Goal: Book appointment/travel/reservation: Book appointment/travel/reservation

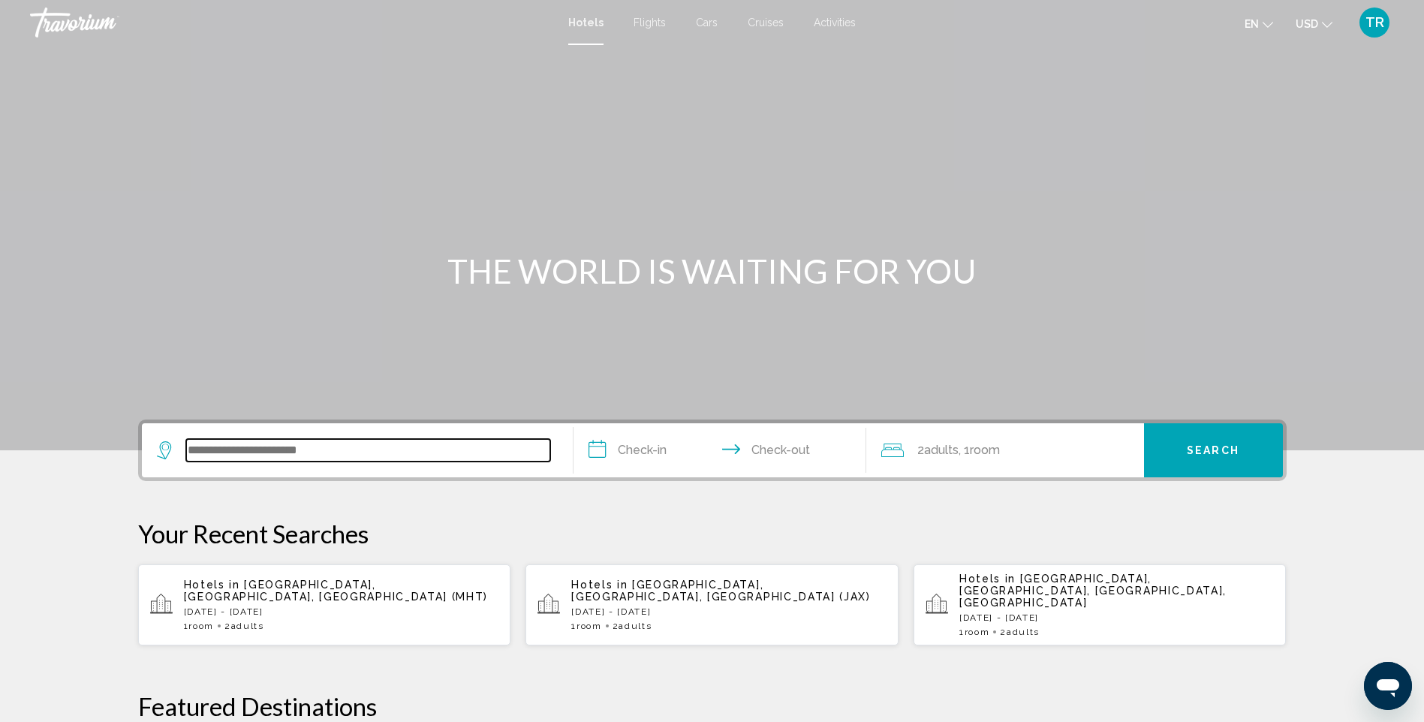
click at [201, 456] on input "Search widget" at bounding box center [368, 450] width 364 height 23
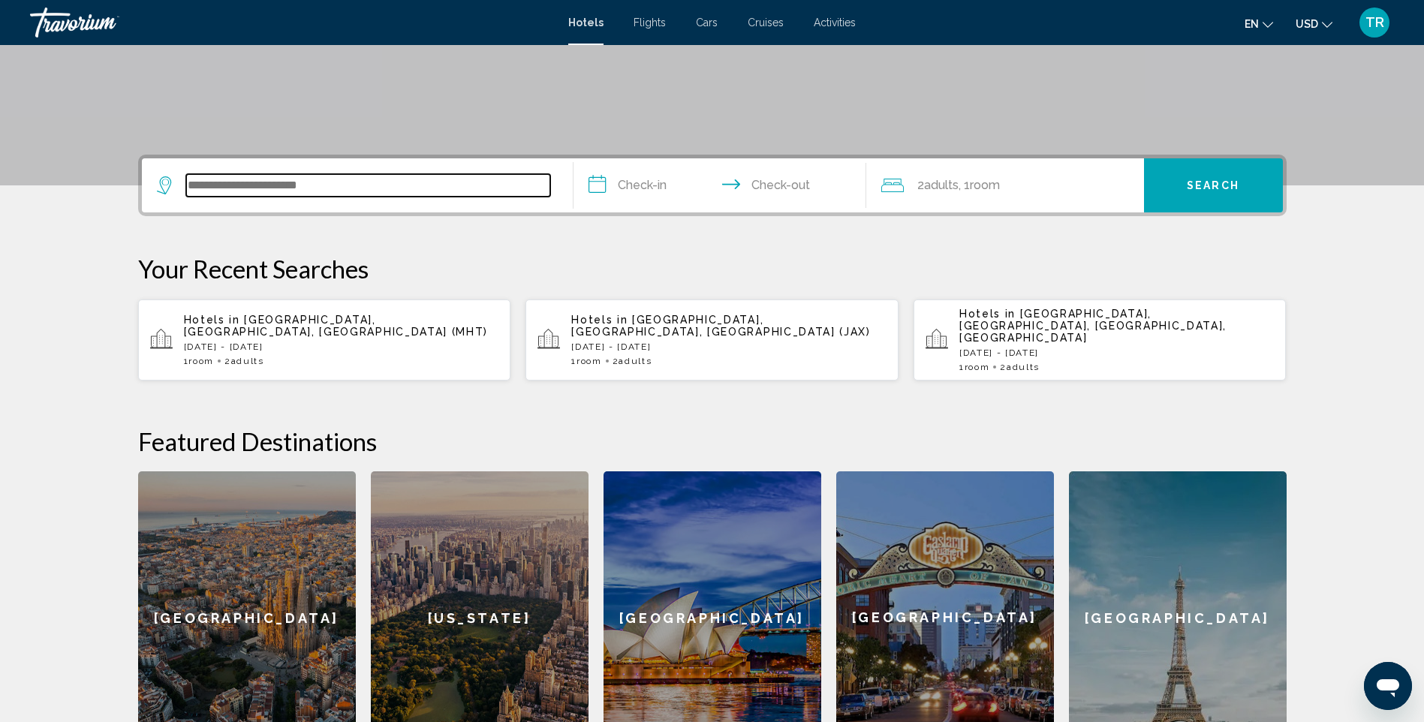
scroll to position [371, 0]
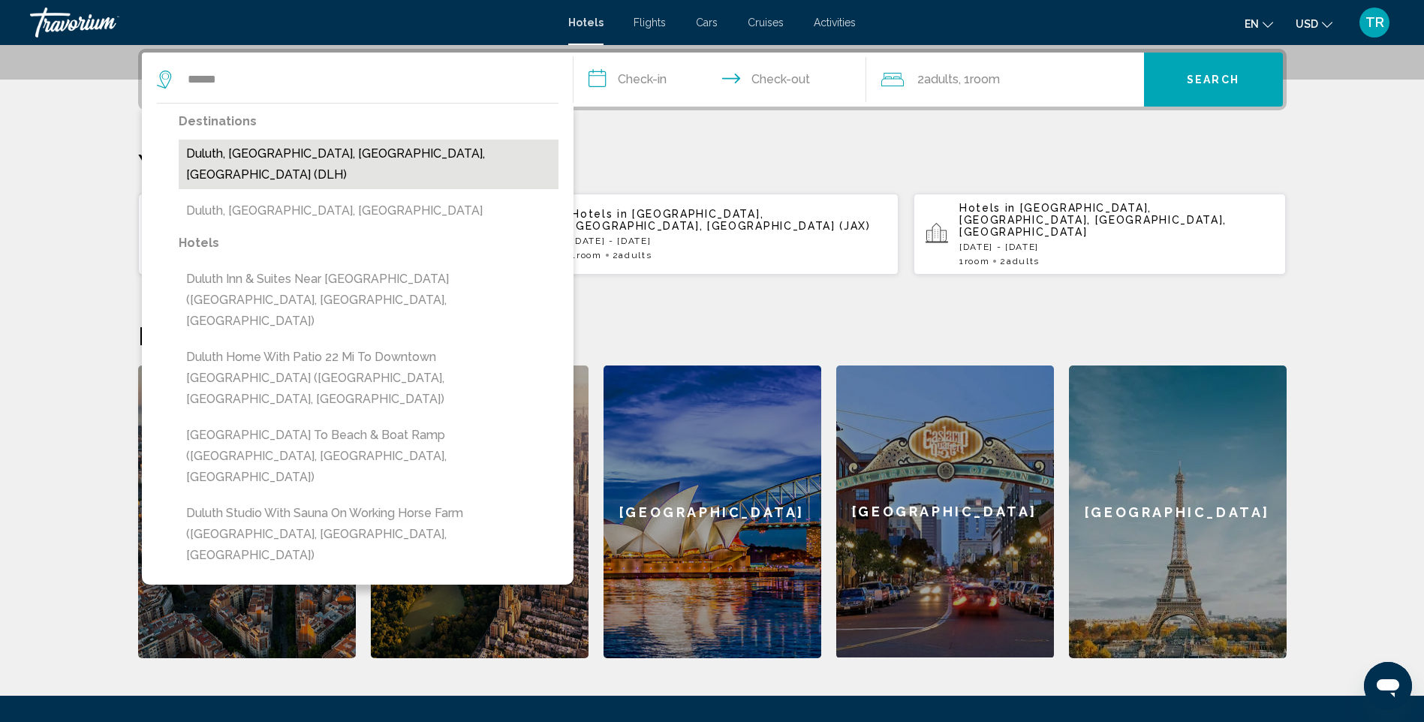
click at [311, 155] on button "Duluth, [GEOGRAPHIC_DATA], [GEOGRAPHIC_DATA], [GEOGRAPHIC_DATA] (DLH)" at bounding box center [369, 165] width 380 height 50
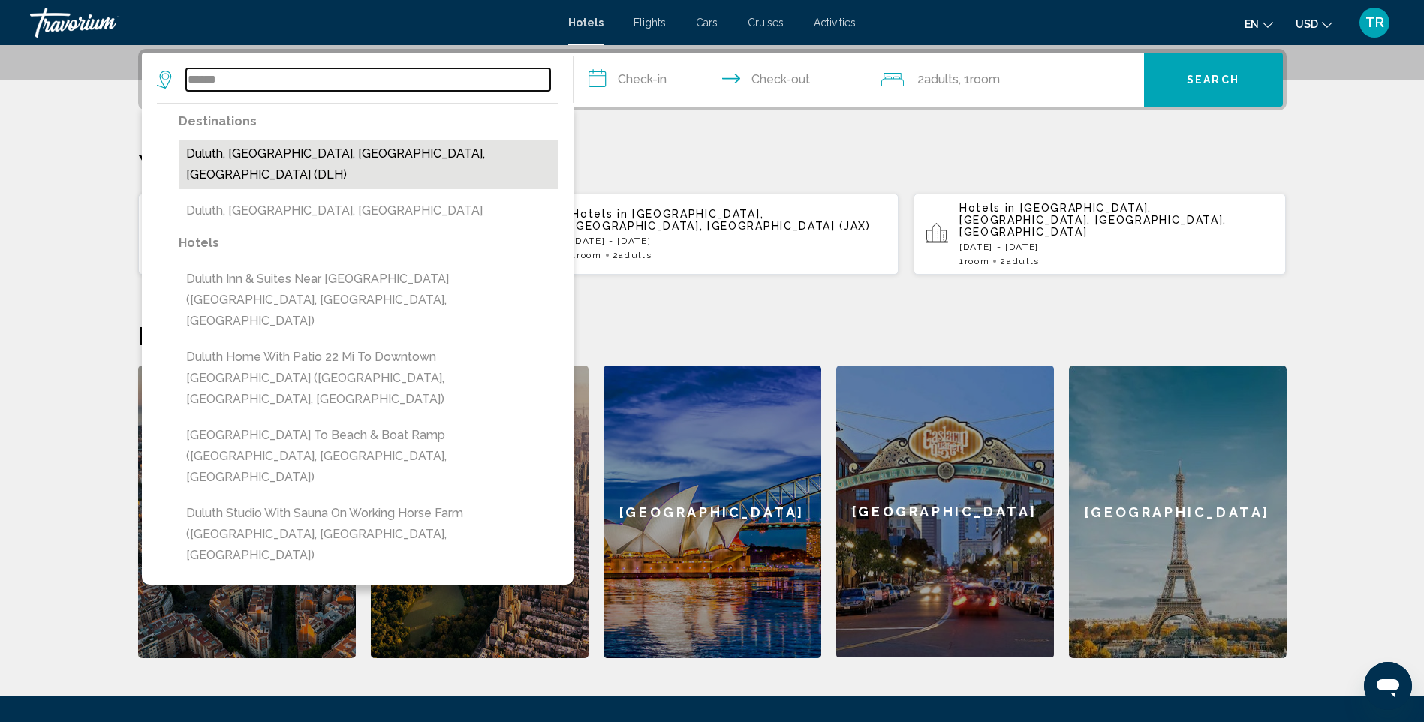
type input "**********"
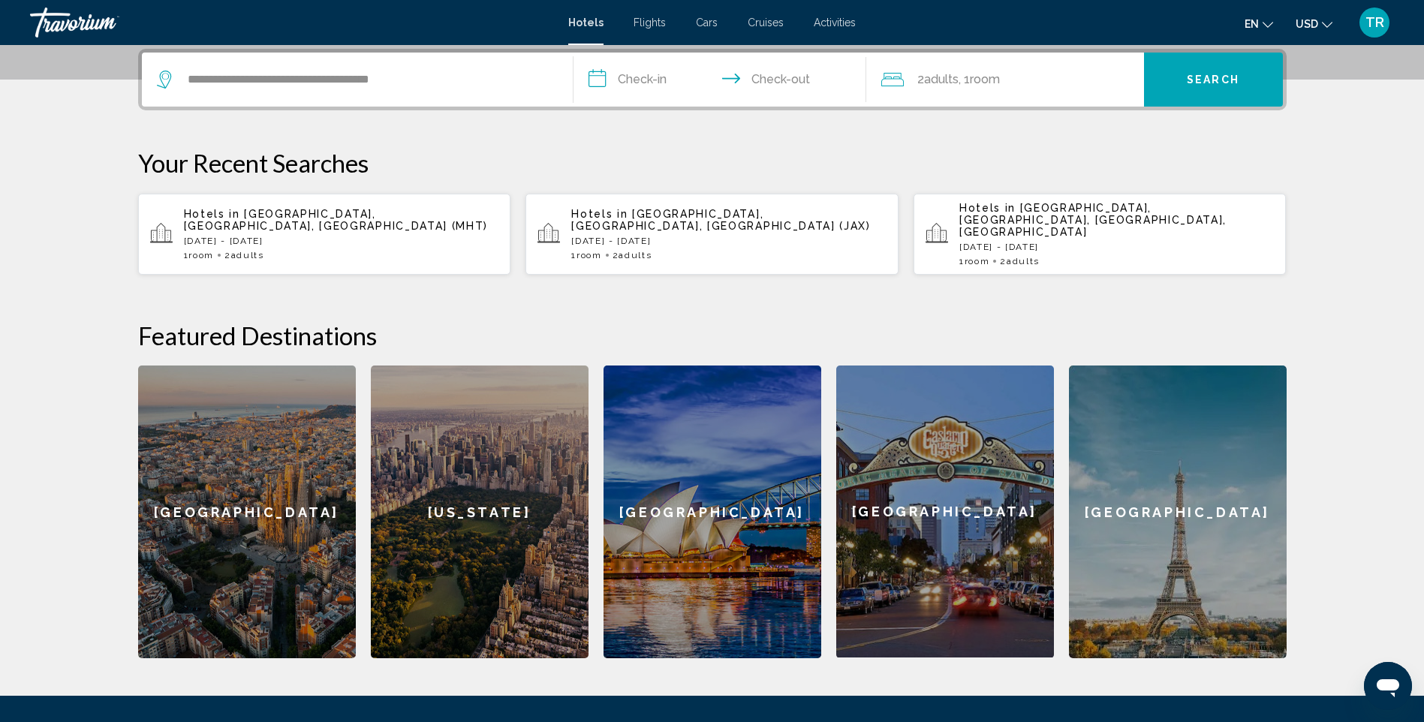
click at [657, 77] on input "**********" at bounding box center [723, 82] width 299 height 59
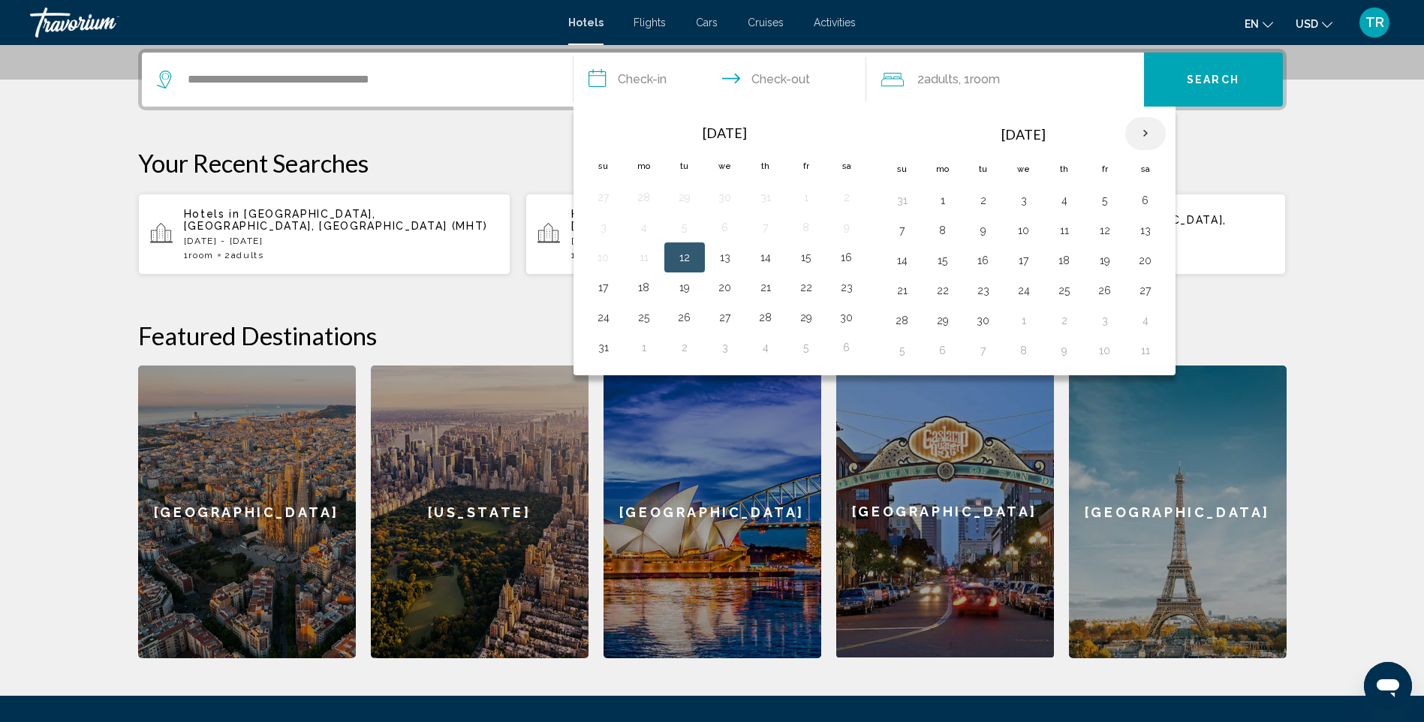
click at [1148, 129] on th "Next month" at bounding box center [1145, 133] width 41 height 33
click at [1025, 291] on button "22" at bounding box center [1024, 290] width 24 height 21
click at [1142, 288] on button "25" at bounding box center [1146, 290] width 24 height 21
type input "**********"
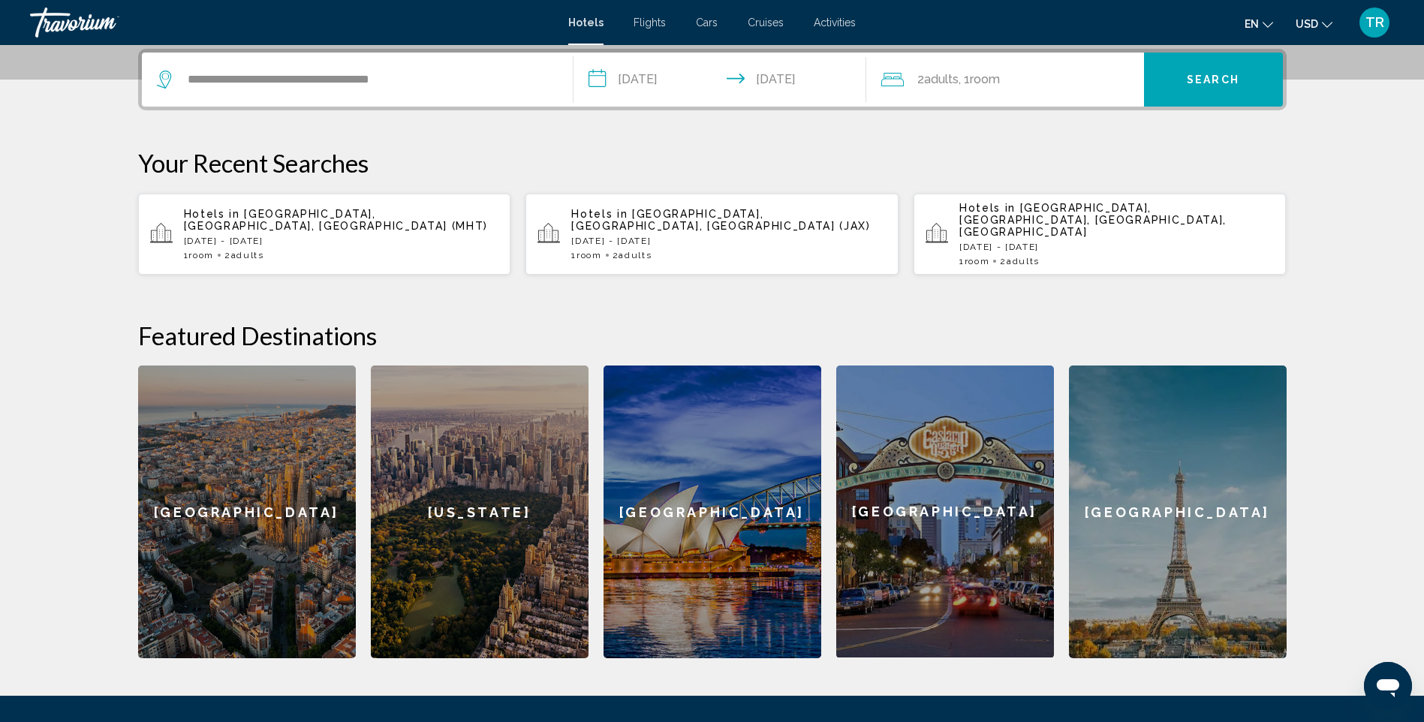
click at [994, 75] on span "Room" at bounding box center [985, 79] width 30 height 14
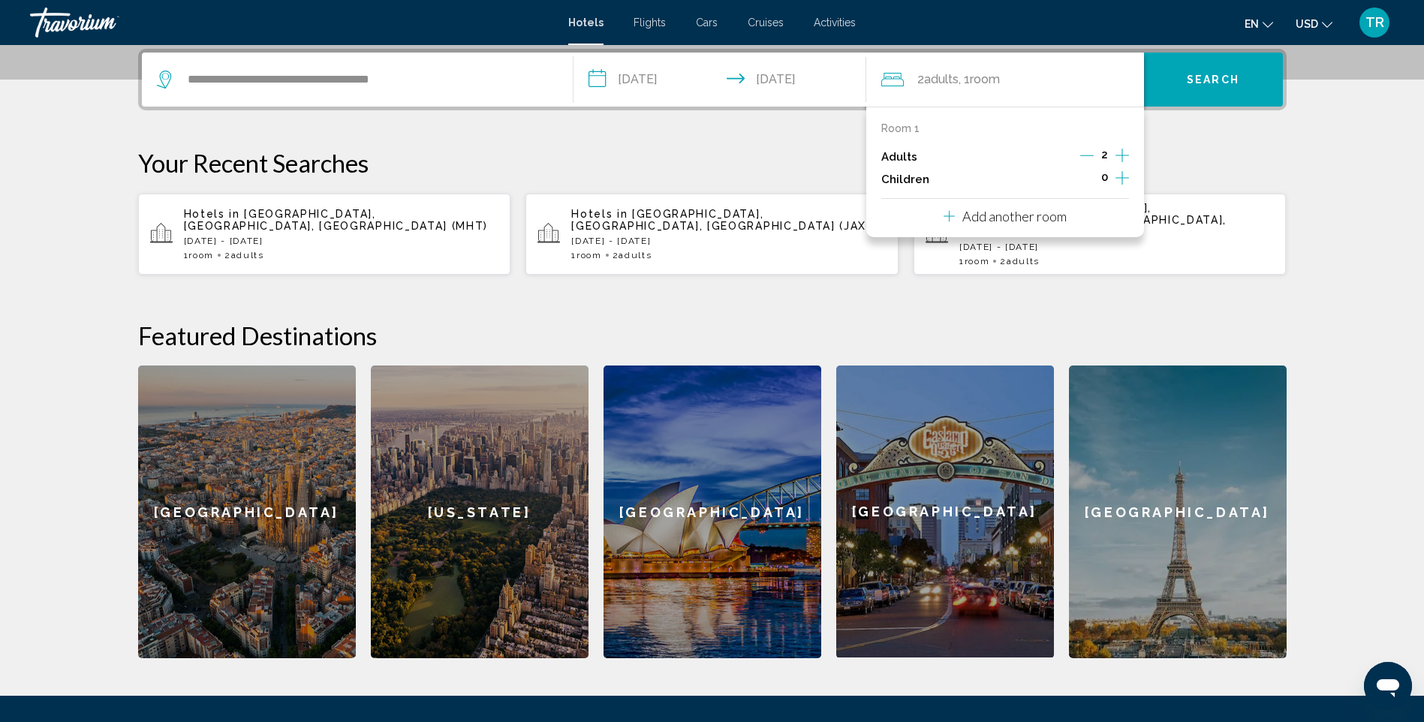
click at [1120, 155] on icon "Increment adults" at bounding box center [1122, 155] width 14 height 18
click at [1200, 121] on div "**********" at bounding box center [712, 354] width 1209 height 610
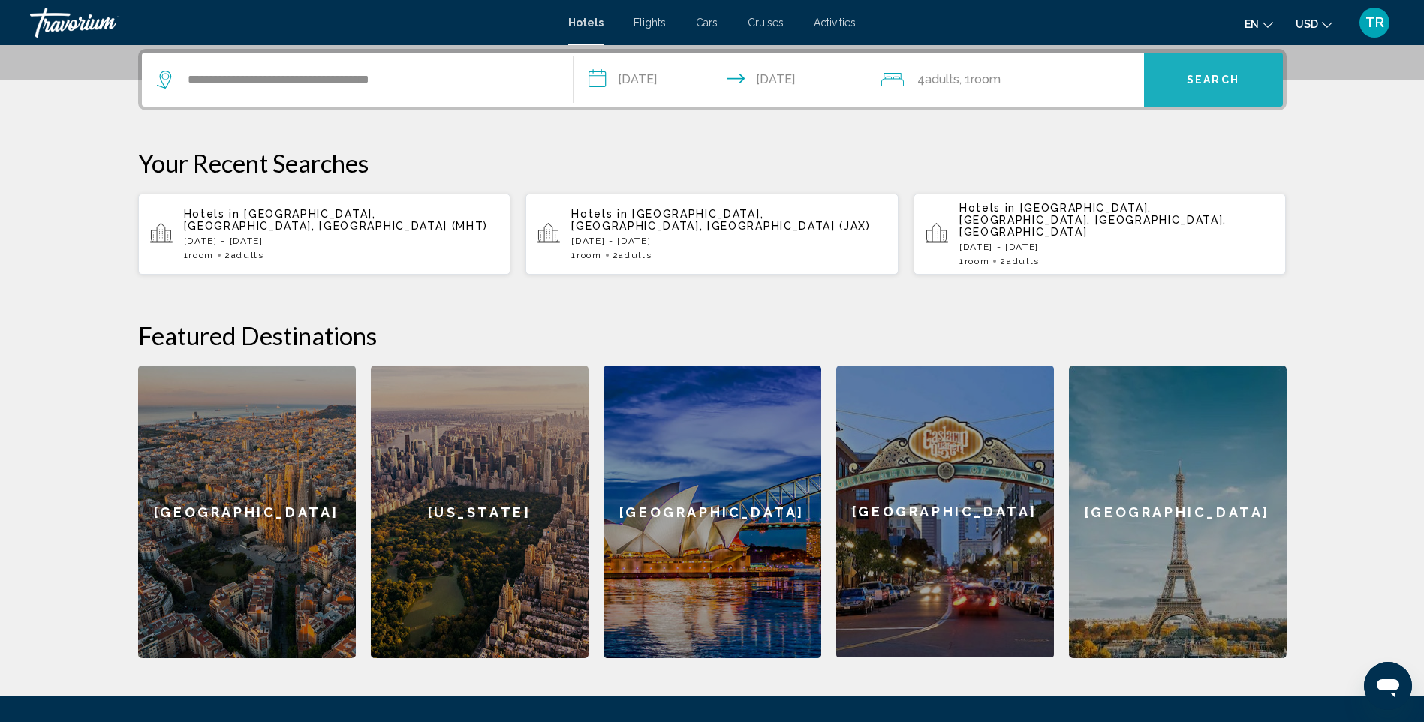
click at [1205, 88] on button "Search" at bounding box center [1213, 80] width 139 height 54
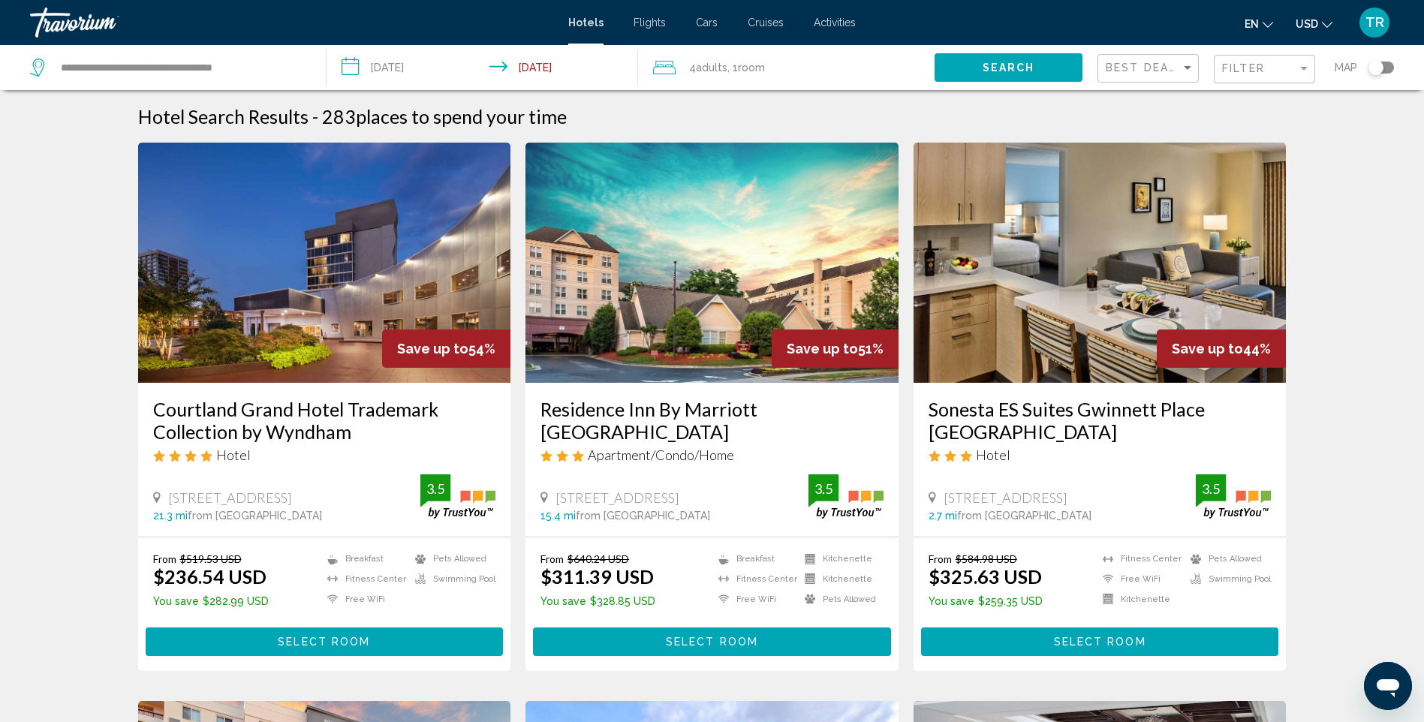
click at [311, 413] on h3 "Courtland Grand Hotel Trademark Collection by Wyndham" at bounding box center [324, 420] width 343 height 45
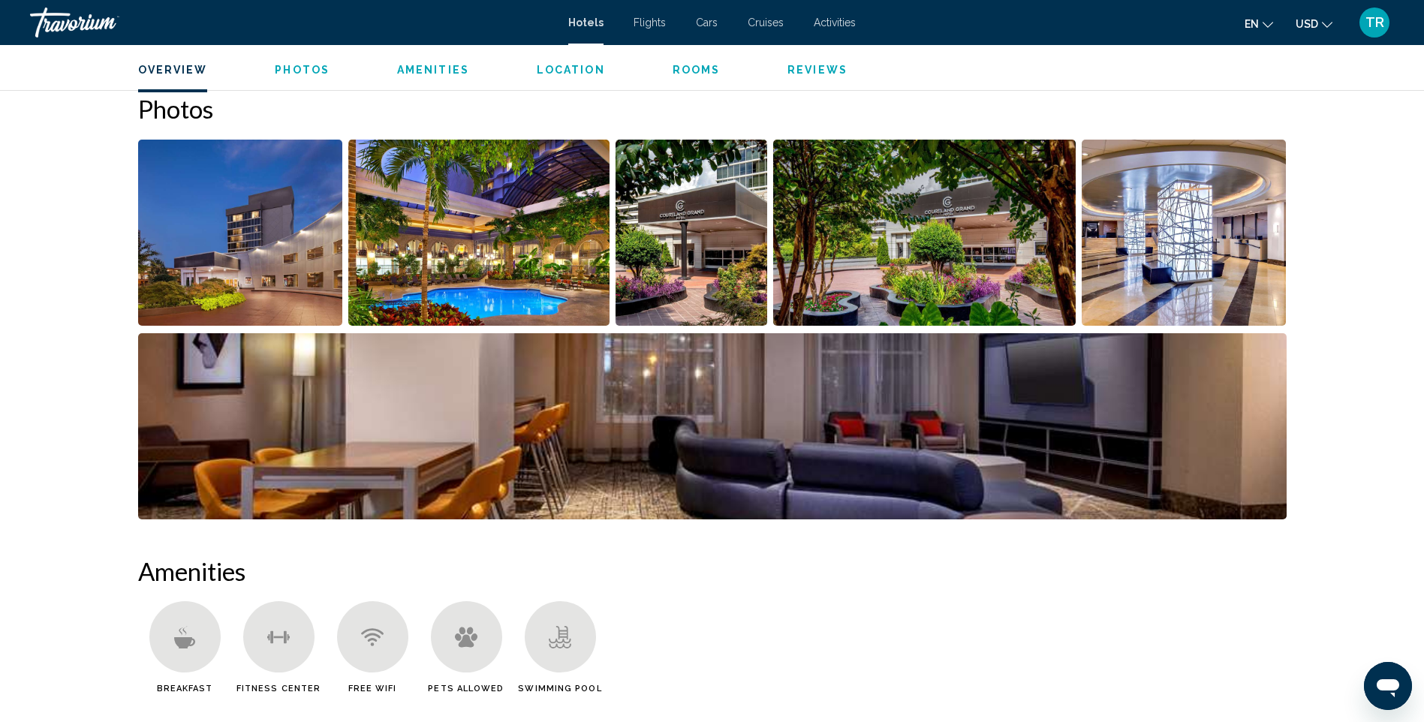
scroll to position [450, 0]
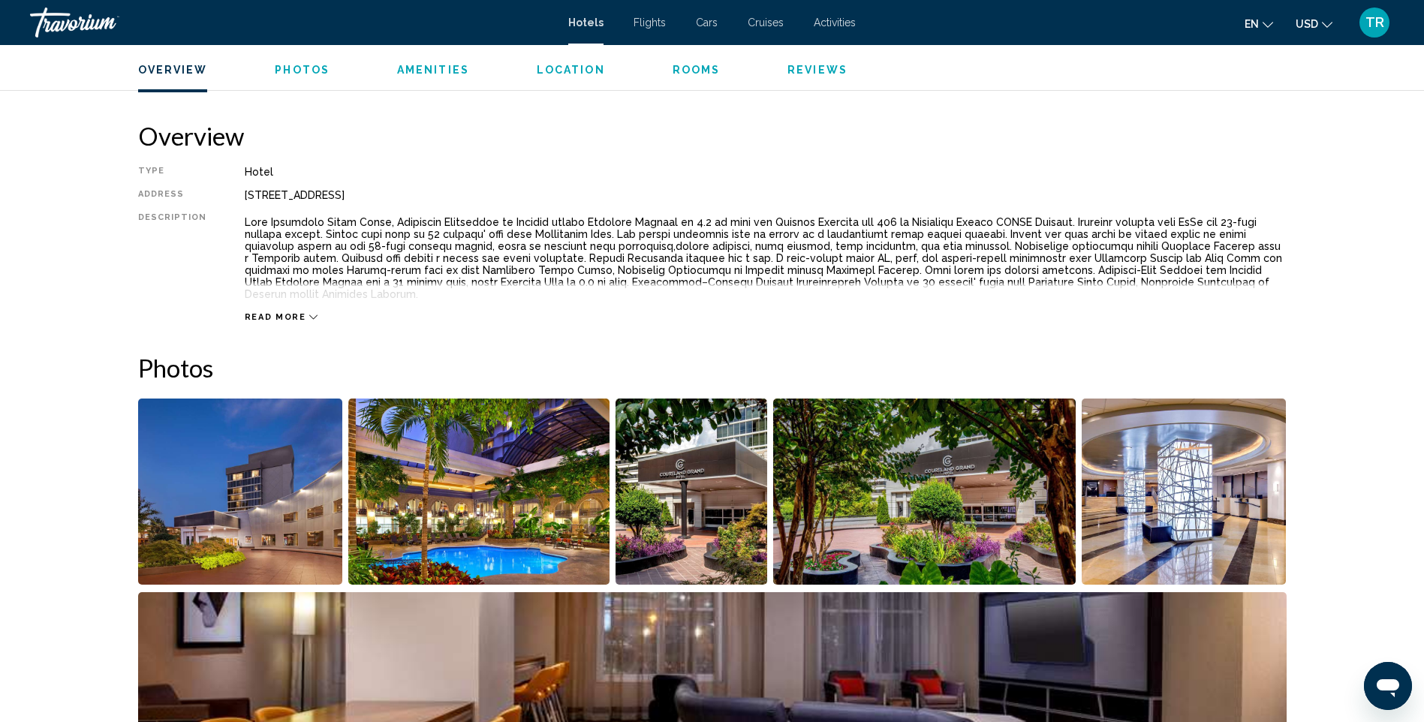
click at [478, 526] on img "Open full-screen image slider" at bounding box center [478, 492] width 261 height 186
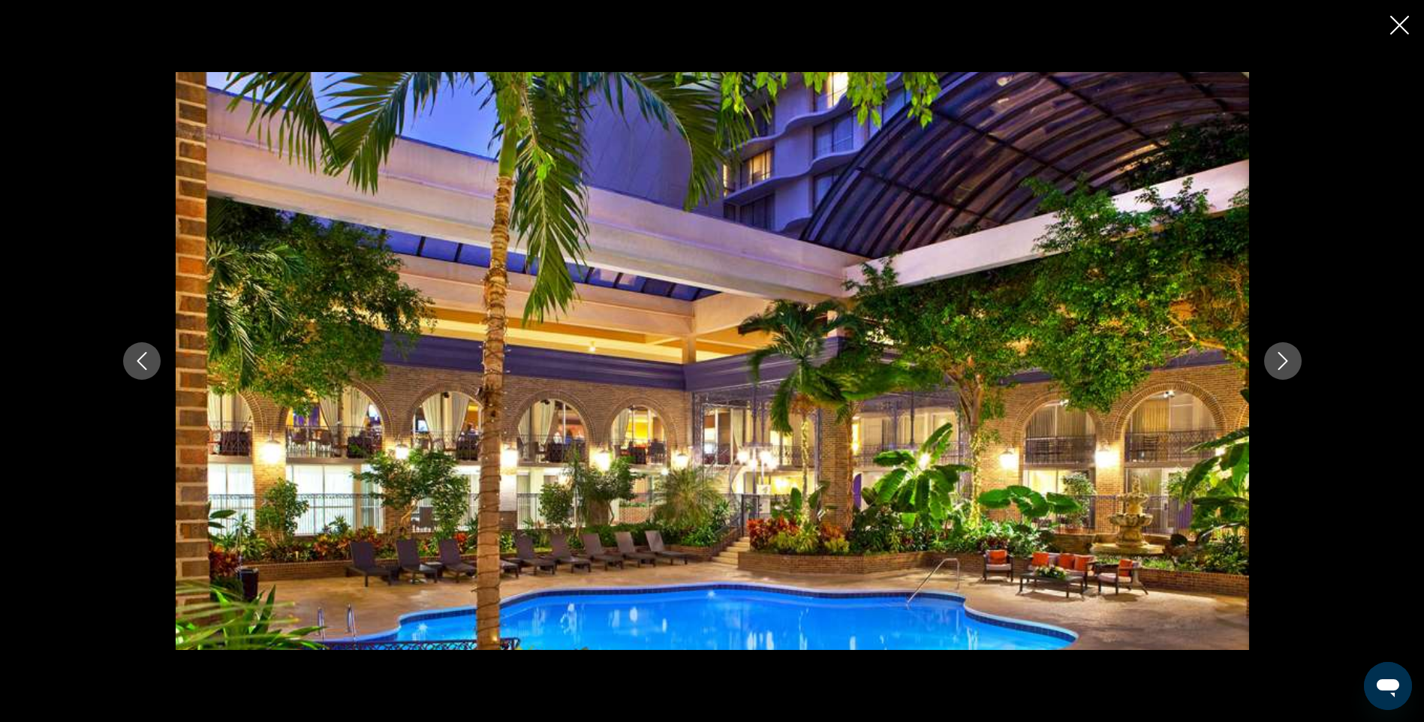
click at [1285, 366] on icon "Next image" at bounding box center [1283, 361] width 18 height 18
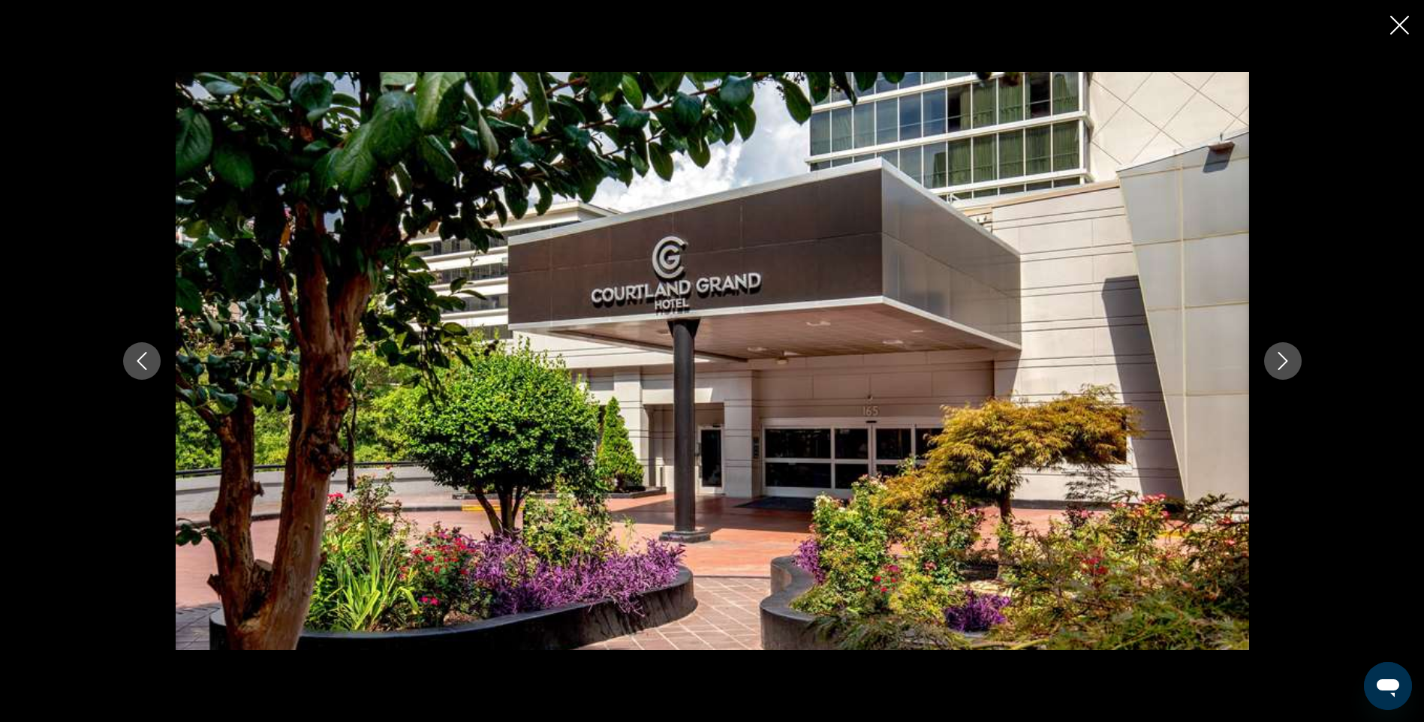
click at [1285, 366] on icon "Next image" at bounding box center [1283, 361] width 18 height 18
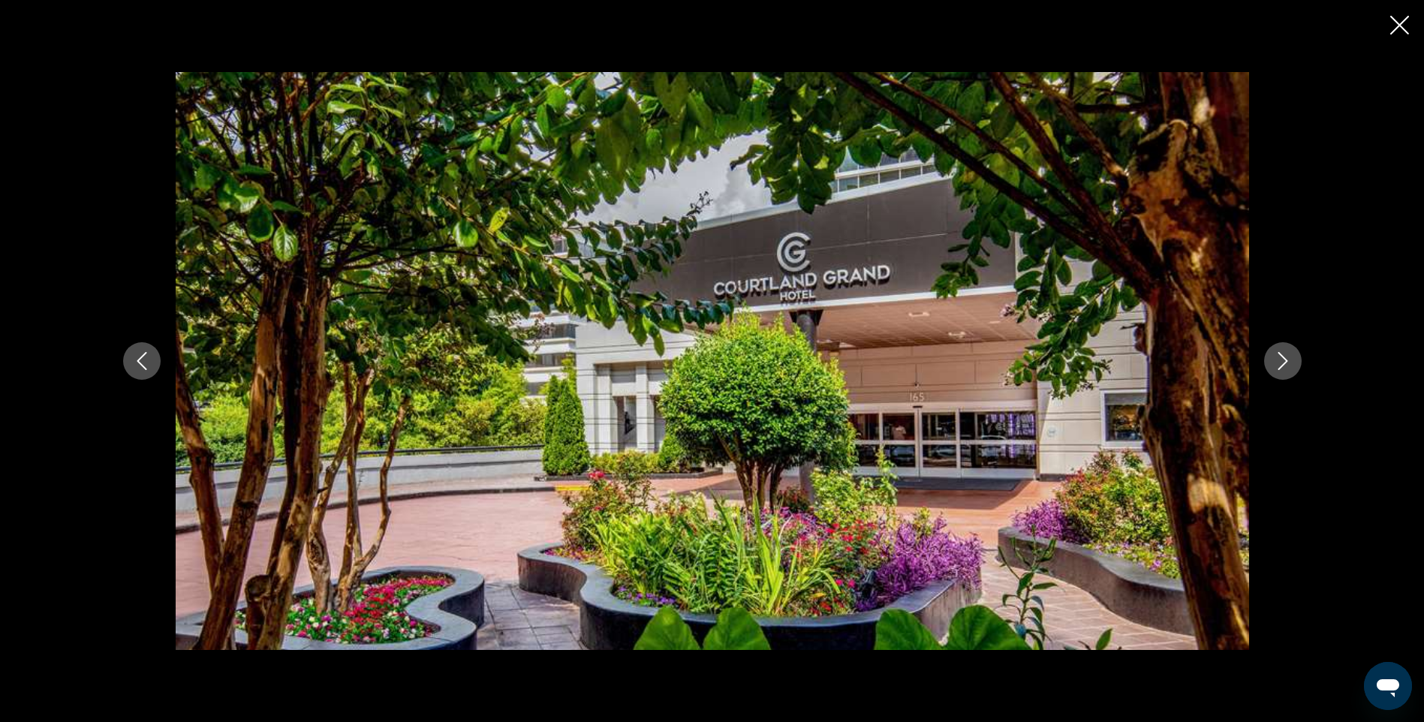
click at [1285, 366] on icon "Next image" at bounding box center [1283, 361] width 18 height 18
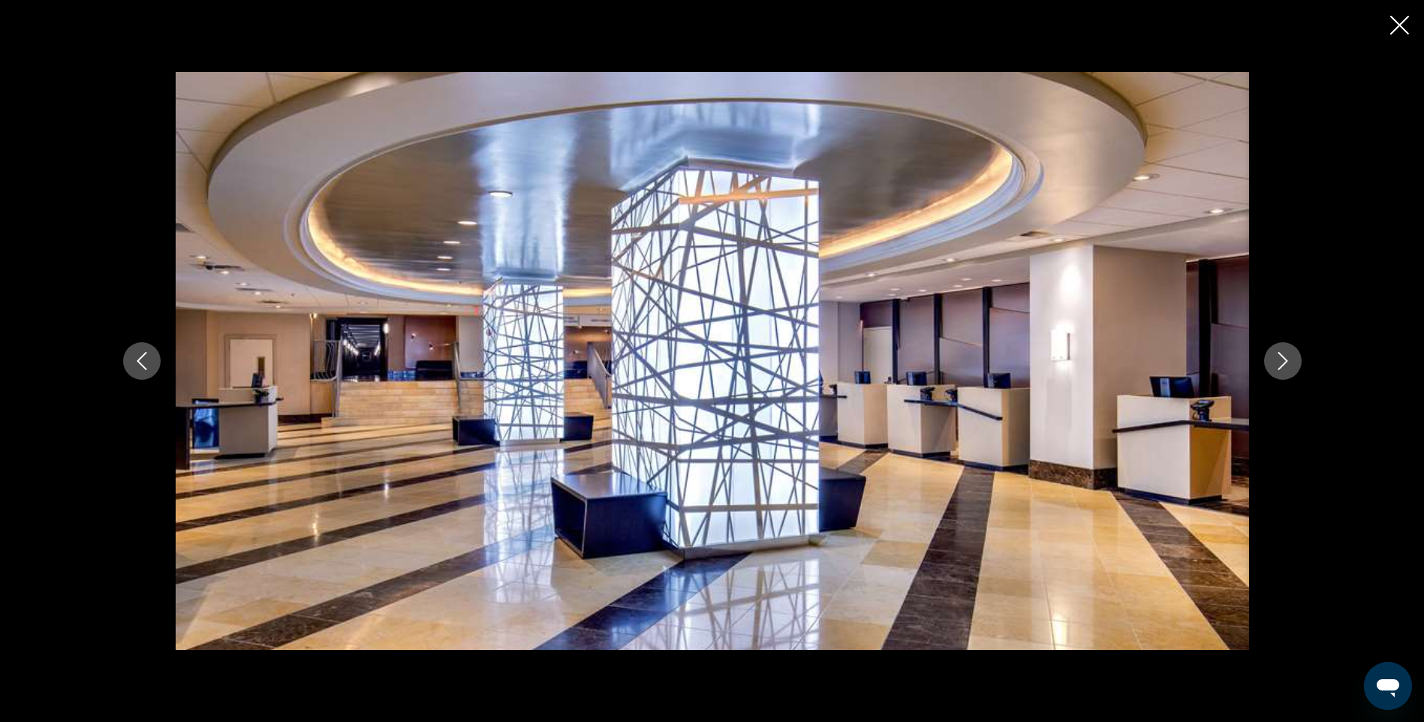
click at [1285, 366] on icon "Next image" at bounding box center [1283, 361] width 18 height 18
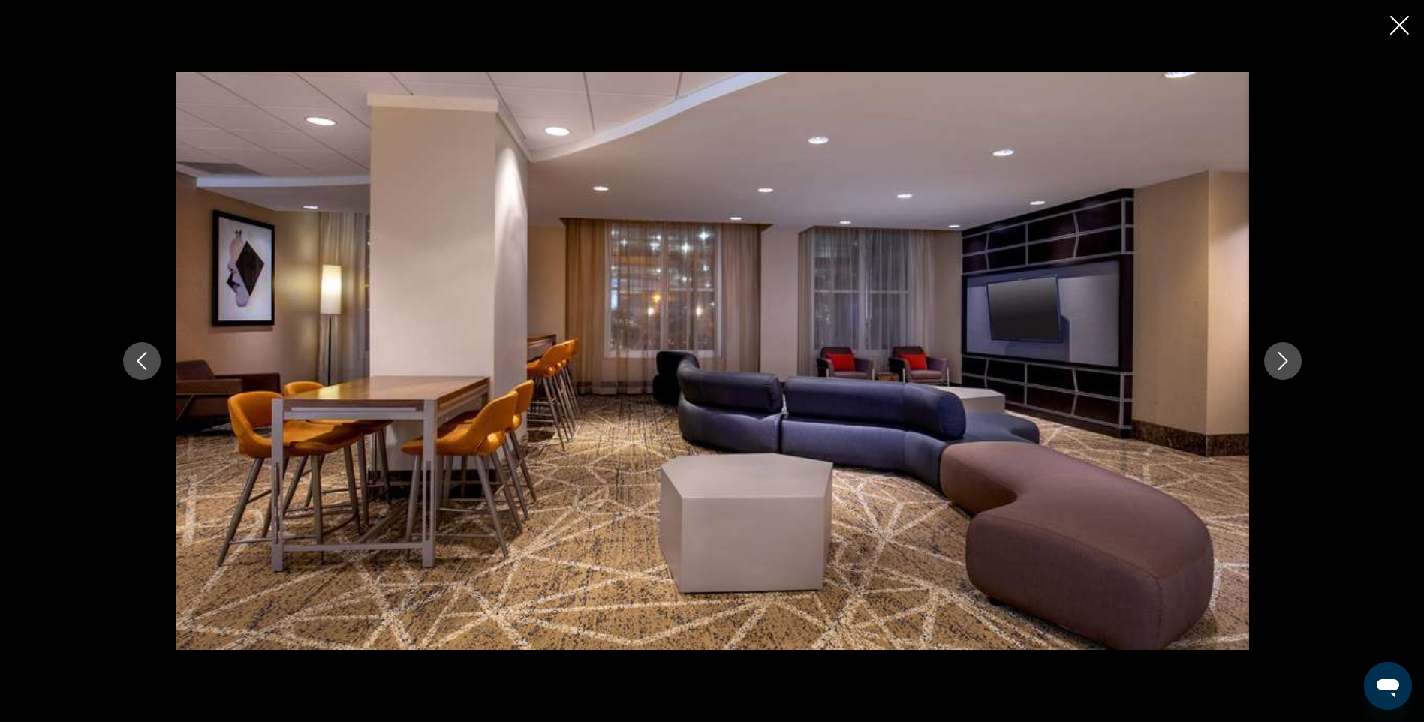
click at [1285, 366] on icon "Next image" at bounding box center [1283, 361] width 18 height 18
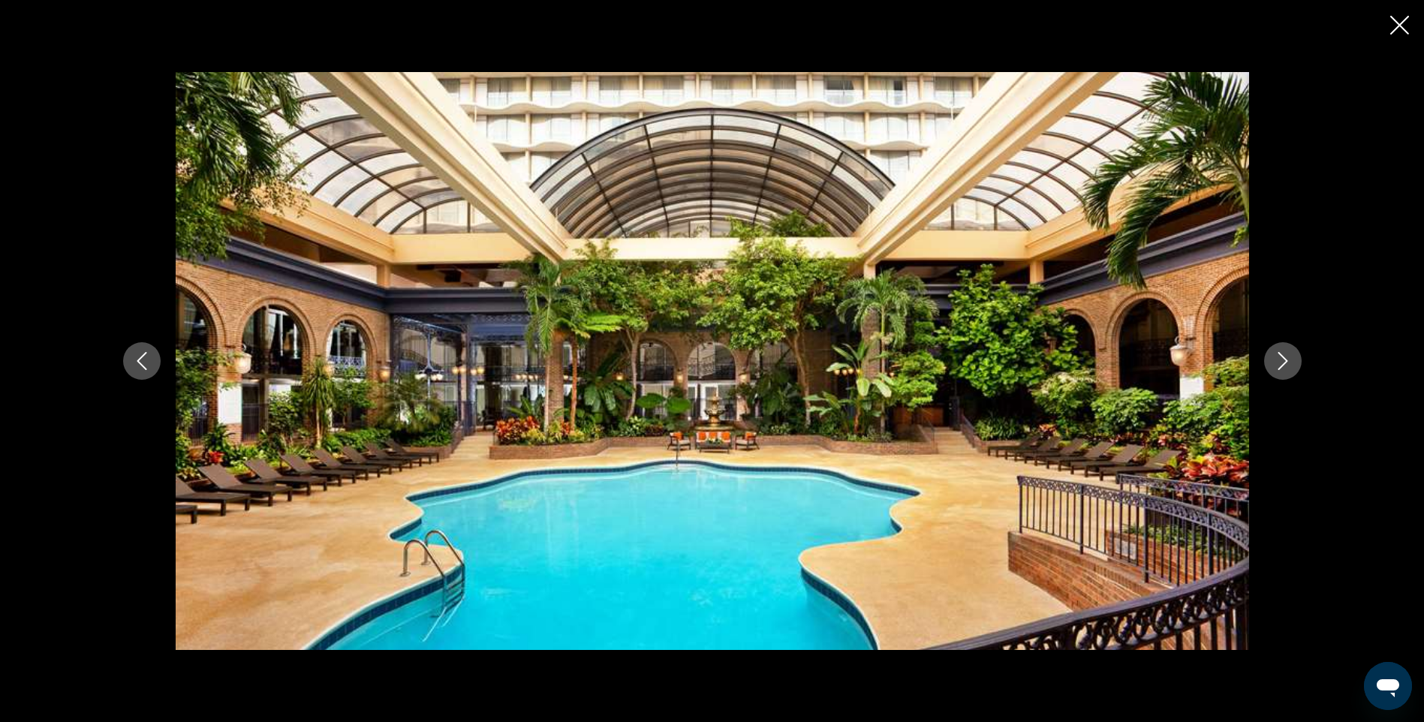
click at [1285, 366] on icon "Next image" at bounding box center [1283, 361] width 18 height 18
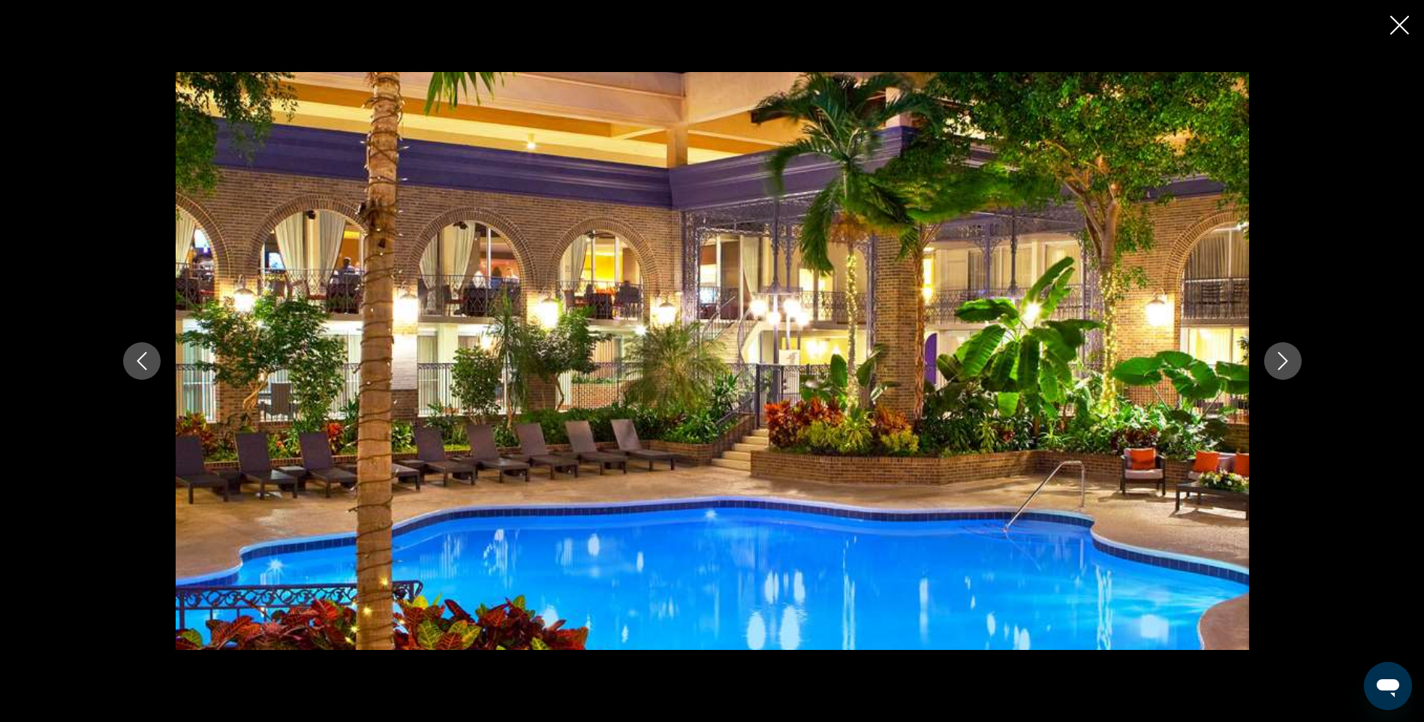
click at [1285, 366] on icon "Next image" at bounding box center [1283, 361] width 18 height 18
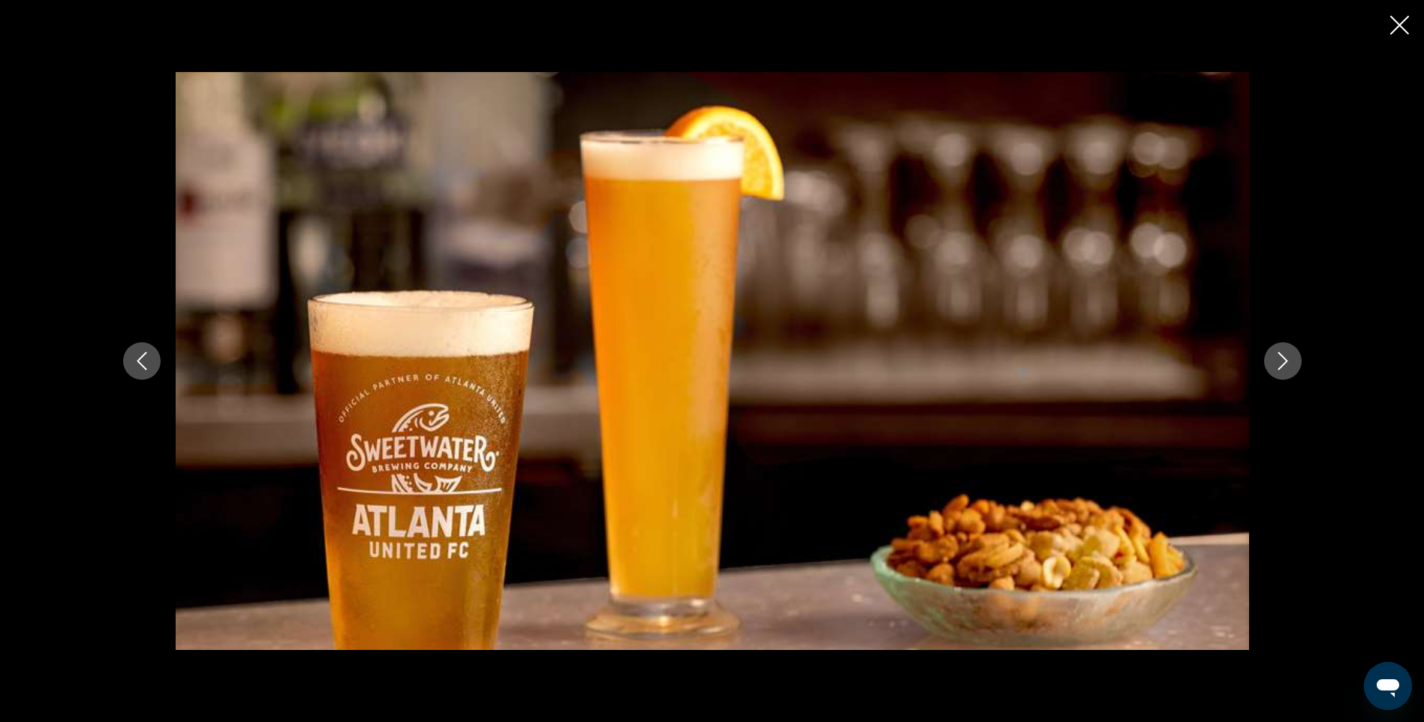
click at [1285, 366] on icon "Next image" at bounding box center [1283, 361] width 18 height 18
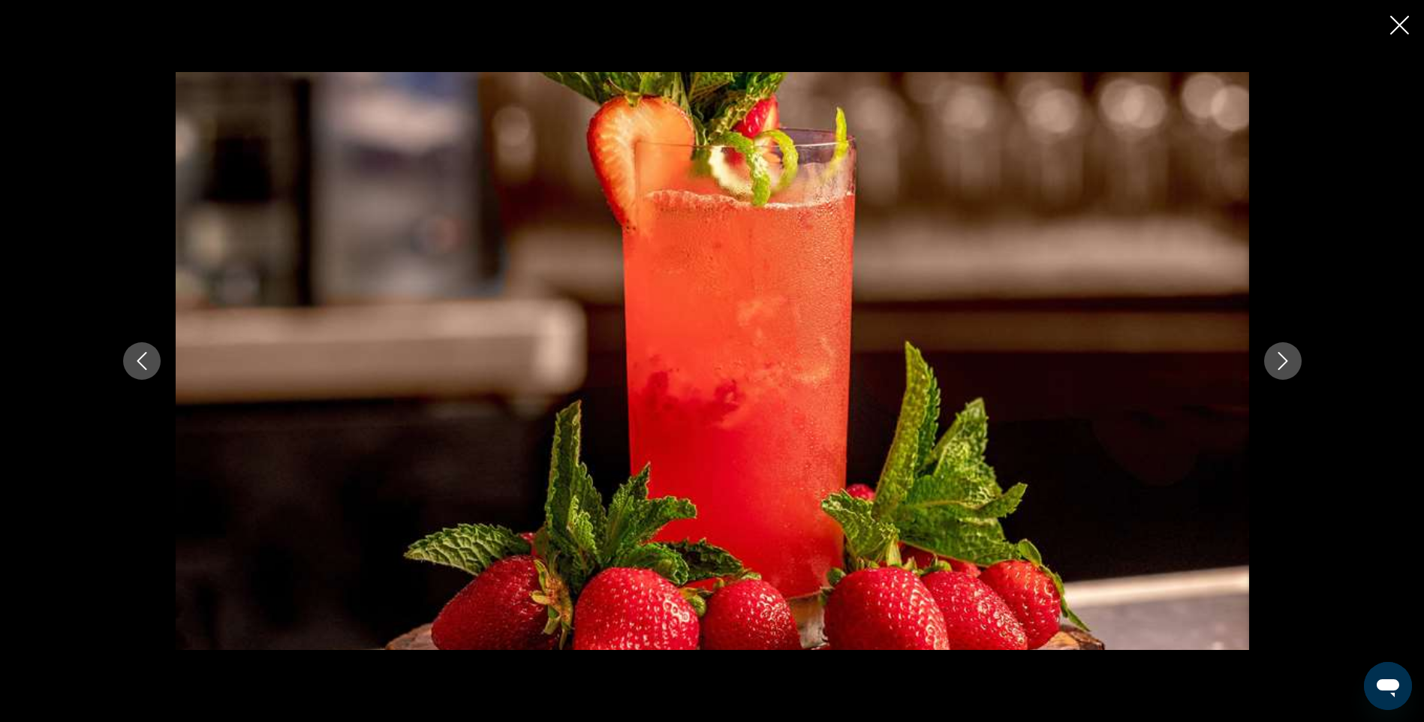
click at [1285, 366] on icon "Next image" at bounding box center [1283, 361] width 18 height 18
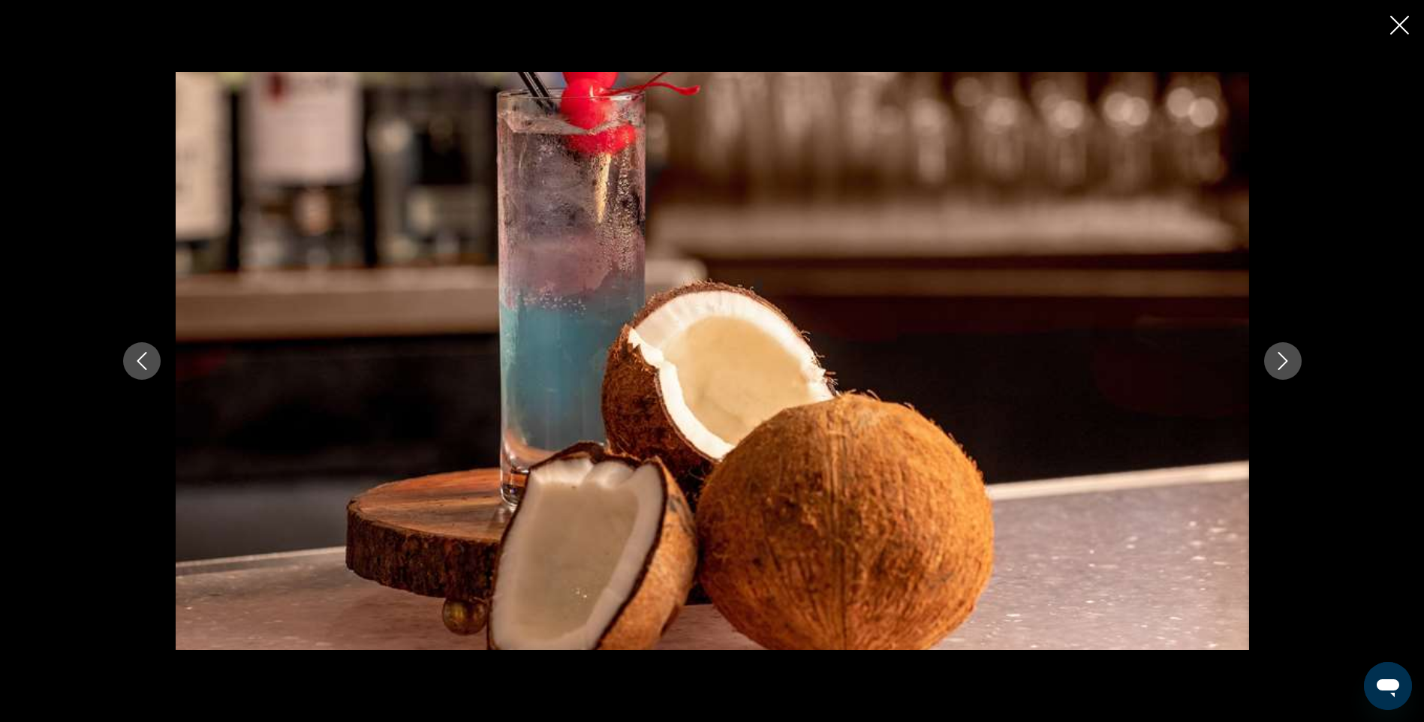
click at [1285, 366] on icon "Next image" at bounding box center [1283, 361] width 18 height 18
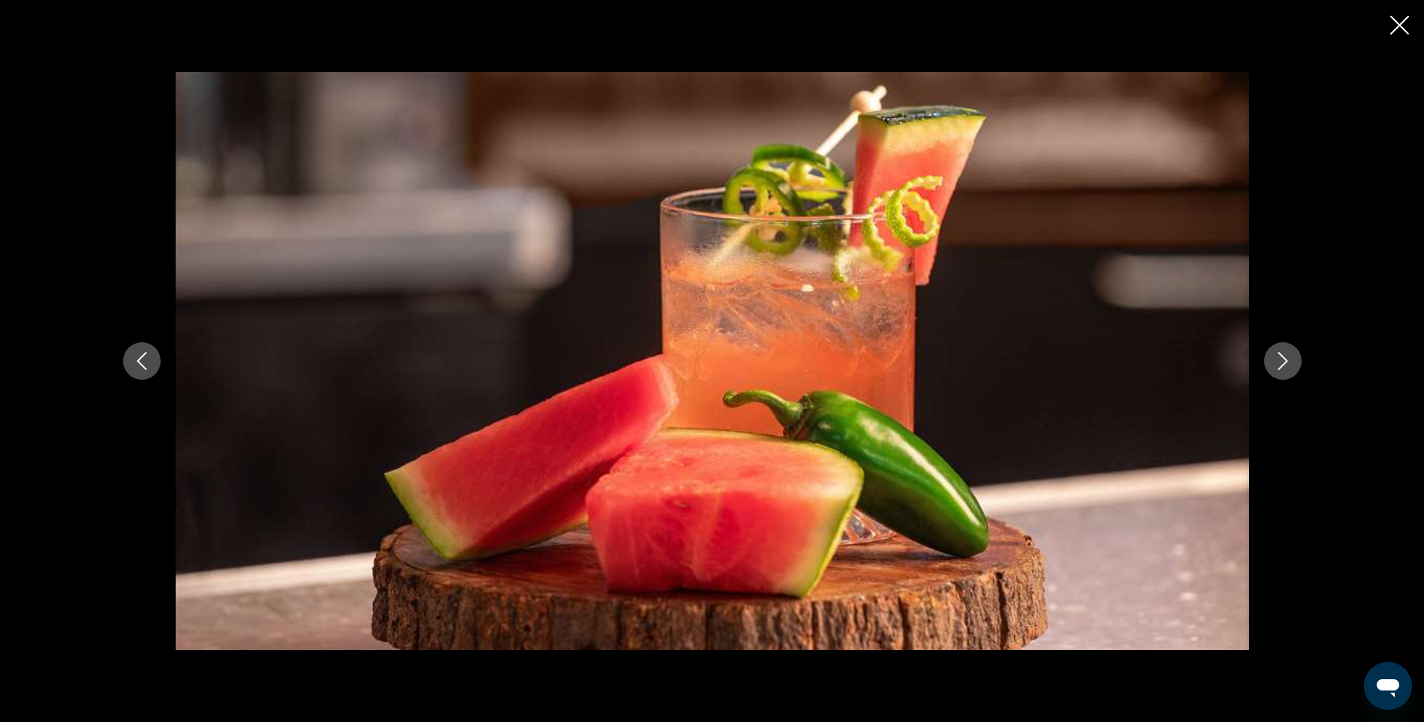
click at [1285, 366] on icon "Next image" at bounding box center [1283, 361] width 18 height 18
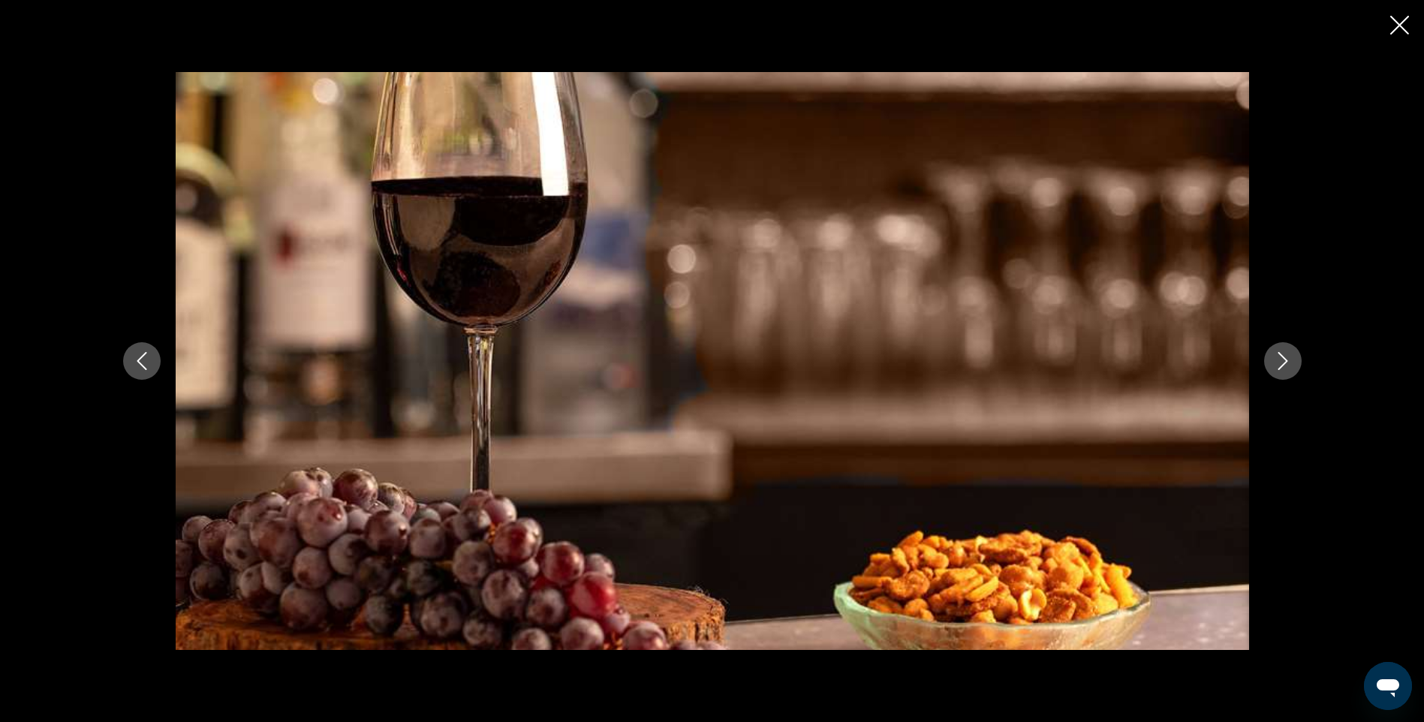
click at [1285, 366] on icon "Next image" at bounding box center [1283, 361] width 18 height 18
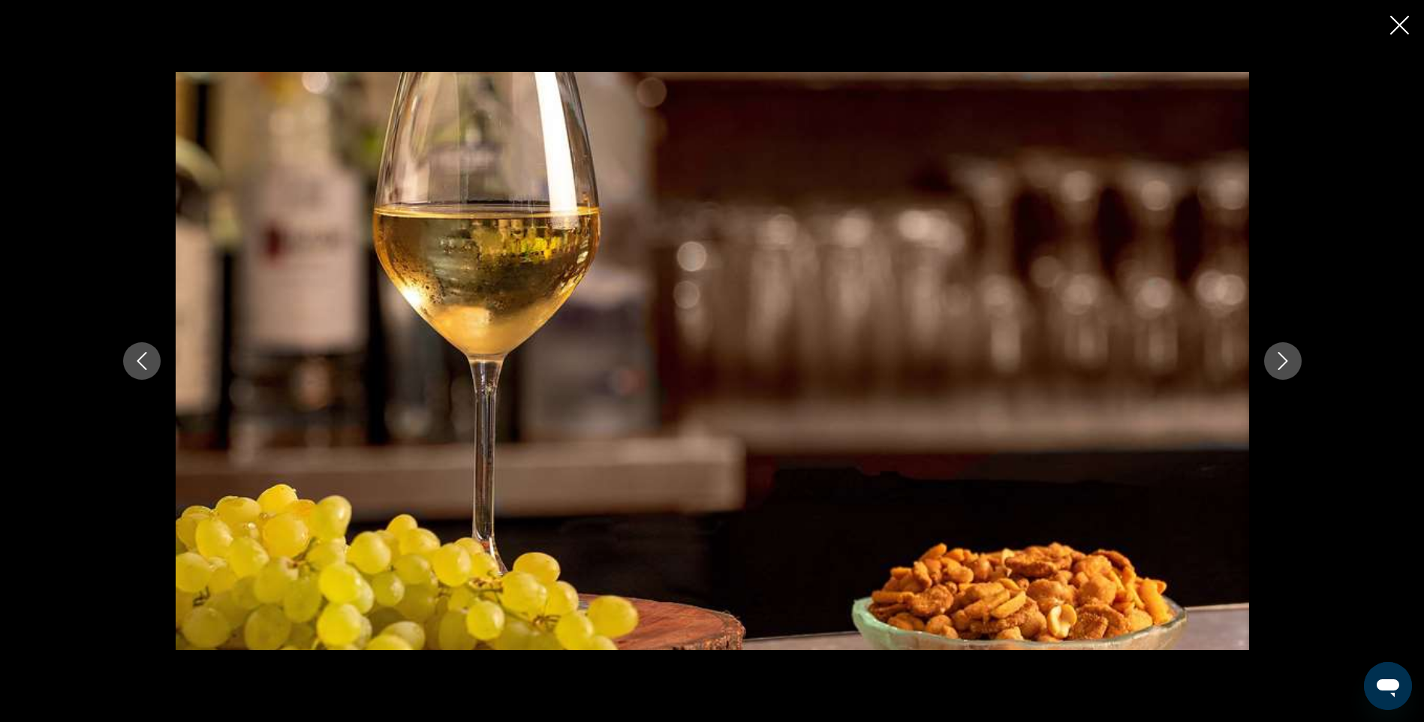
click at [1285, 366] on icon "Next image" at bounding box center [1283, 361] width 18 height 18
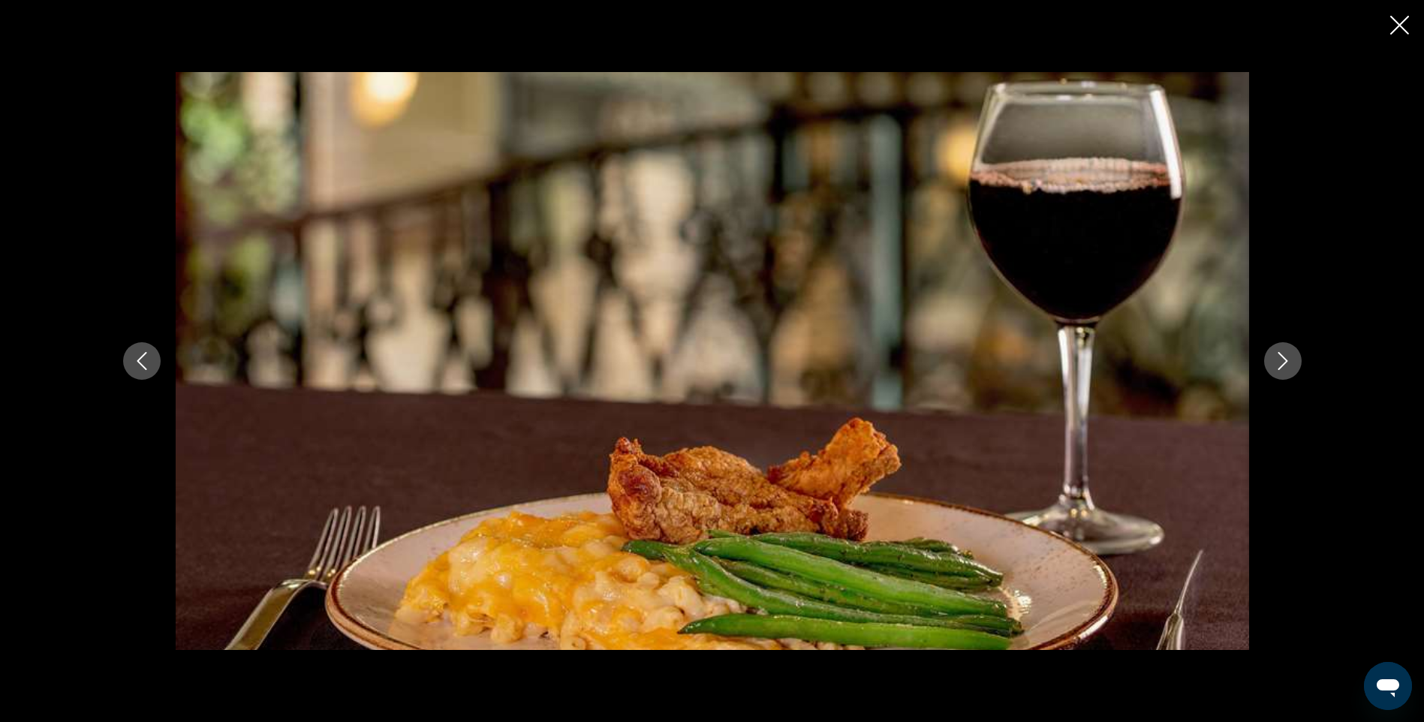
click at [1285, 366] on icon "Next image" at bounding box center [1283, 361] width 18 height 18
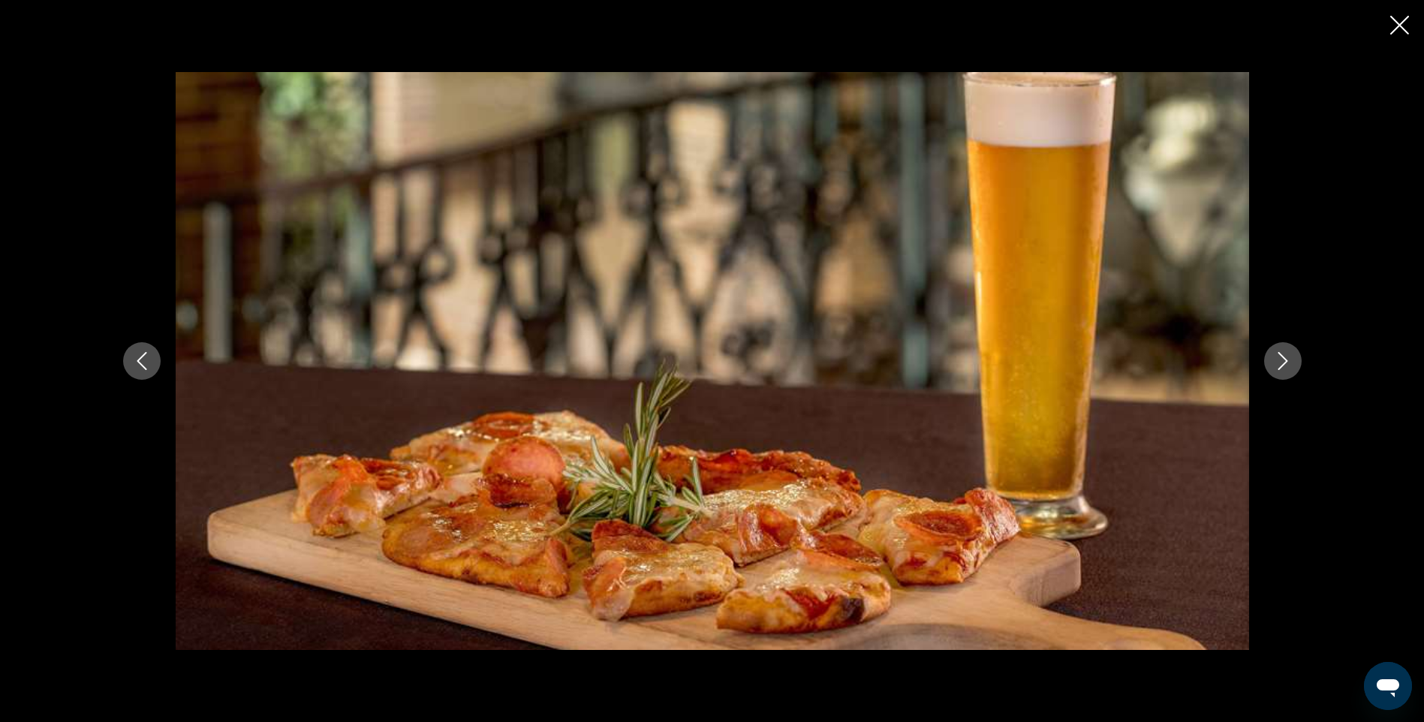
click at [1285, 366] on icon "Next image" at bounding box center [1283, 361] width 18 height 18
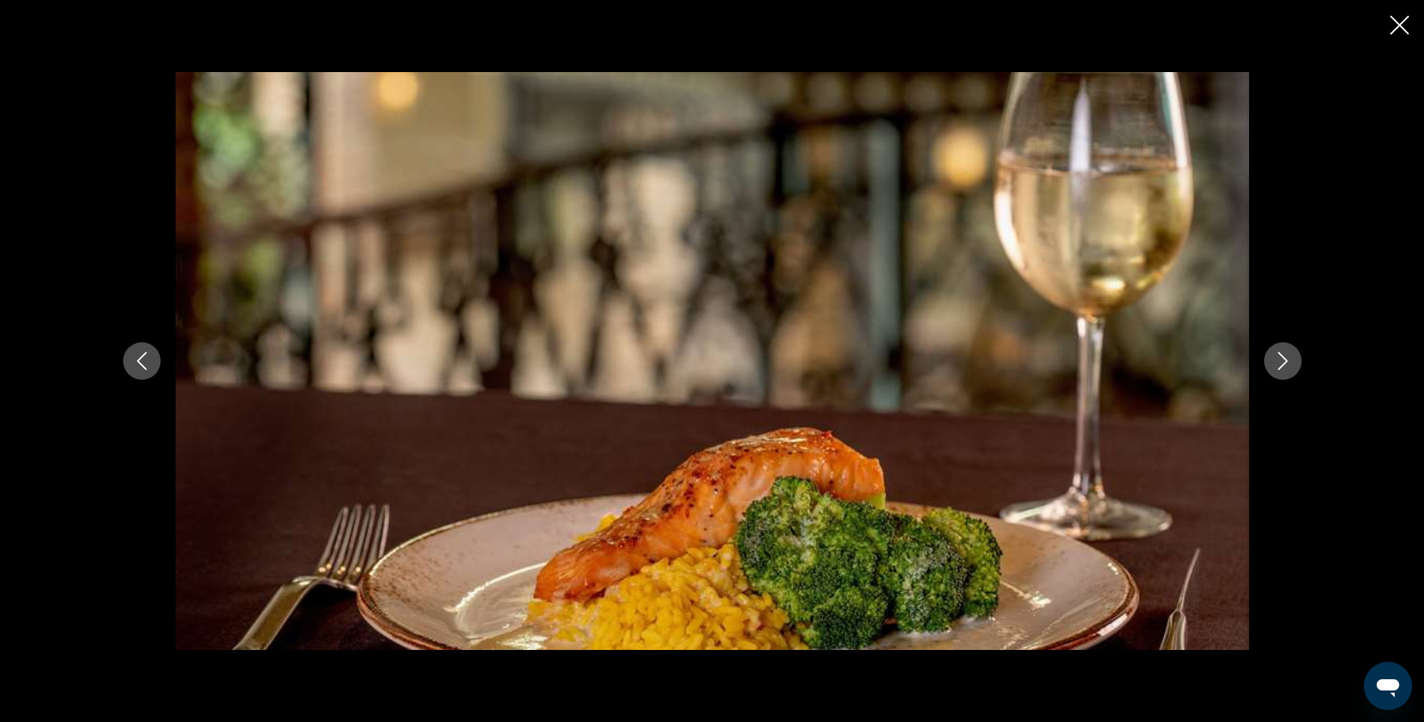
click at [1285, 366] on icon "Next image" at bounding box center [1283, 361] width 18 height 18
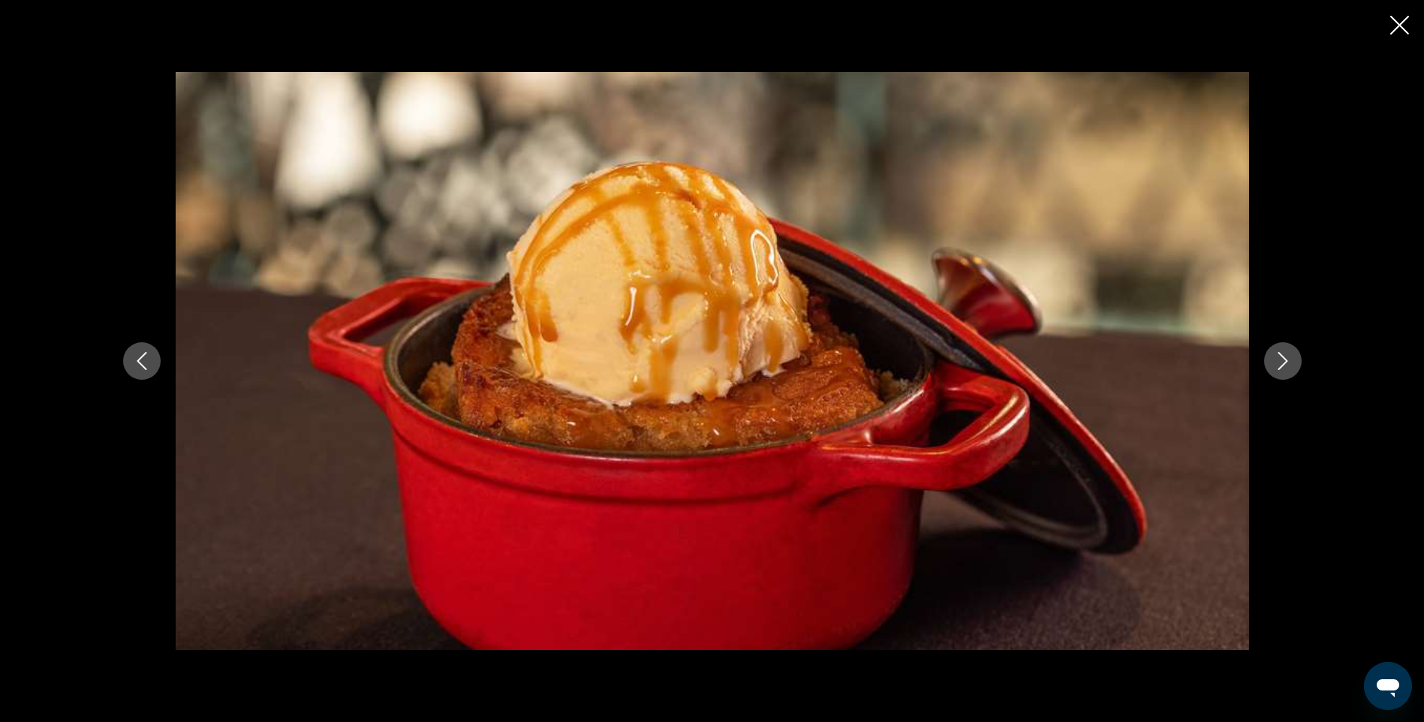
click at [1285, 366] on icon "Next image" at bounding box center [1283, 361] width 18 height 18
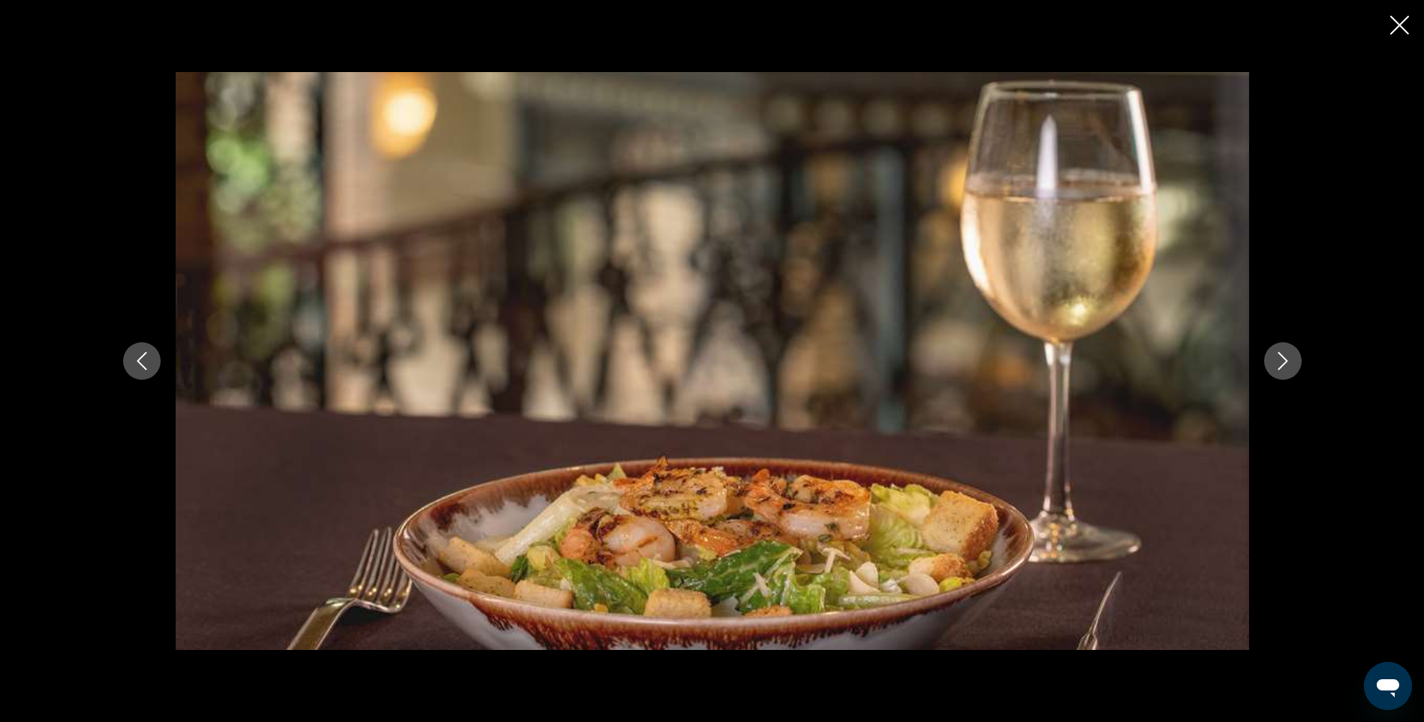
click at [1285, 366] on icon "Next image" at bounding box center [1283, 361] width 18 height 18
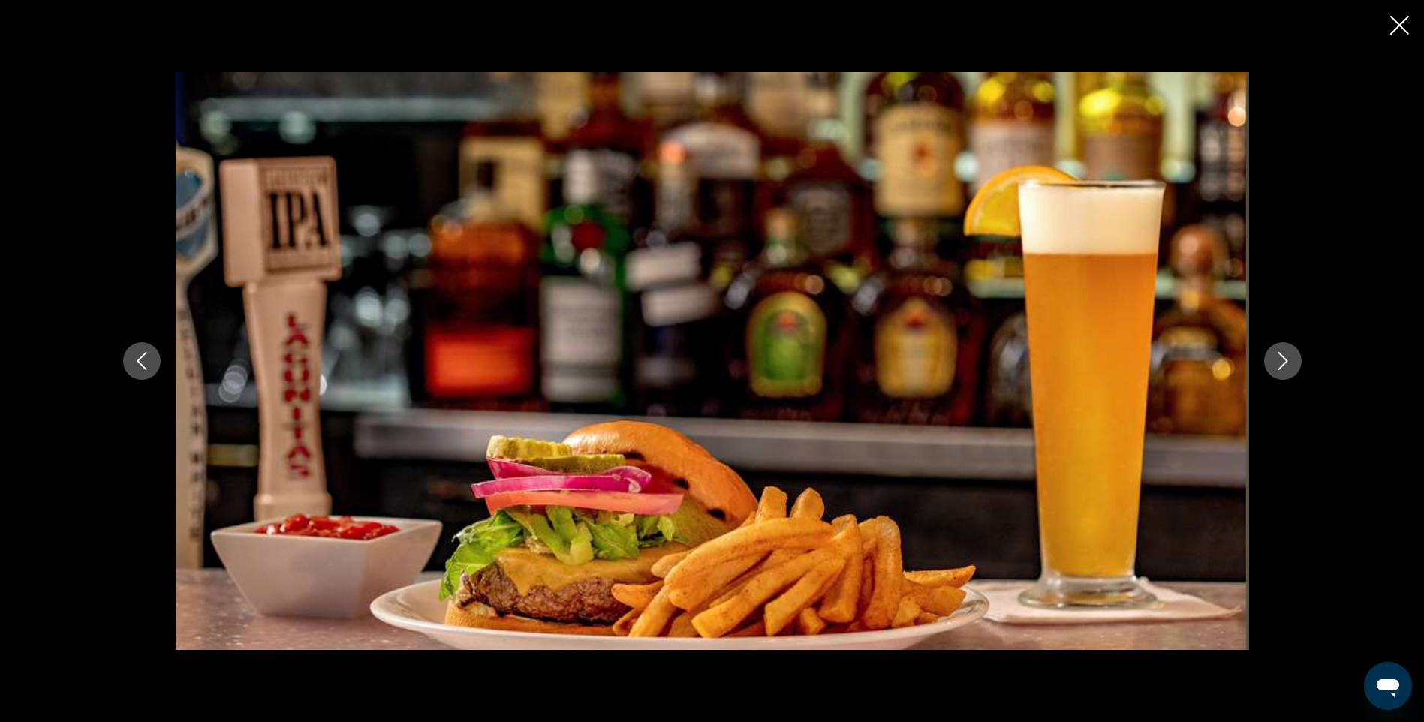
click at [1285, 366] on icon "Next image" at bounding box center [1283, 361] width 18 height 18
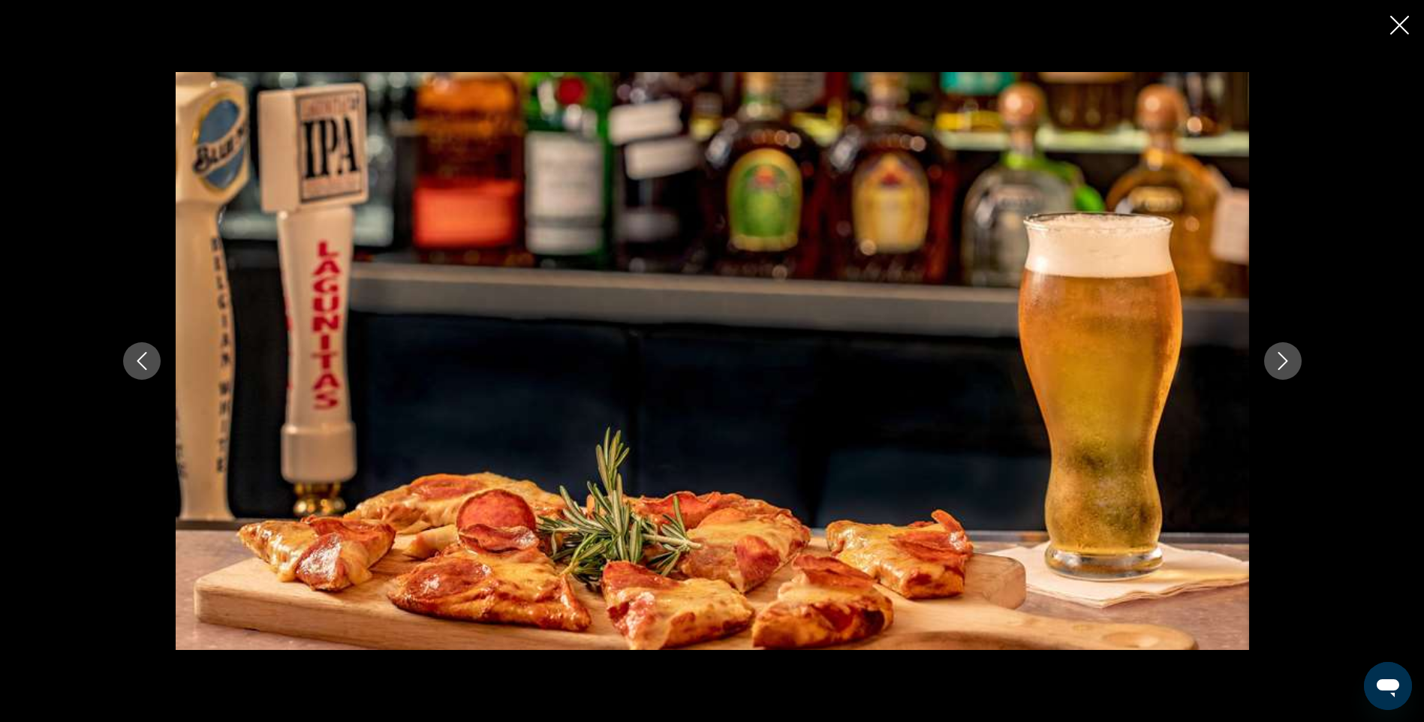
click at [1285, 366] on icon "Next image" at bounding box center [1283, 361] width 18 height 18
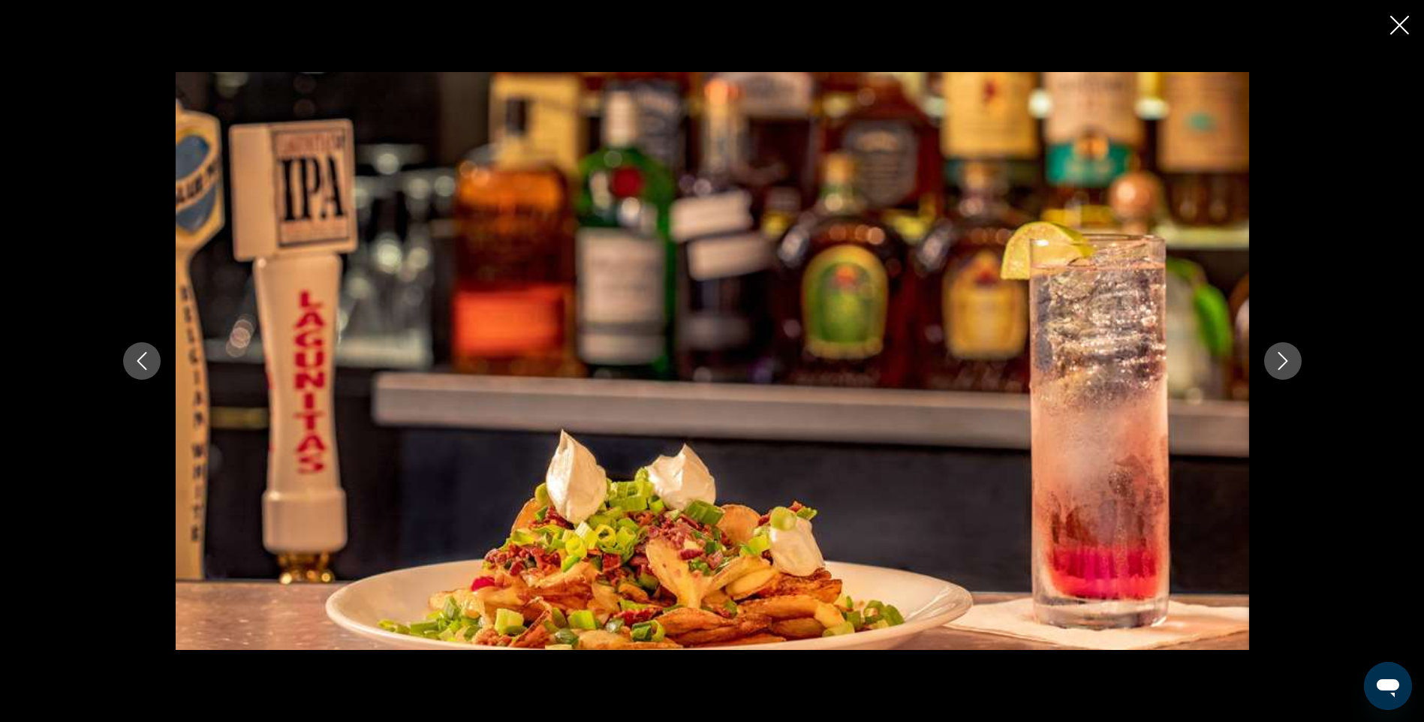
click at [1285, 366] on icon "Next image" at bounding box center [1283, 361] width 18 height 18
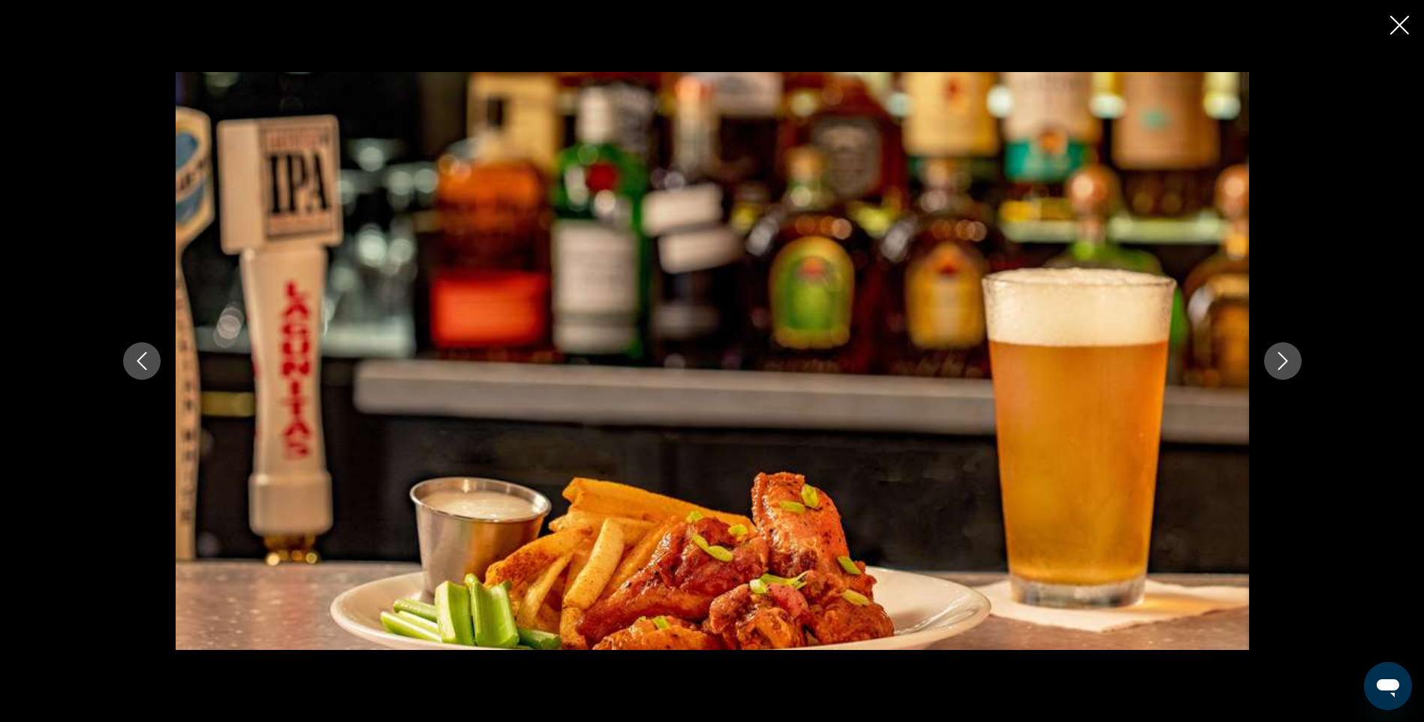
click at [1285, 366] on icon "Next image" at bounding box center [1283, 361] width 18 height 18
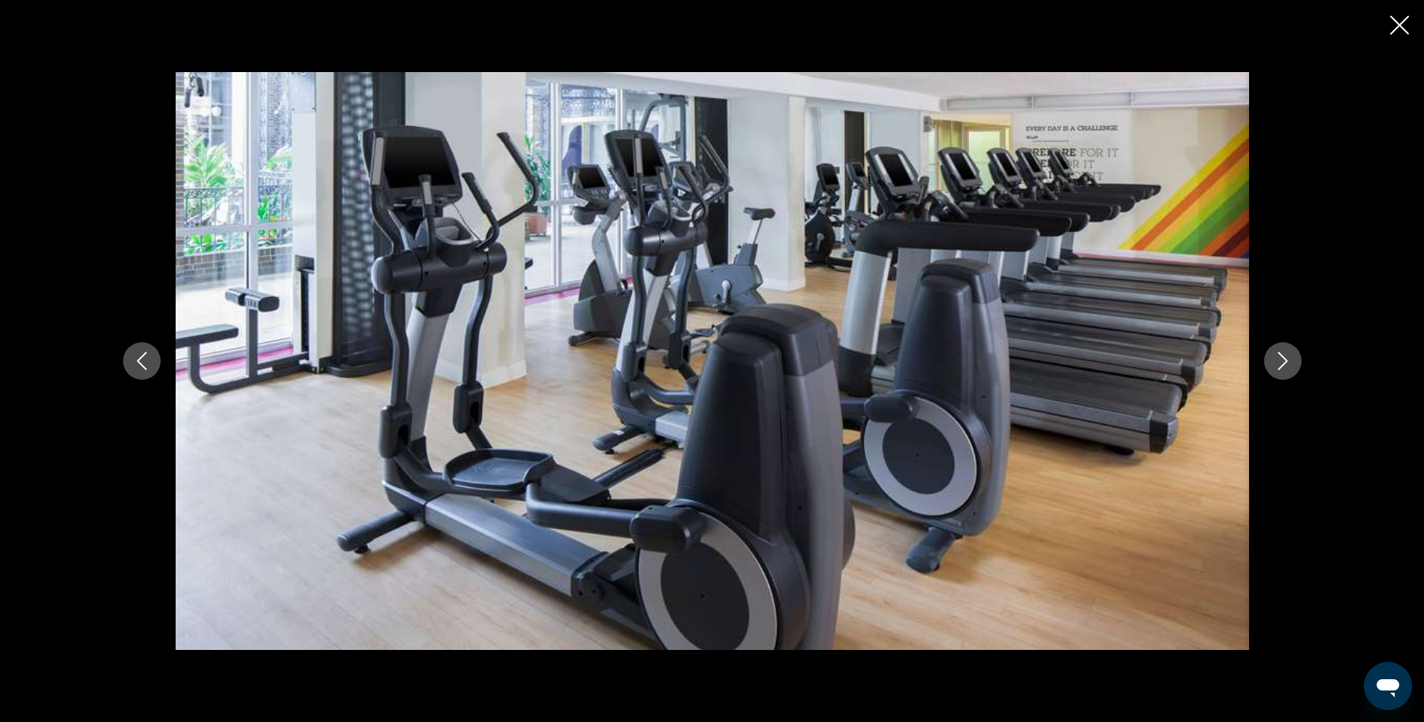
click at [1285, 366] on icon "Next image" at bounding box center [1283, 361] width 18 height 18
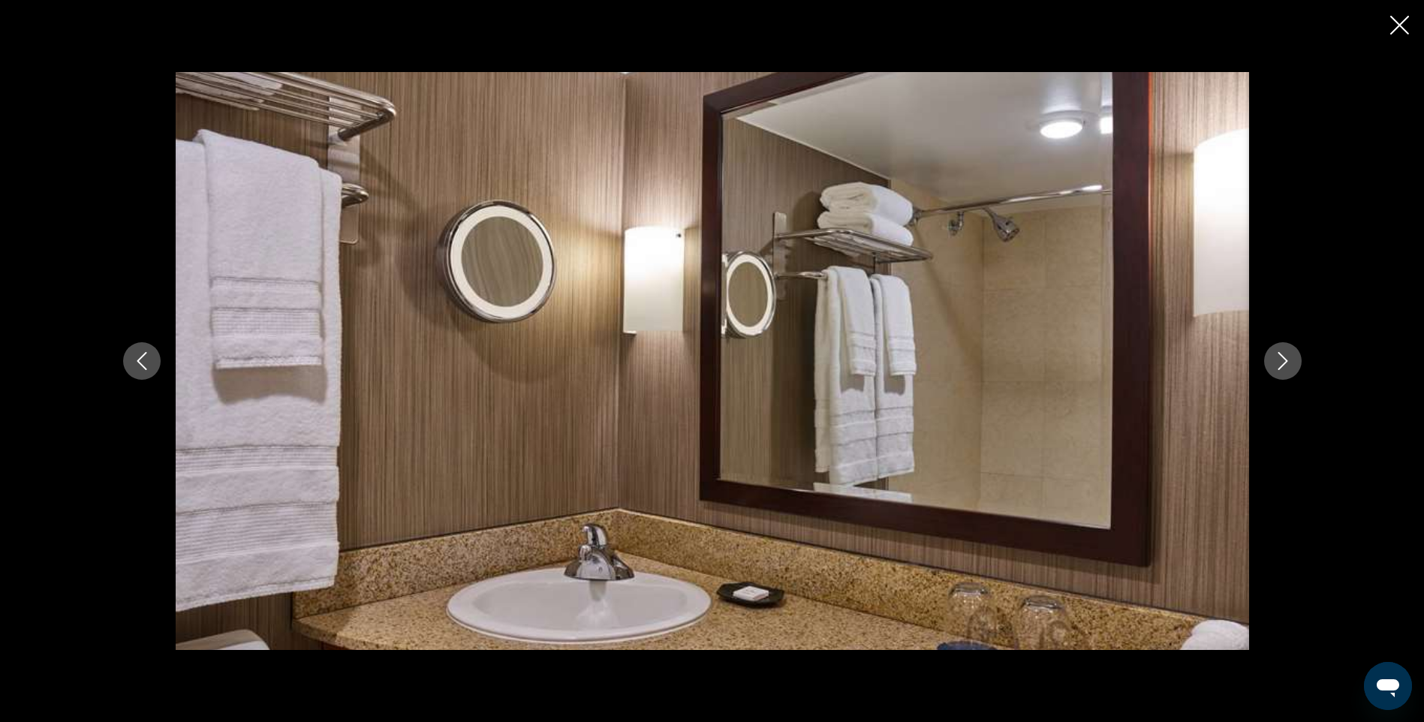
click at [1285, 366] on icon "Next image" at bounding box center [1283, 361] width 18 height 18
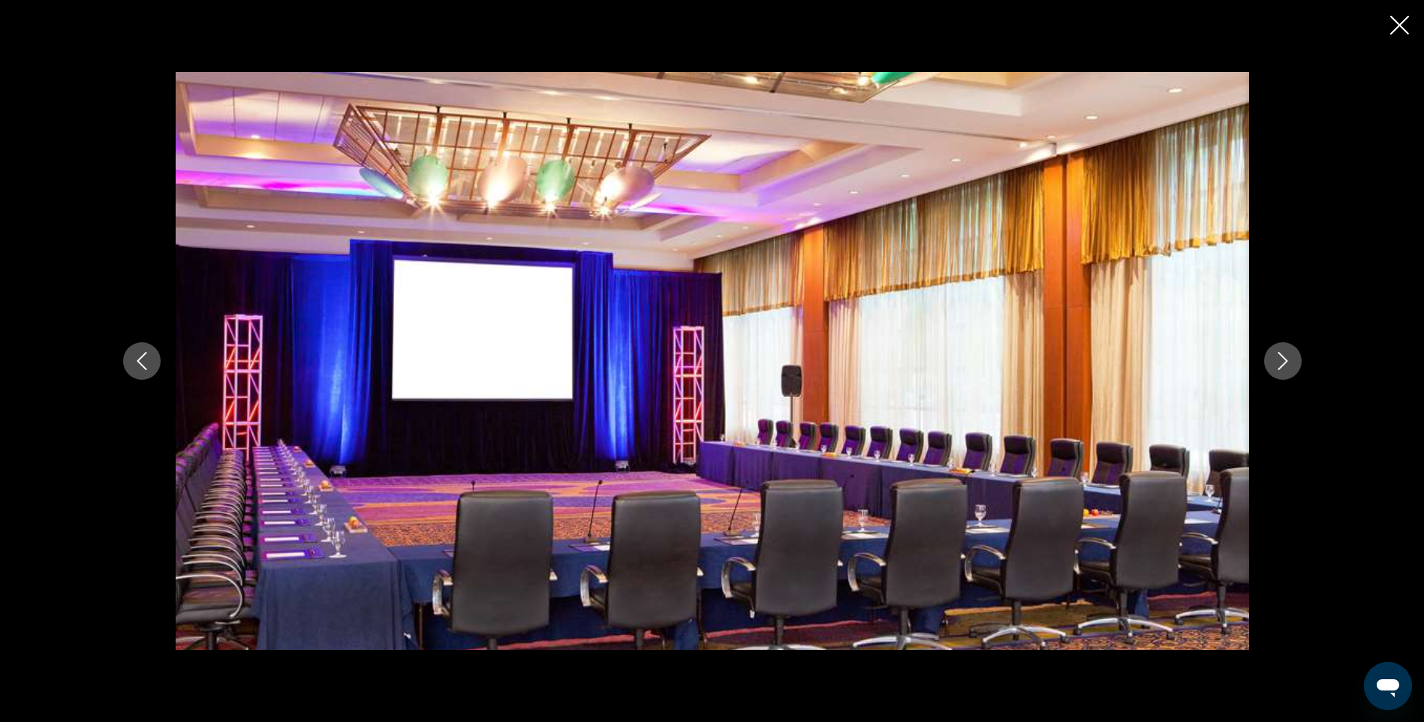
click at [1285, 366] on icon "Next image" at bounding box center [1283, 361] width 18 height 18
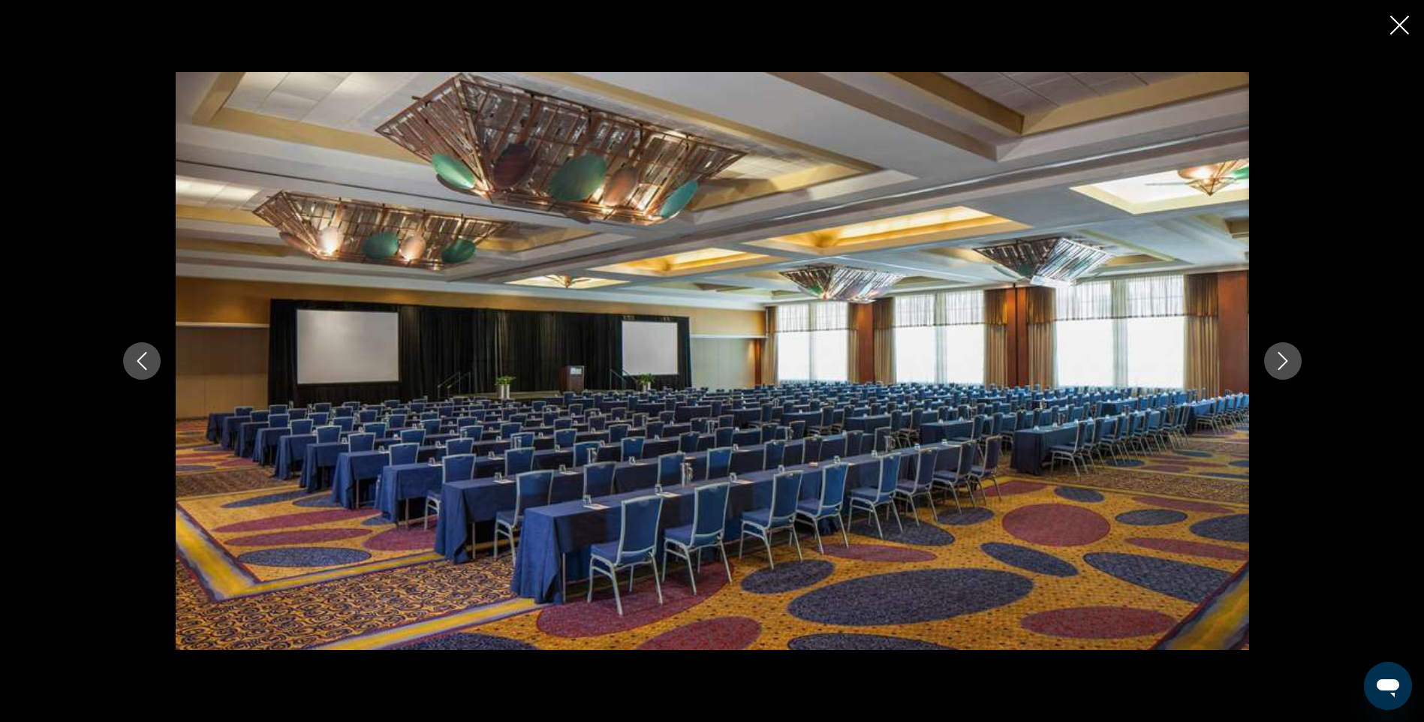
click at [1285, 366] on icon "Next image" at bounding box center [1283, 361] width 18 height 18
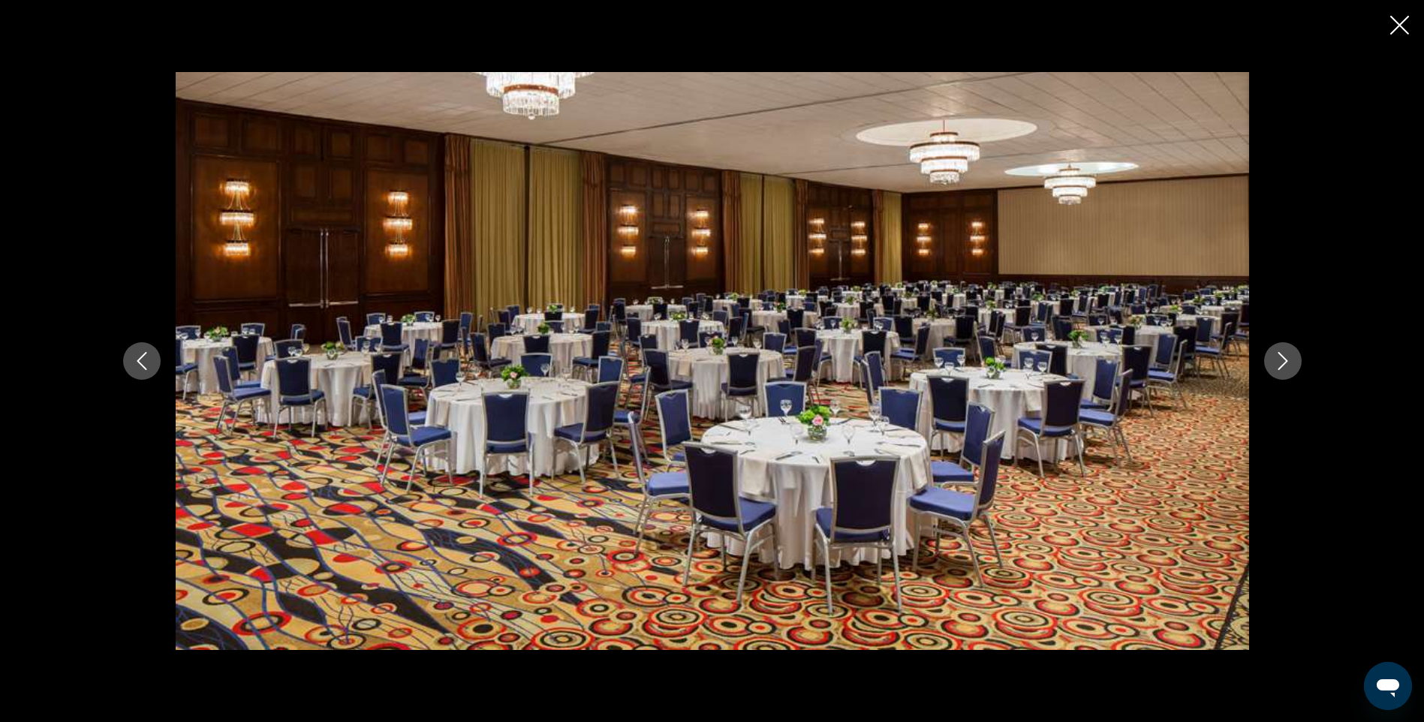
click at [1285, 367] on icon "Next image" at bounding box center [1283, 361] width 18 height 18
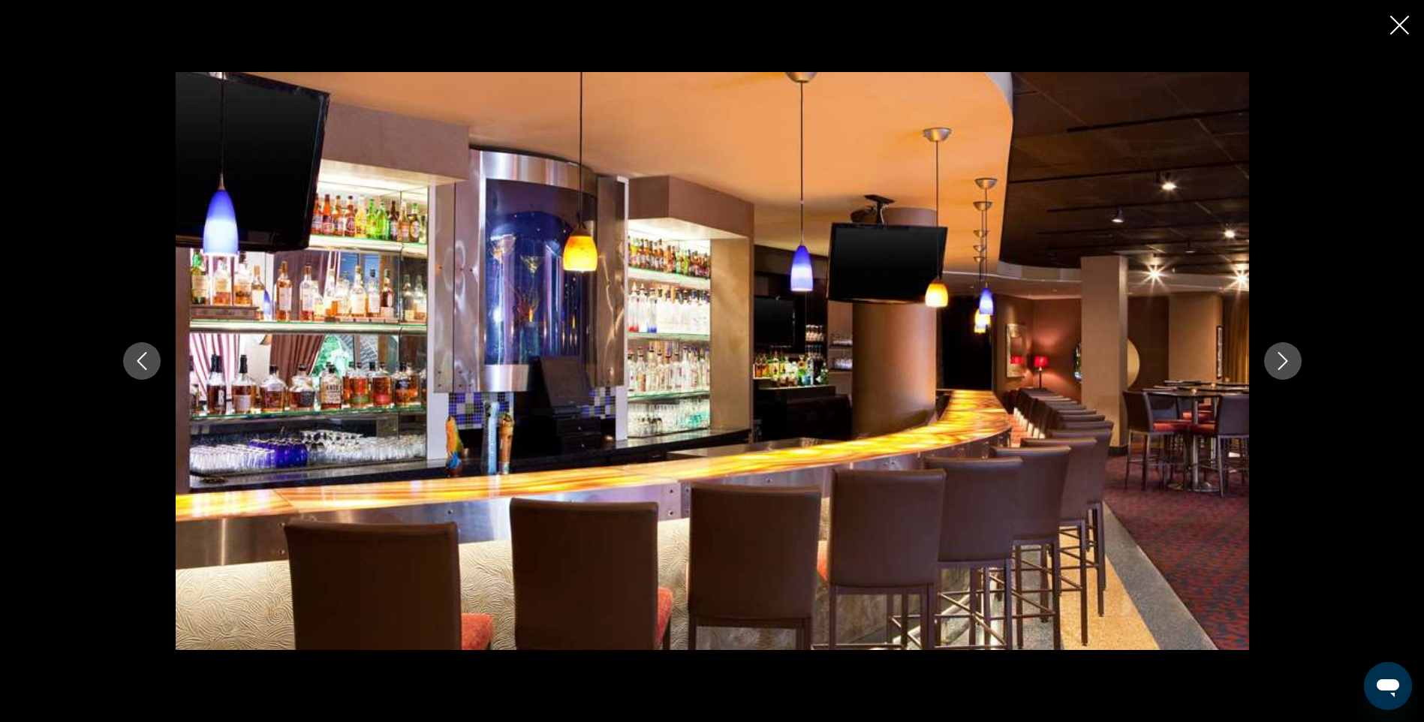
click at [1285, 367] on icon "Next image" at bounding box center [1283, 361] width 18 height 18
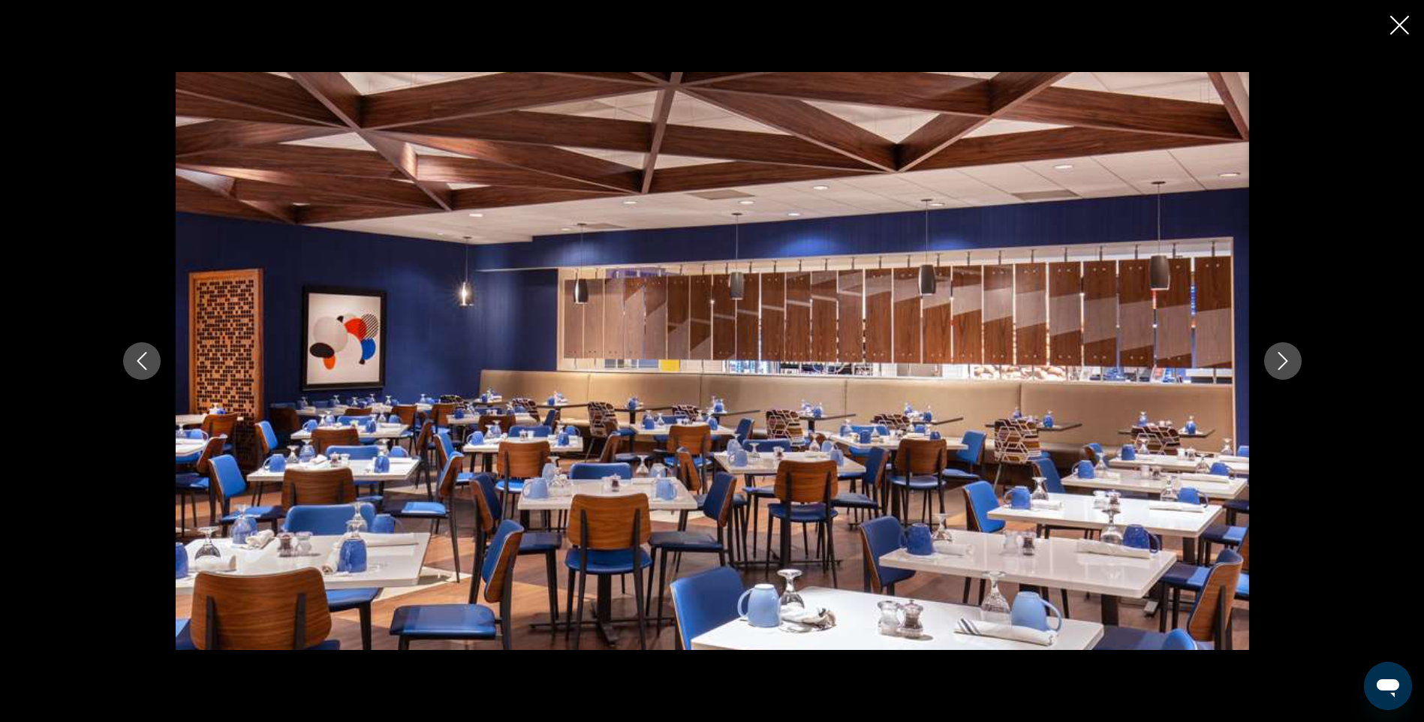
click at [1285, 367] on icon "Next image" at bounding box center [1283, 361] width 18 height 18
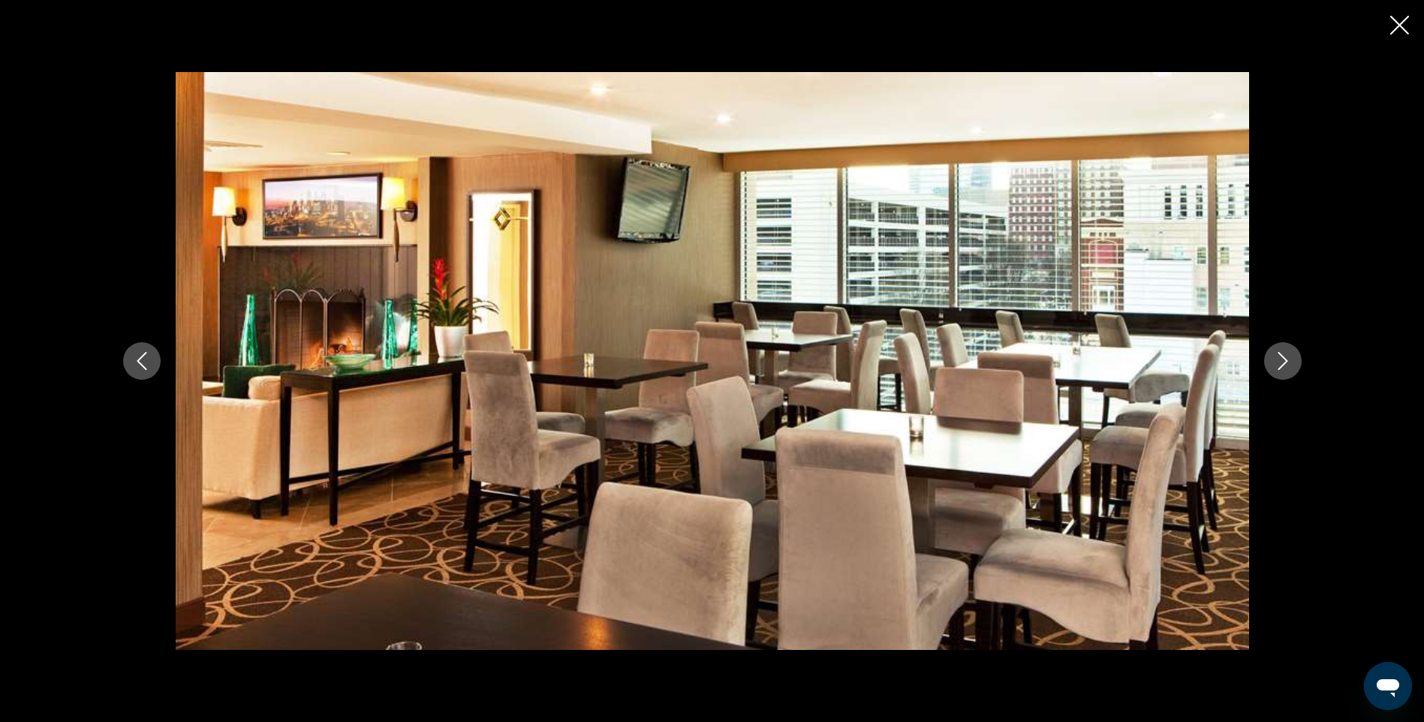
click at [1284, 367] on icon "Next image" at bounding box center [1283, 361] width 18 height 18
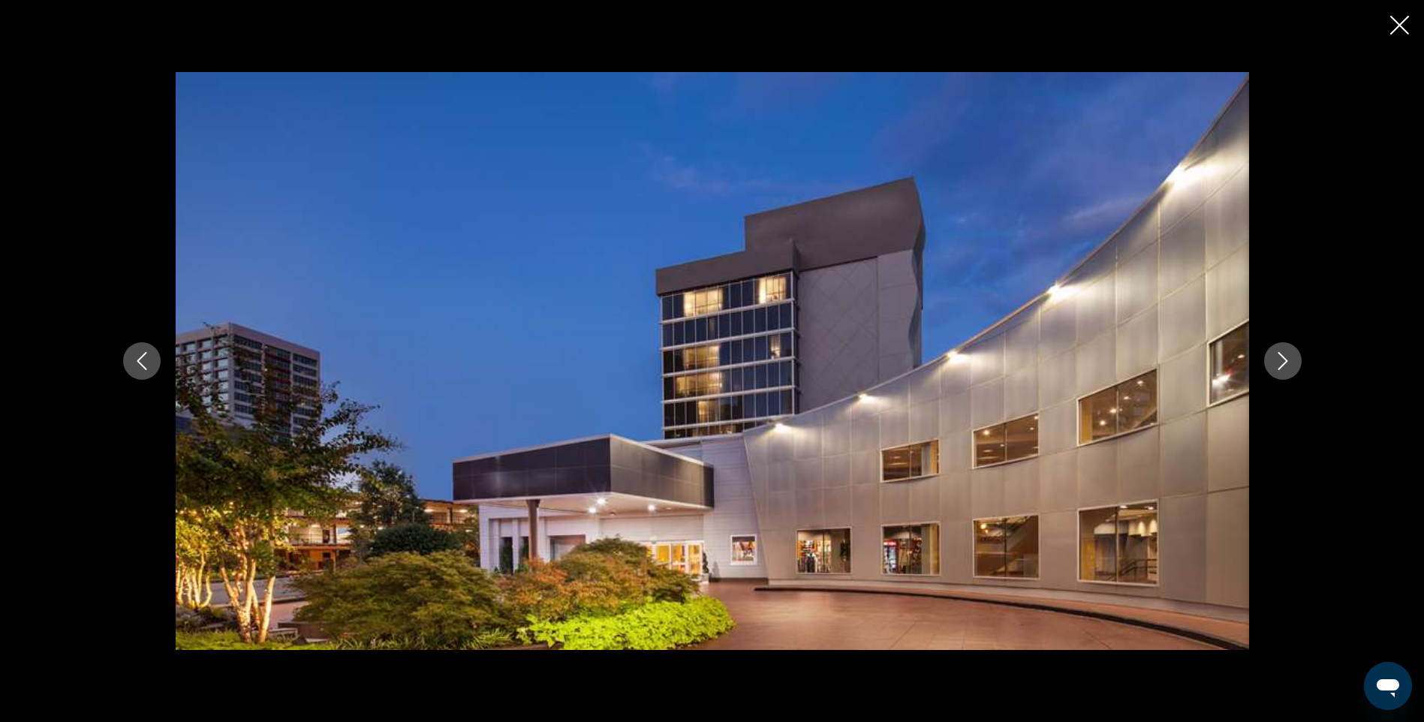
click at [1393, 25] on icon "Close slideshow" at bounding box center [1399, 25] width 19 height 19
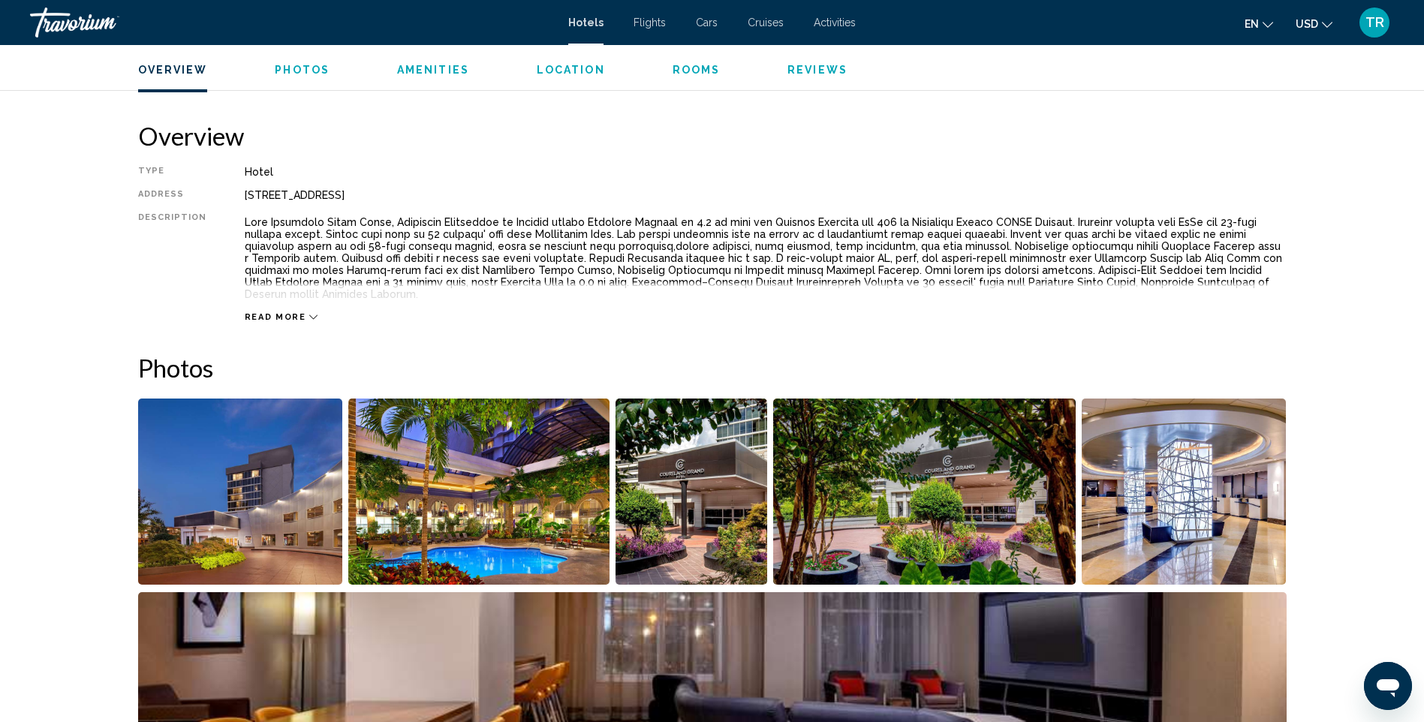
click at [689, 68] on span "Rooms" at bounding box center [697, 70] width 48 height 12
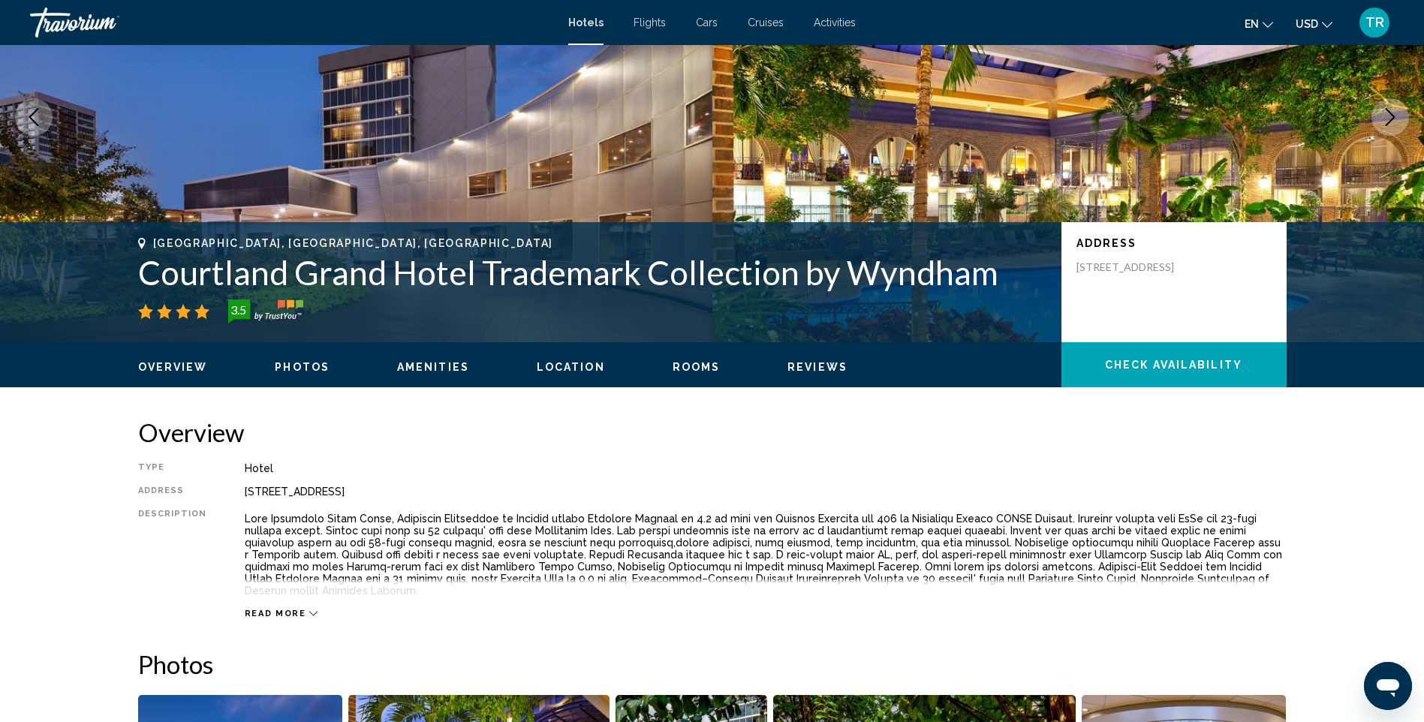
scroll to position [0, 0]
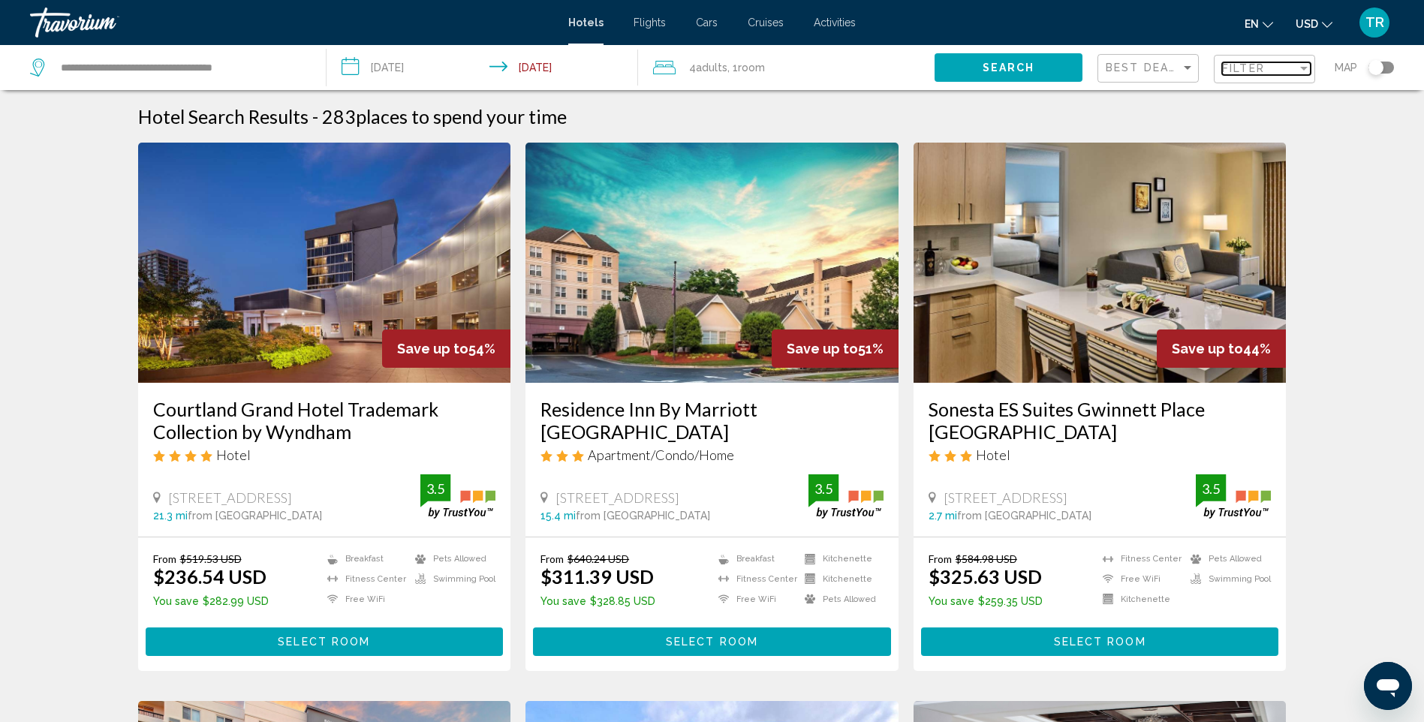
click at [1253, 69] on span "Filter" at bounding box center [1243, 68] width 43 height 12
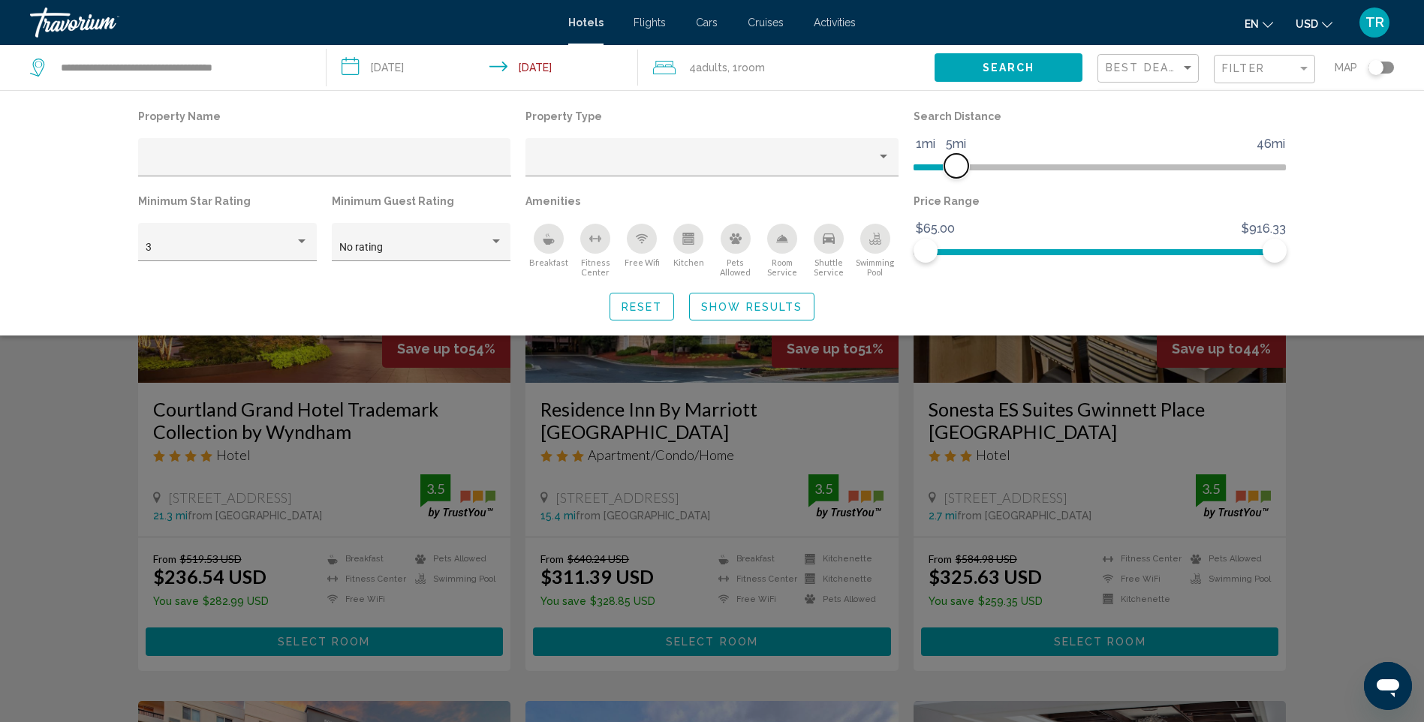
drag, startPoint x: 1142, startPoint y: 160, endPoint x: 953, endPoint y: 180, distance: 189.5
click at [953, 180] on div "Search Distance 1mi 46mi 5mi" at bounding box center [1100, 148] width 388 height 85
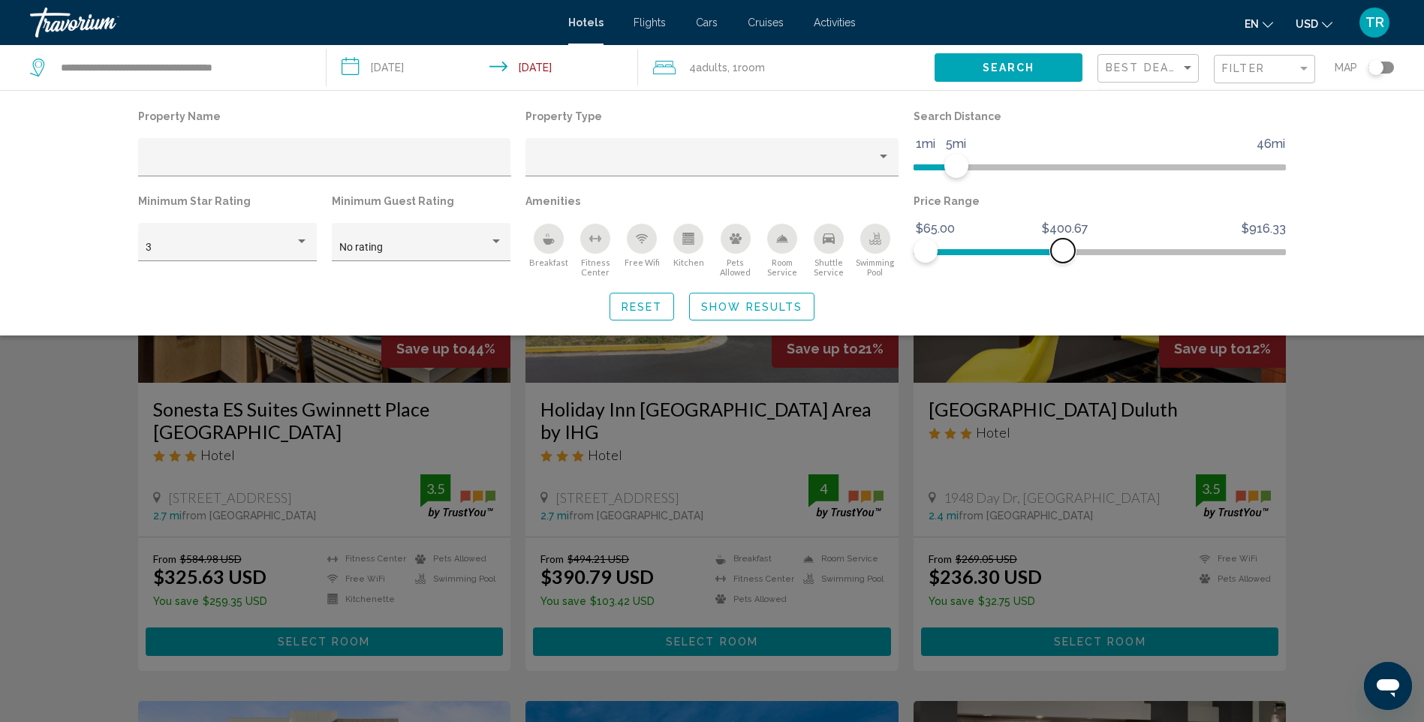
drag, startPoint x: 1272, startPoint y: 244, endPoint x: 1063, endPoint y: 253, distance: 208.9
click at [1063, 253] on span "Hotel Filters" at bounding box center [1063, 251] width 24 height 24
click at [747, 306] on span "Show Results" at bounding box center [751, 307] width 101 height 12
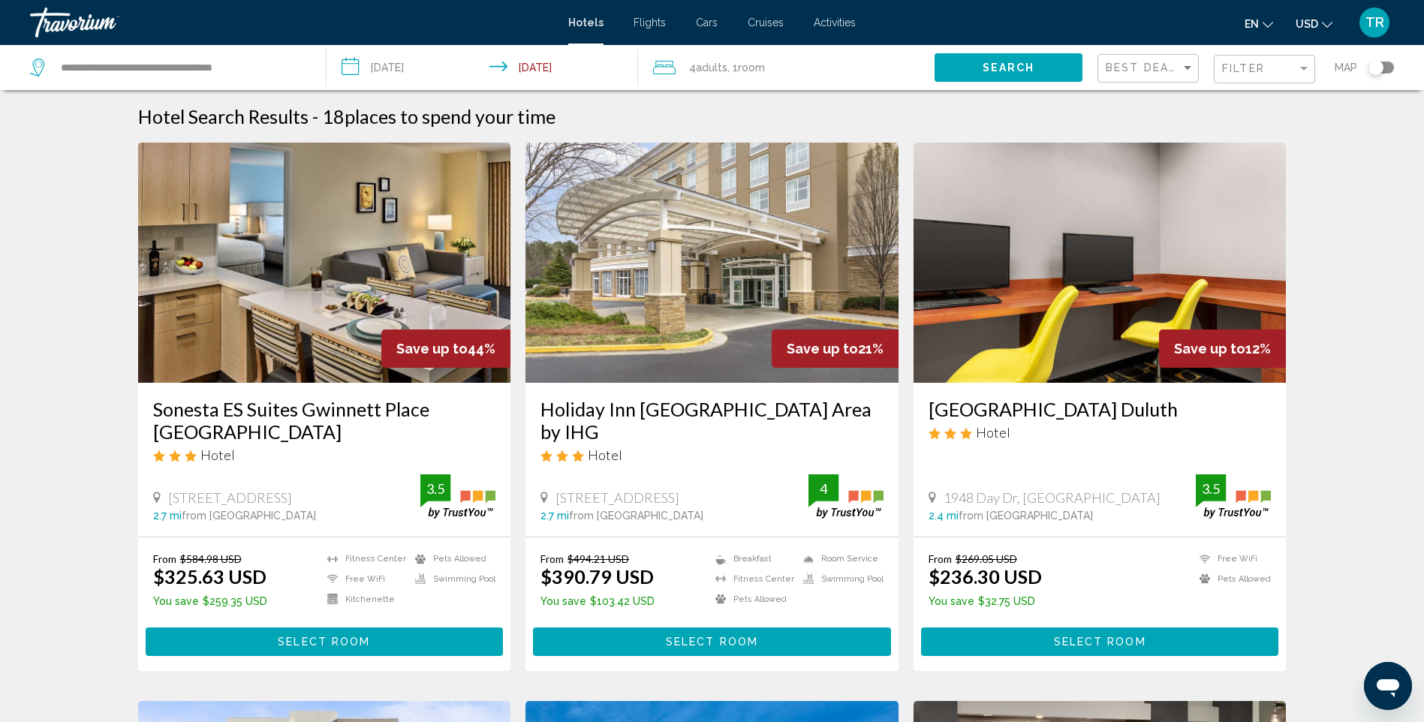
click at [345, 414] on h3 "Sonesta ES Suites Gwinnett Place [GEOGRAPHIC_DATA]" at bounding box center [324, 420] width 343 height 45
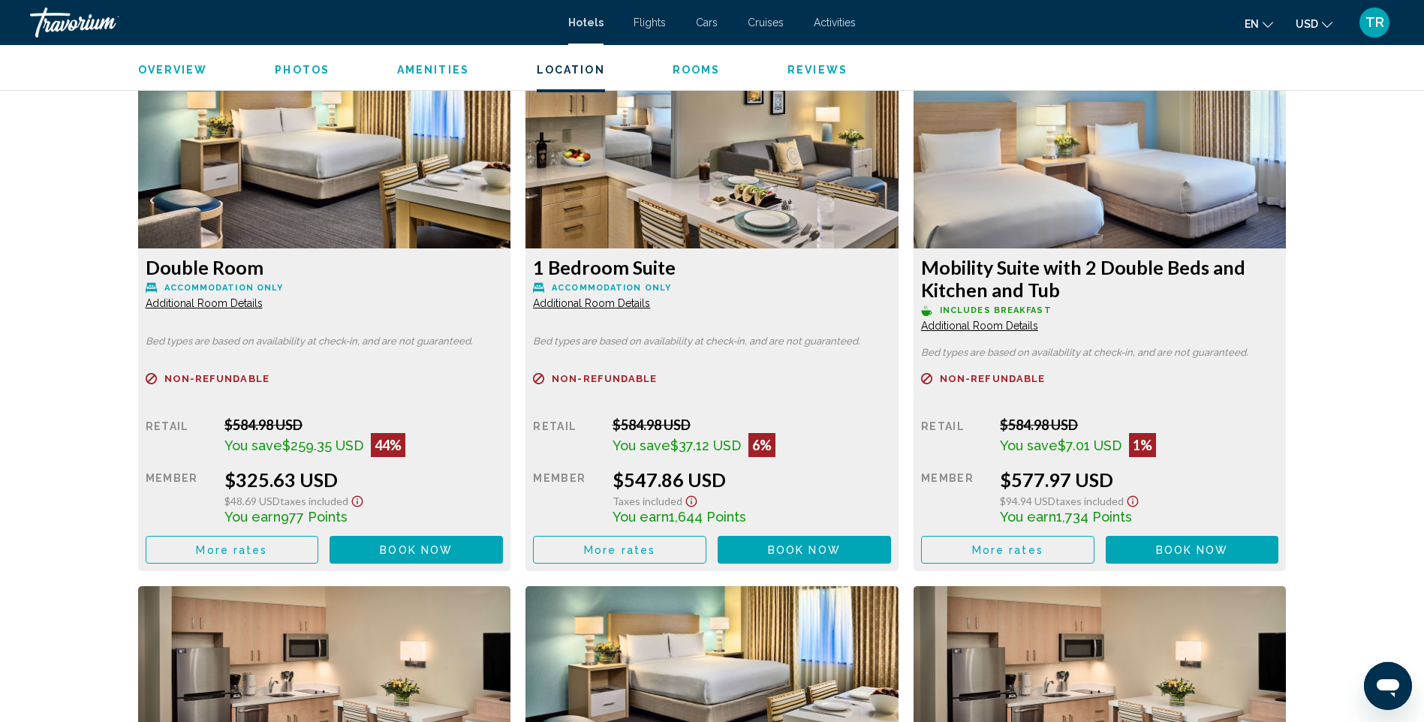
scroll to position [1802, 0]
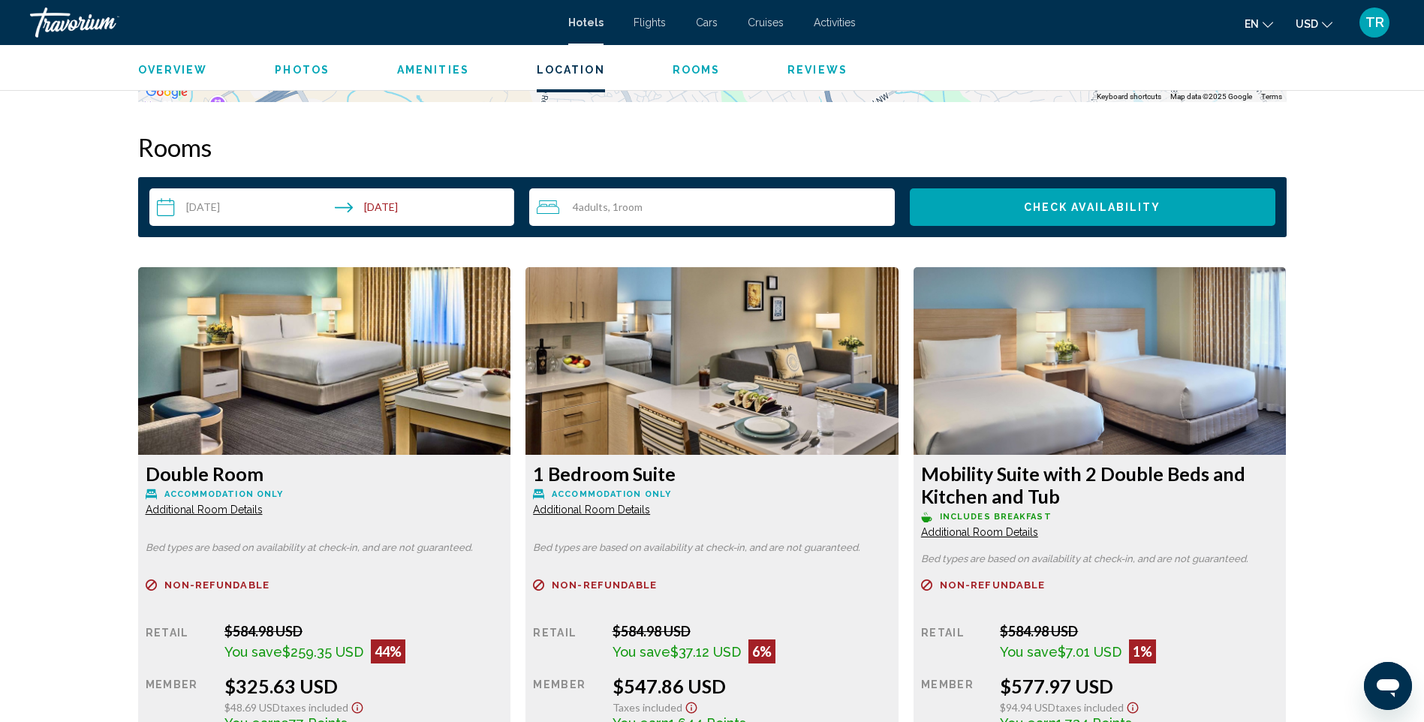
click at [263, 509] on span "Additional Room Details" at bounding box center [204, 510] width 117 height 12
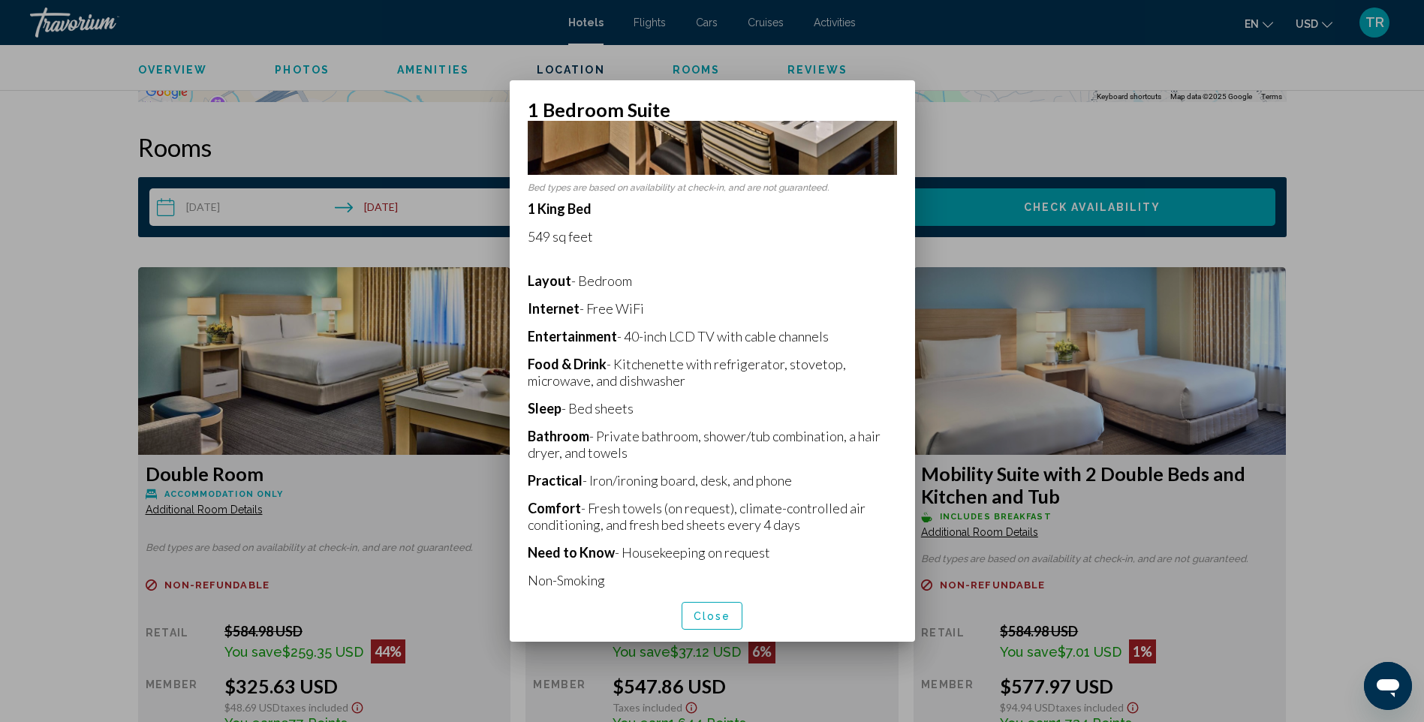
scroll to position [231, 0]
click at [719, 615] on span "Close" at bounding box center [713, 616] width 38 height 12
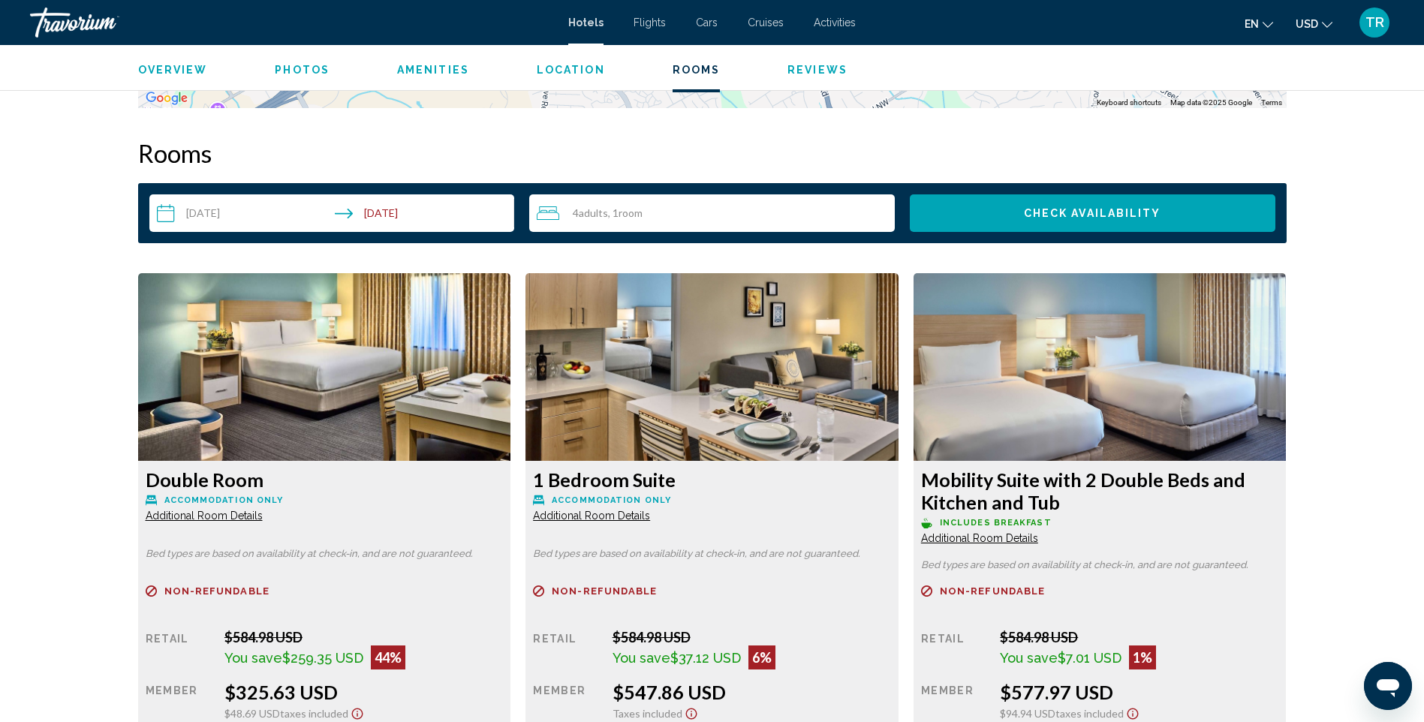
scroll to position [1952, 0]
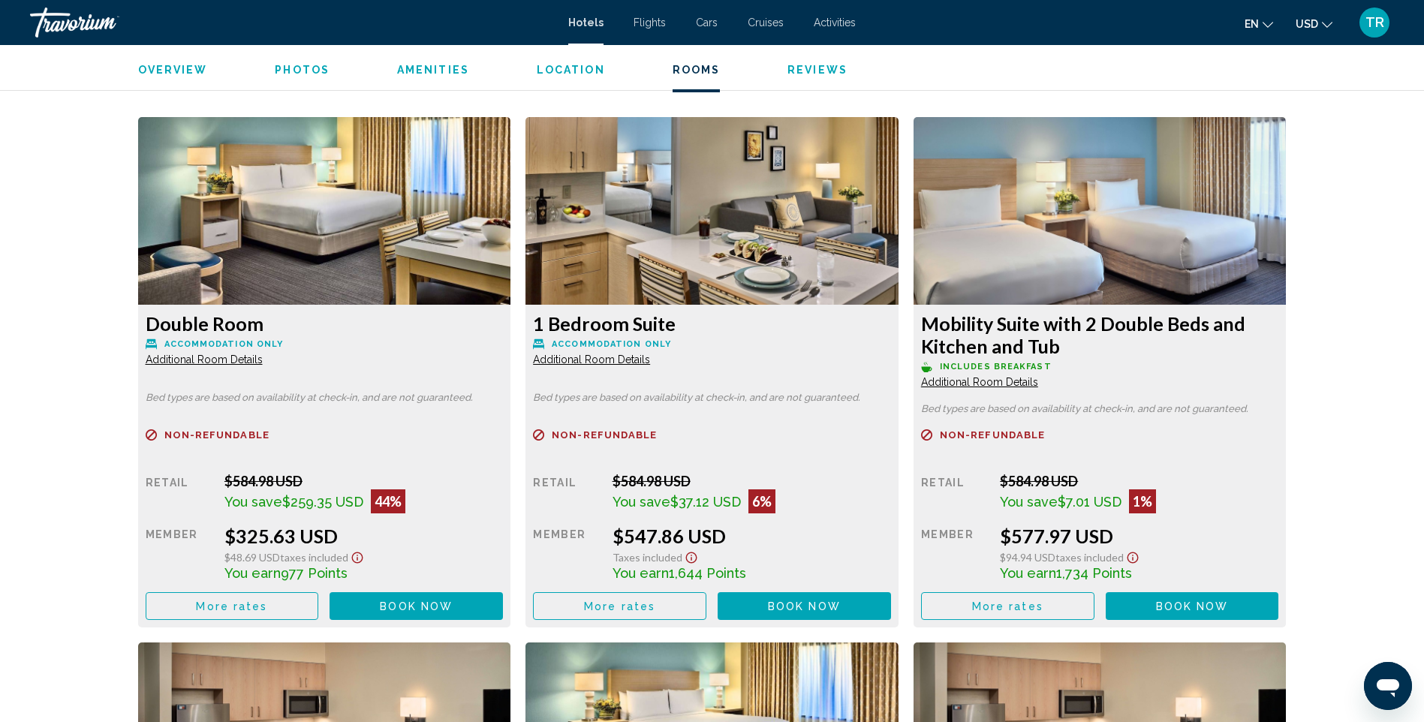
click at [233, 357] on span "Additional Room Details" at bounding box center [204, 360] width 117 height 12
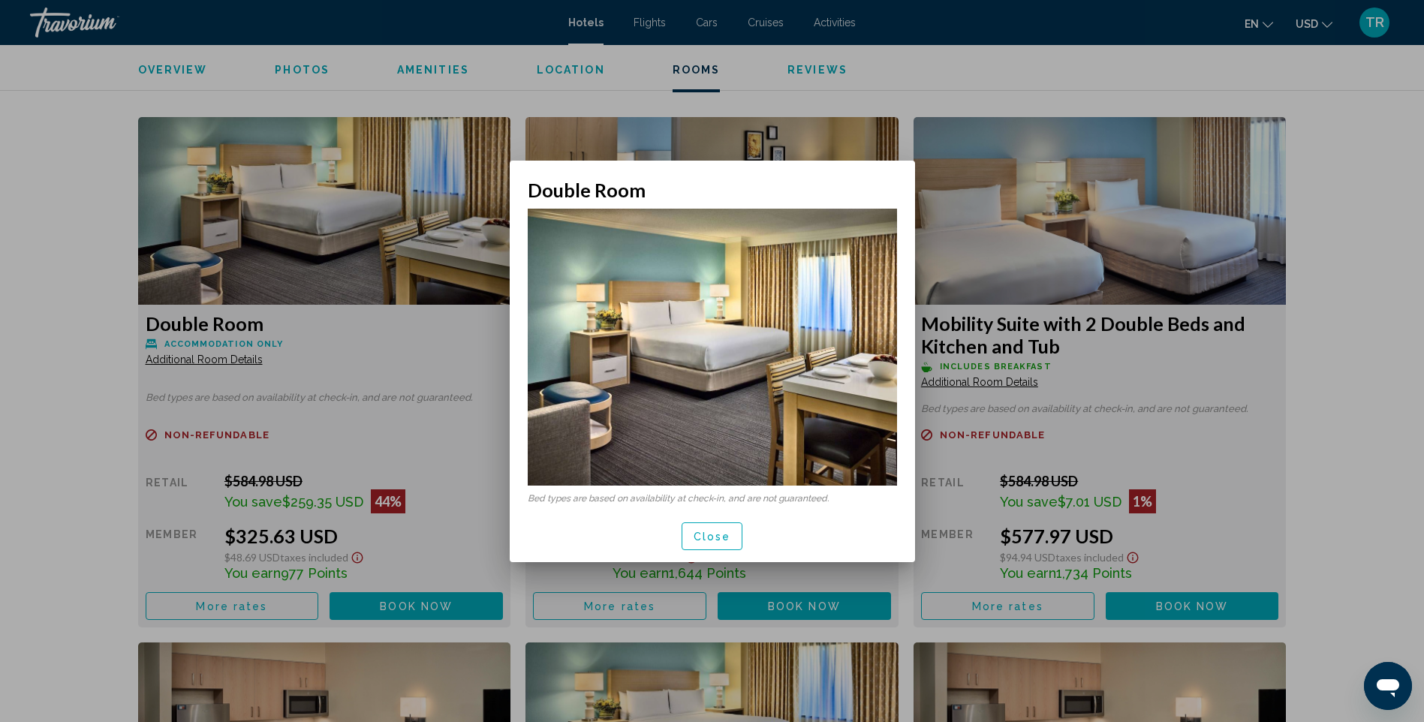
scroll to position [0, 0]
click at [721, 537] on span "Close" at bounding box center [713, 537] width 38 height 12
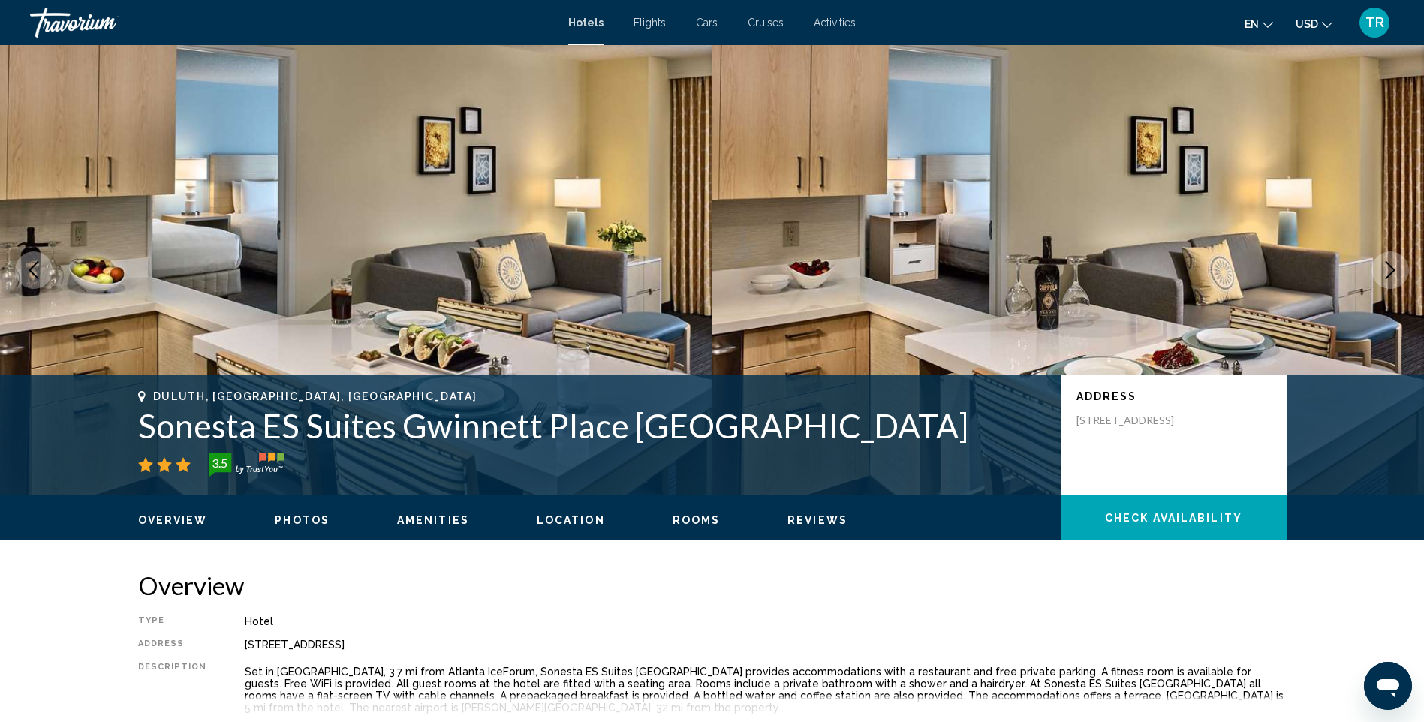
click at [951, 245] on img "Main content" at bounding box center [1068, 270] width 712 height 450
click at [305, 519] on span "Photos" at bounding box center [302, 520] width 55 height 12
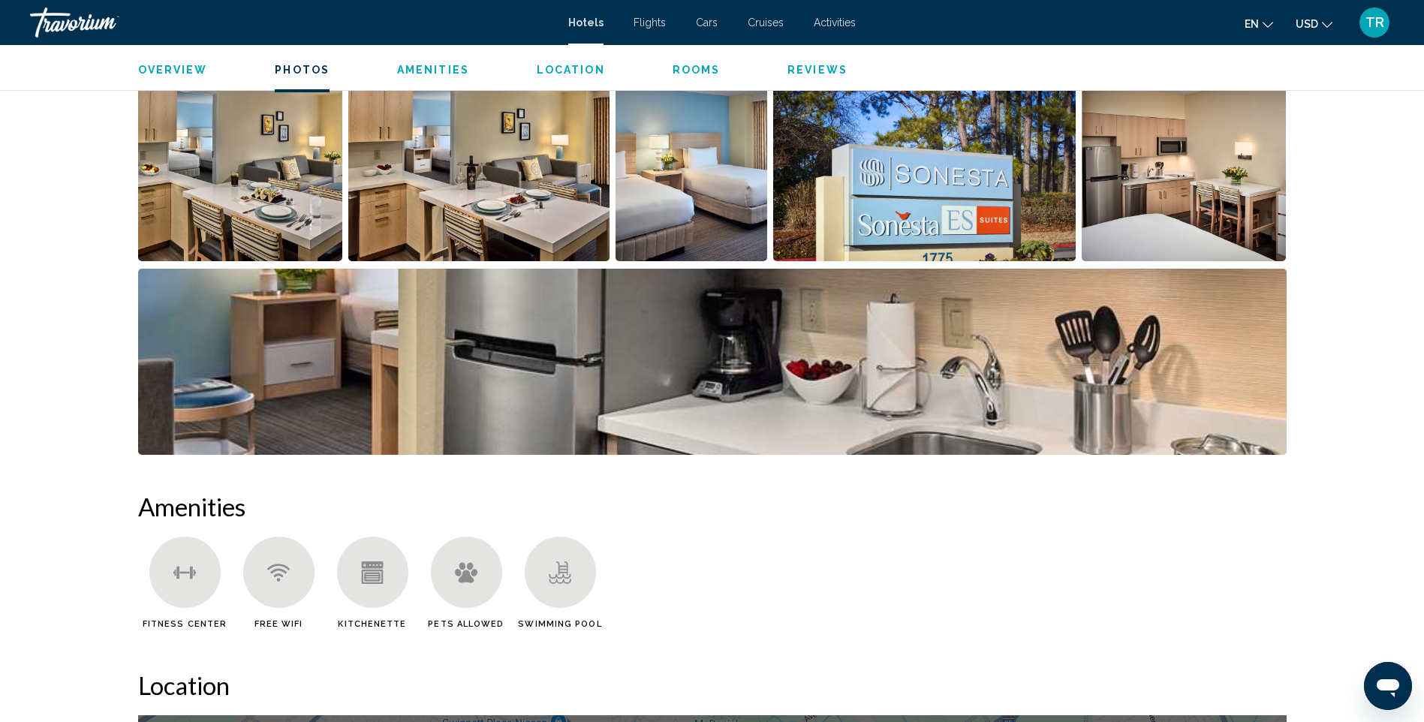
scroll to position [676, 0]
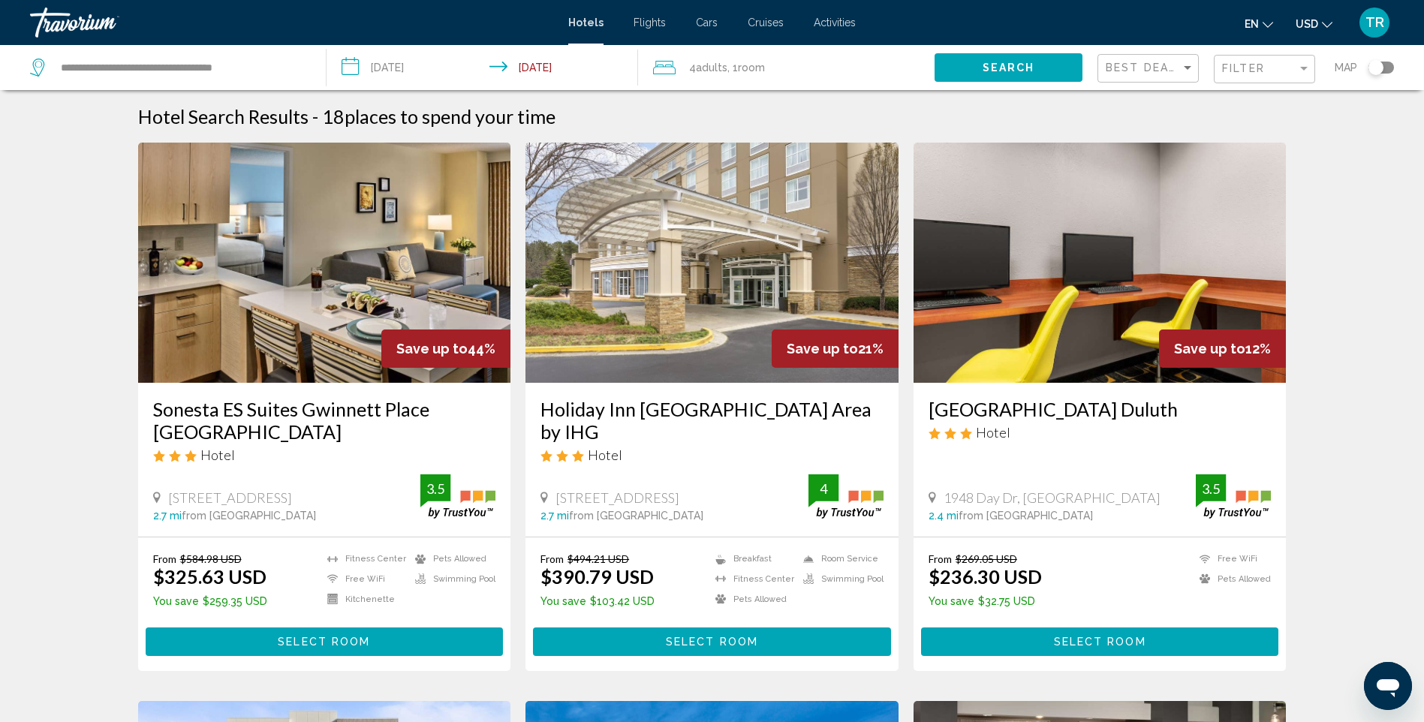
click at [786, 263] on img "Main content" at bounding box center [711, 263] width 373 height 240
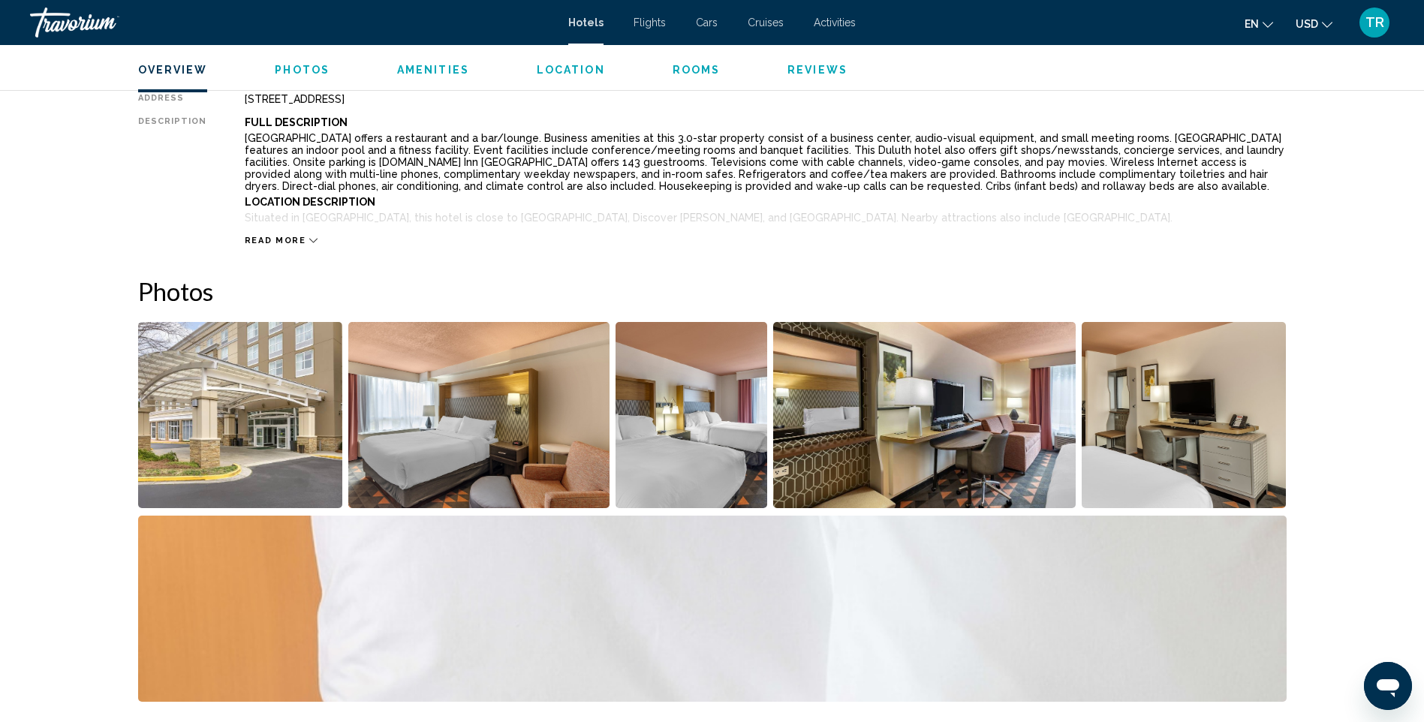
scroll to position [450, 0]
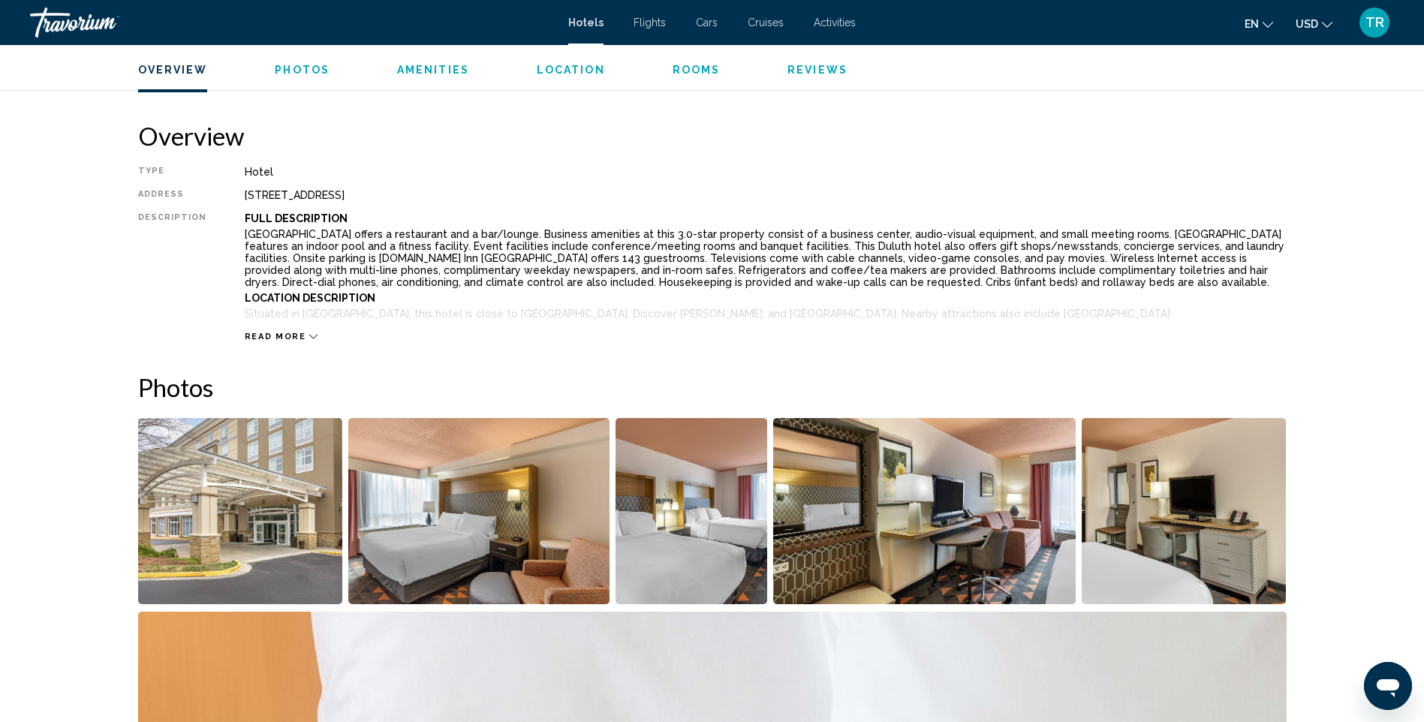
click at [765, 19] on span "Cruises" at bounding box center [766, 23] width 36 height 12
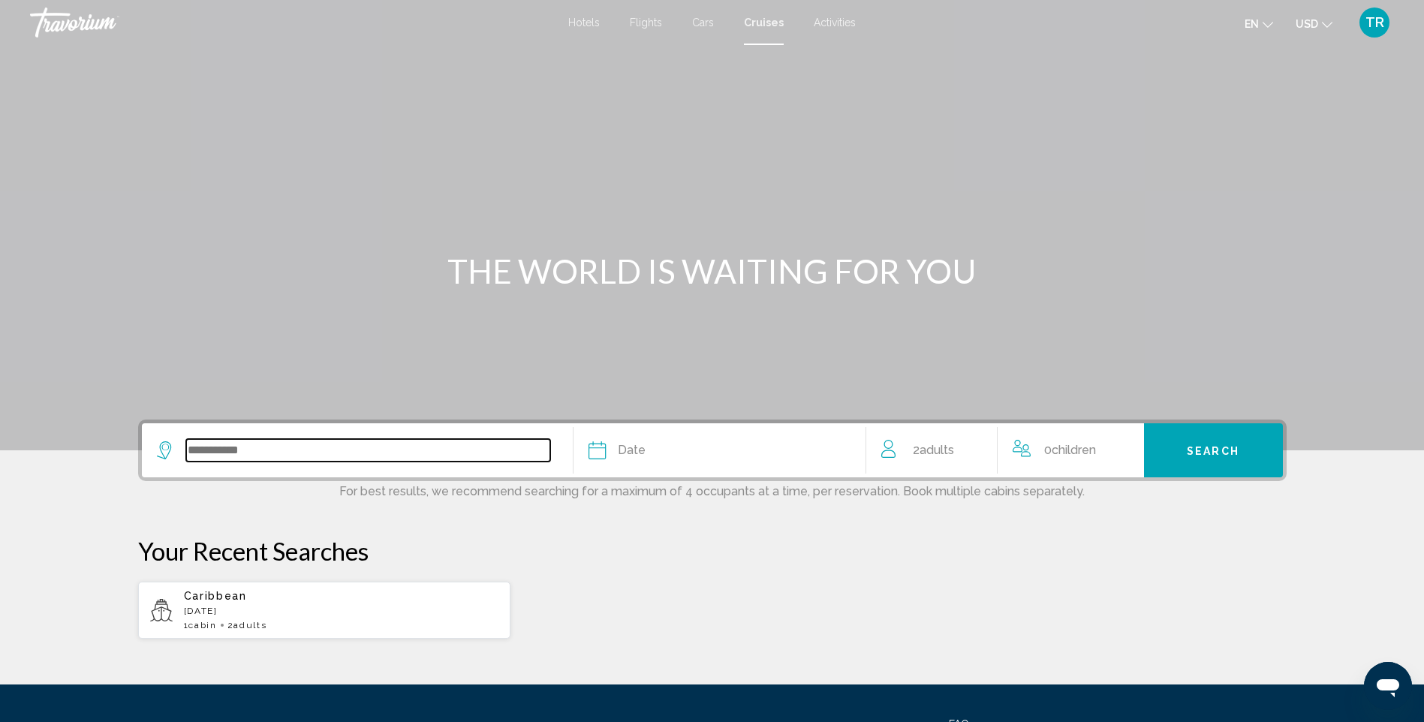
click at [404, 446] on input "Search widget" at bounding box center [368, 450] width 364 height 23
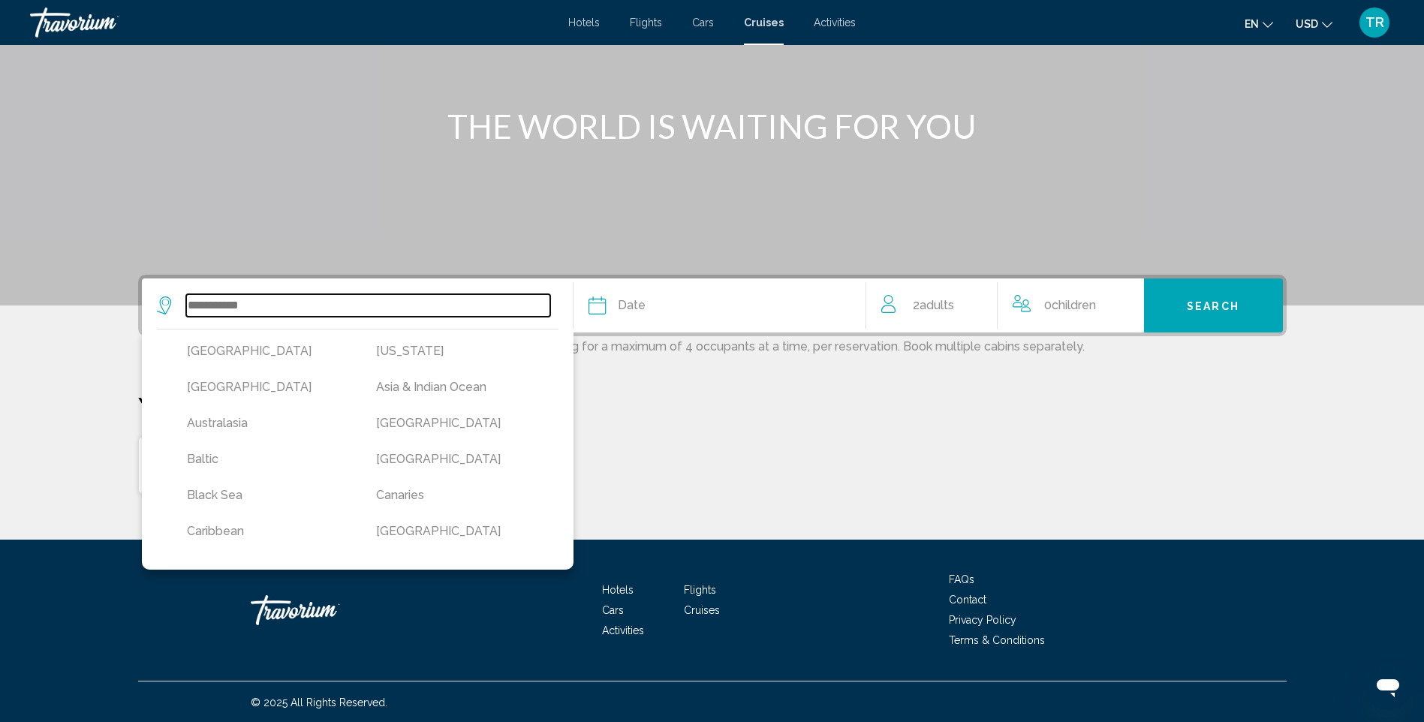
scroll to position [146, 0]
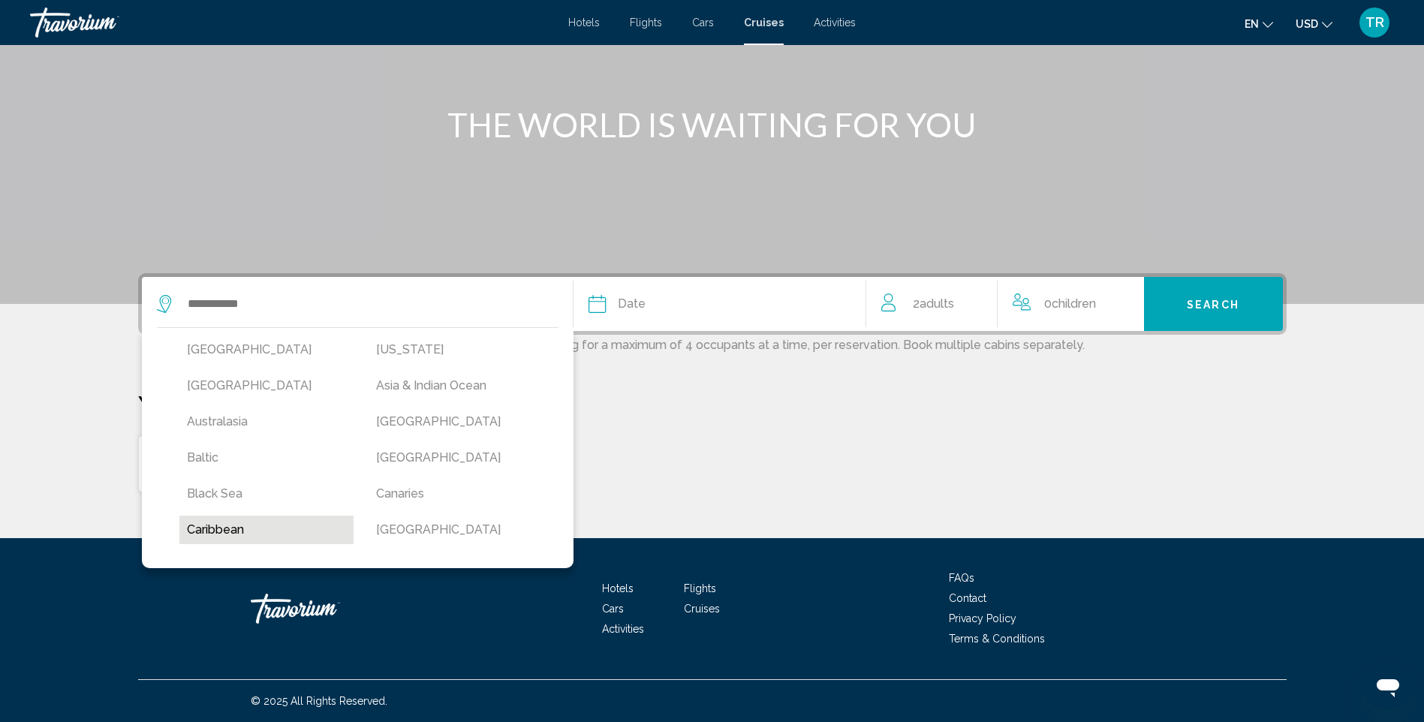
click at [226, 525] on button "Caribbean" at bounding box center [266, 530] width 175 height 29
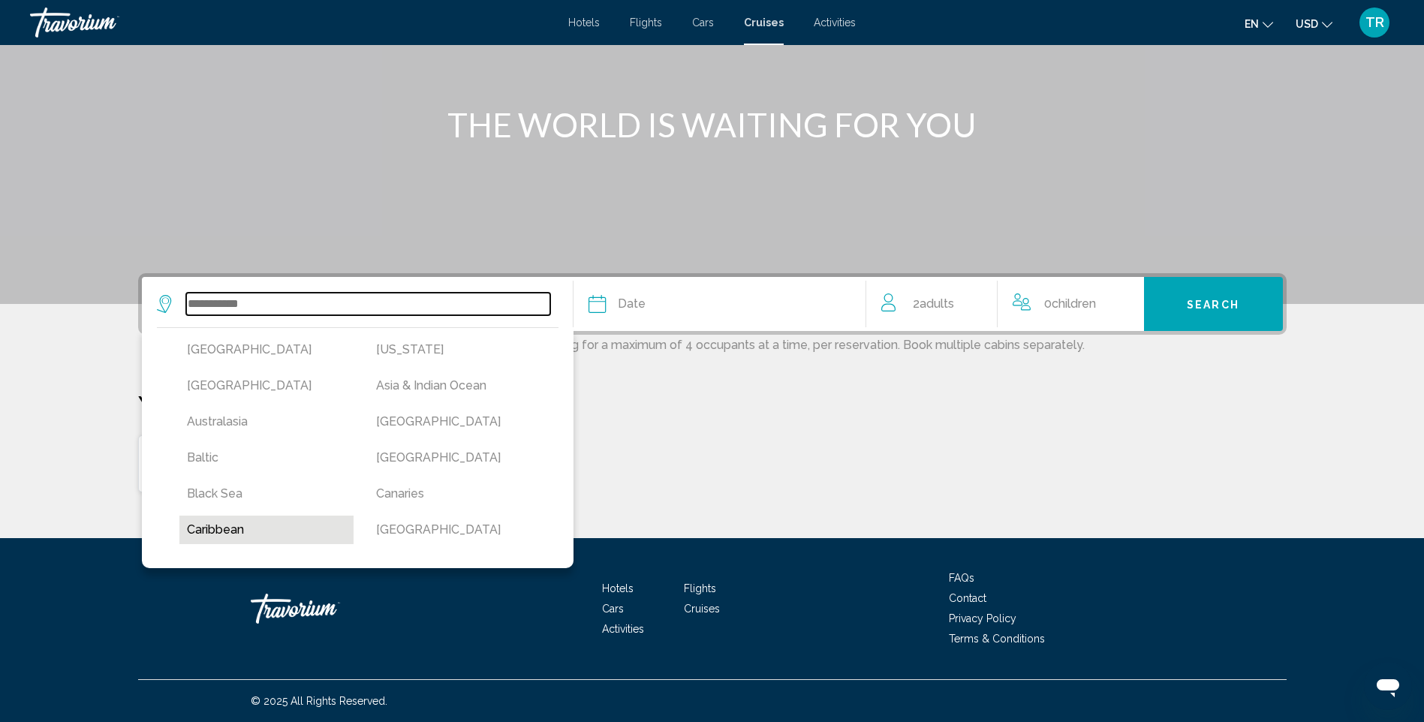
type input "*********"
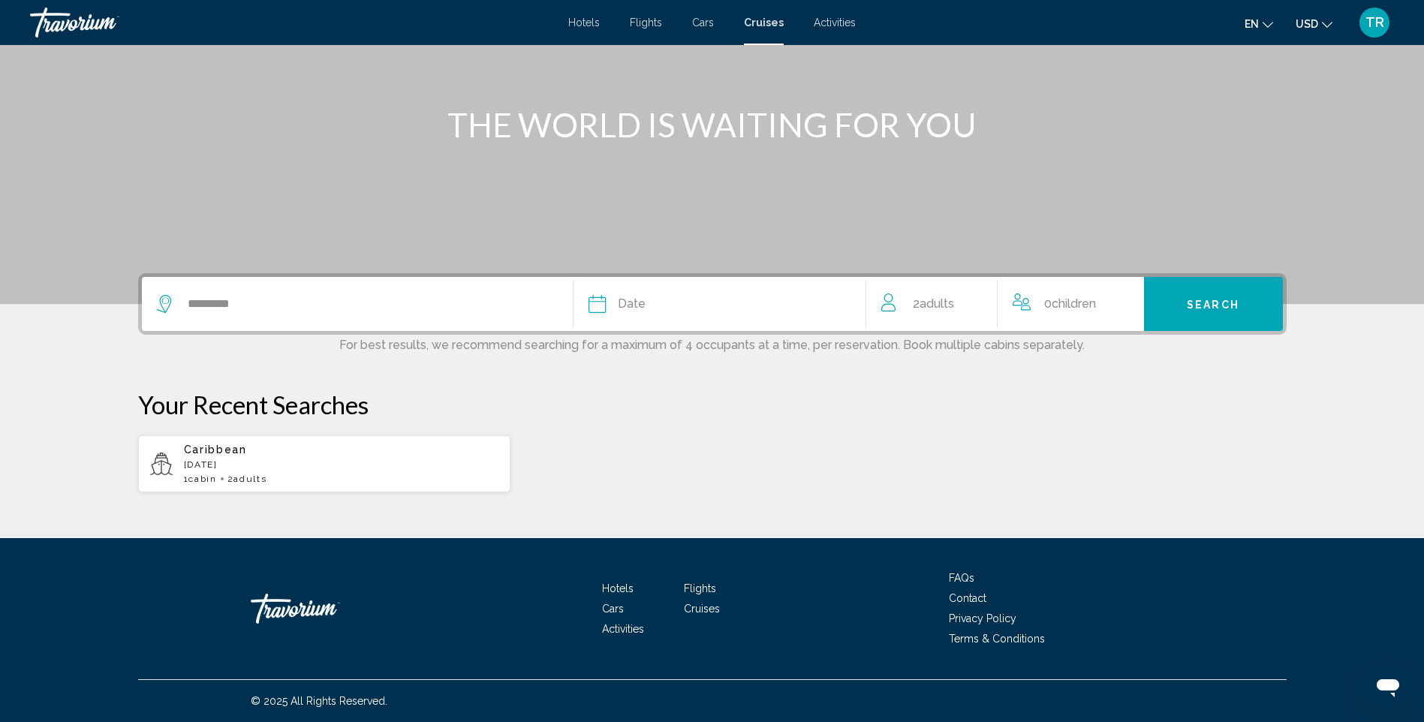
click at [616, 303] on div "Date" at bounding box center [720, 304] width 262 height 21
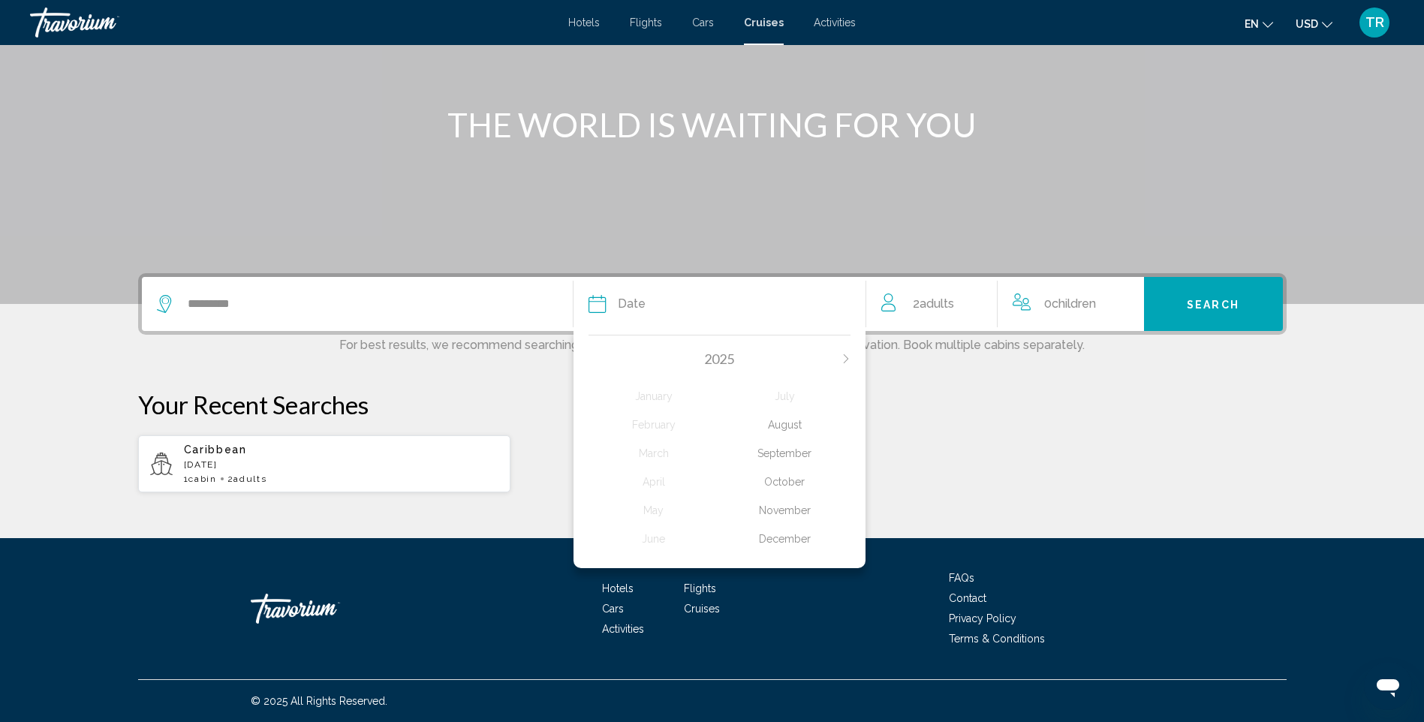
click at [793, 483] on div "October" at bounding box center [784, 481] width 131 height 27
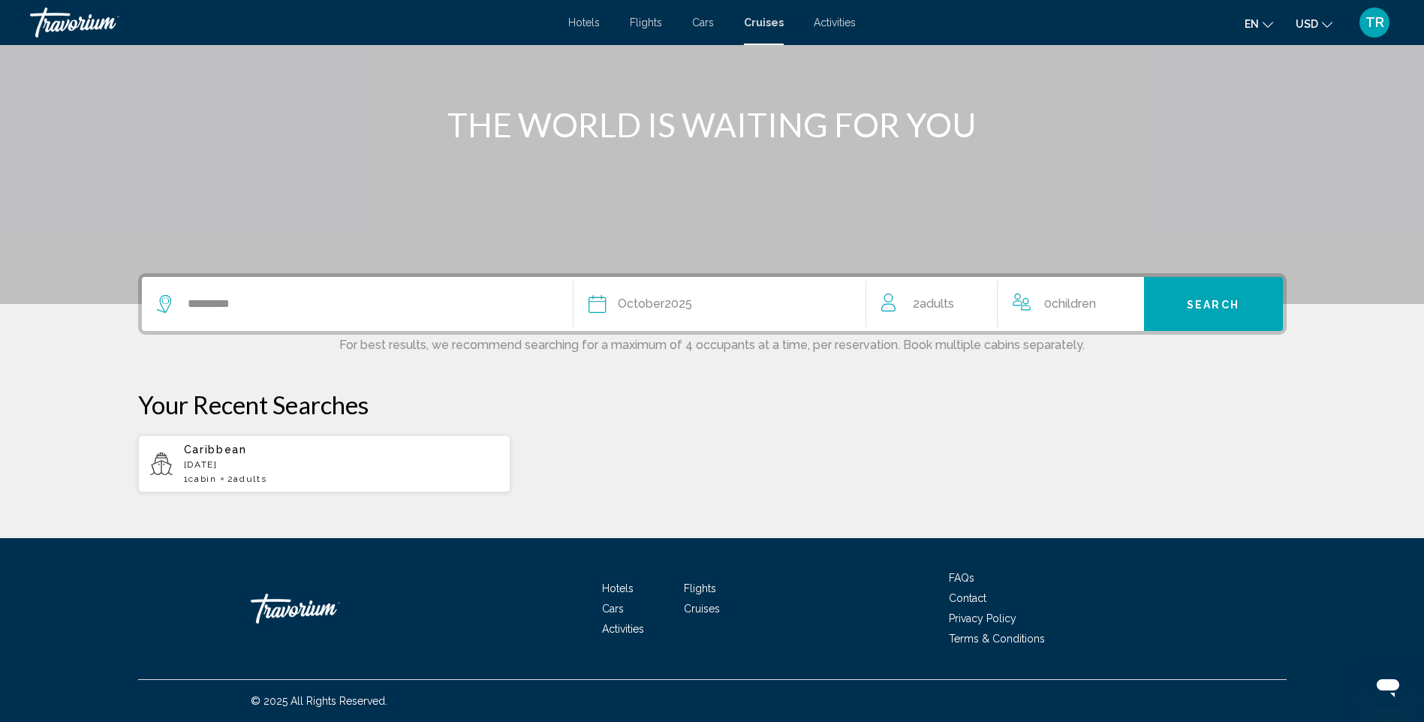
click at [1209, 305] on span "Search" at bounding box center [1213, 305] width 53 height 12
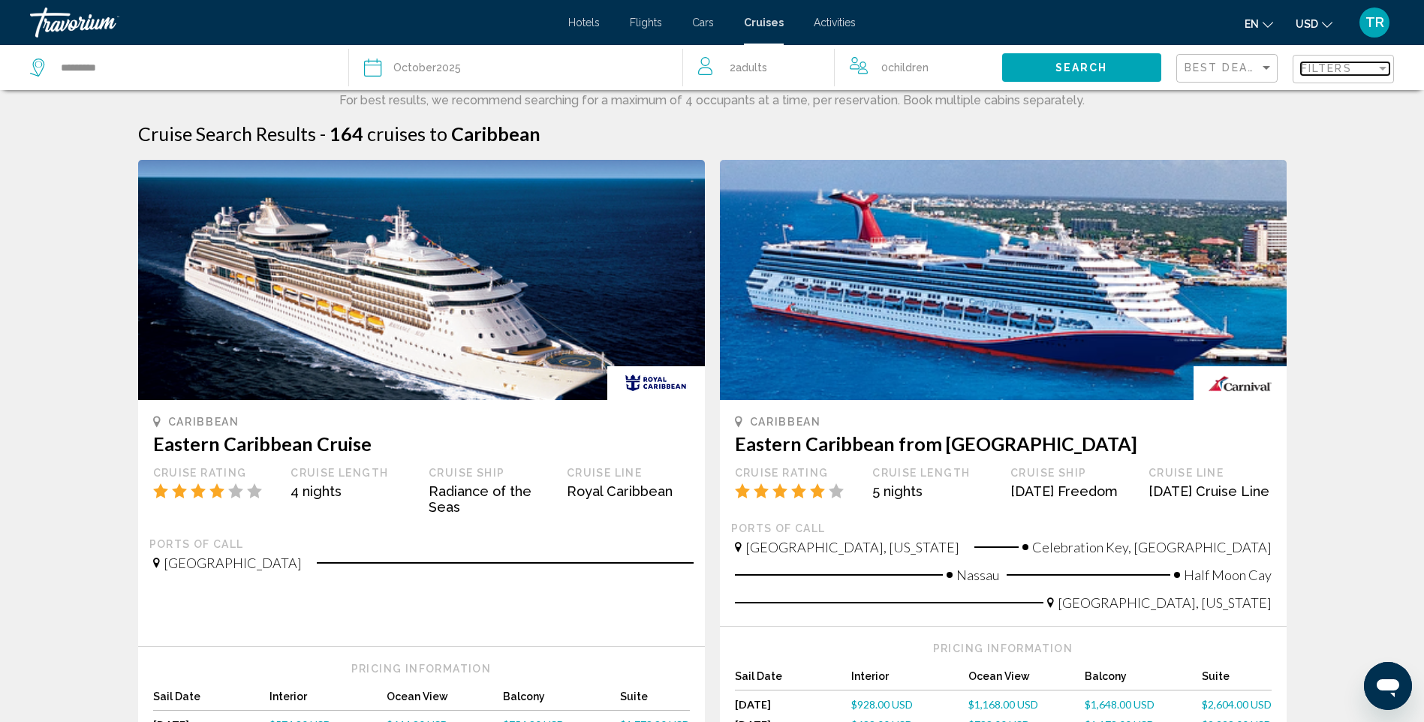
click at [1352, 64] on div "Filters" at bounding box center [1338, 68] width 75 height 12
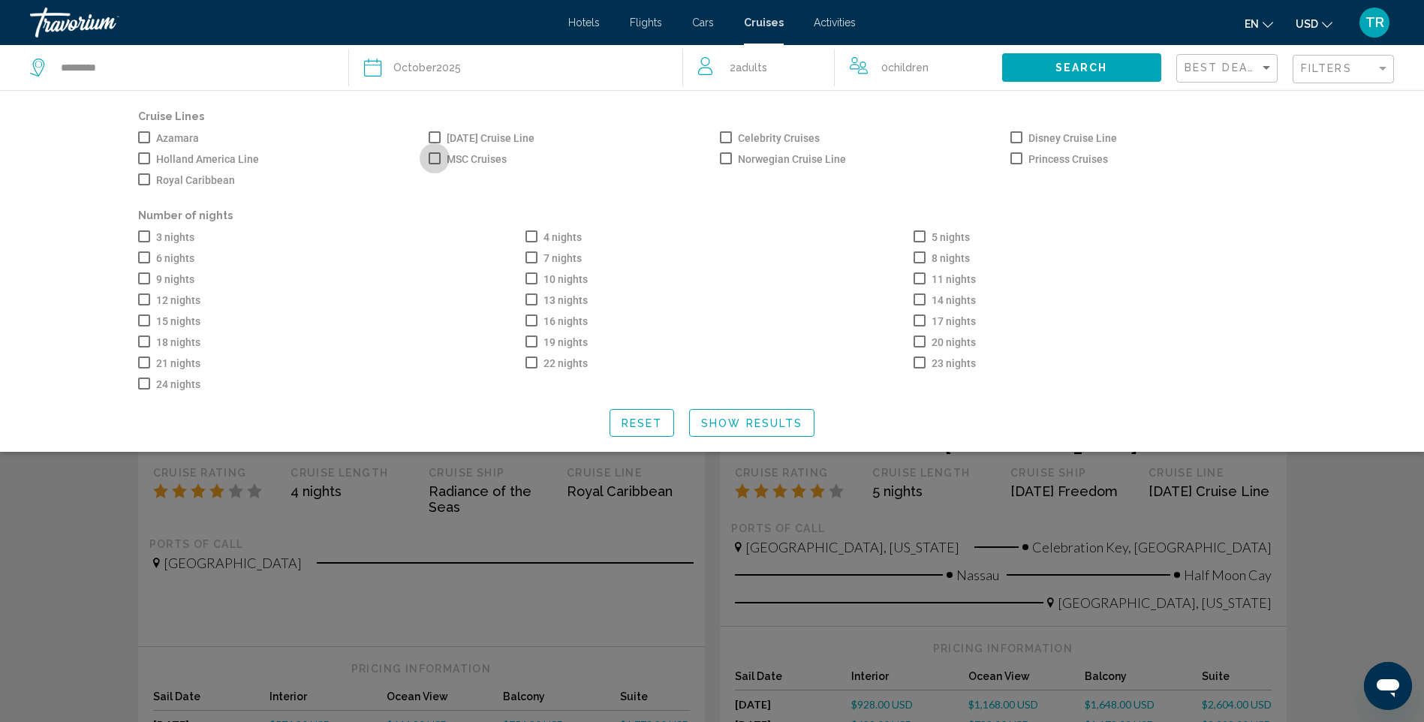
click at [433, 157] on span "Search widget" at bounding box center [435, 158] width 12 height 12
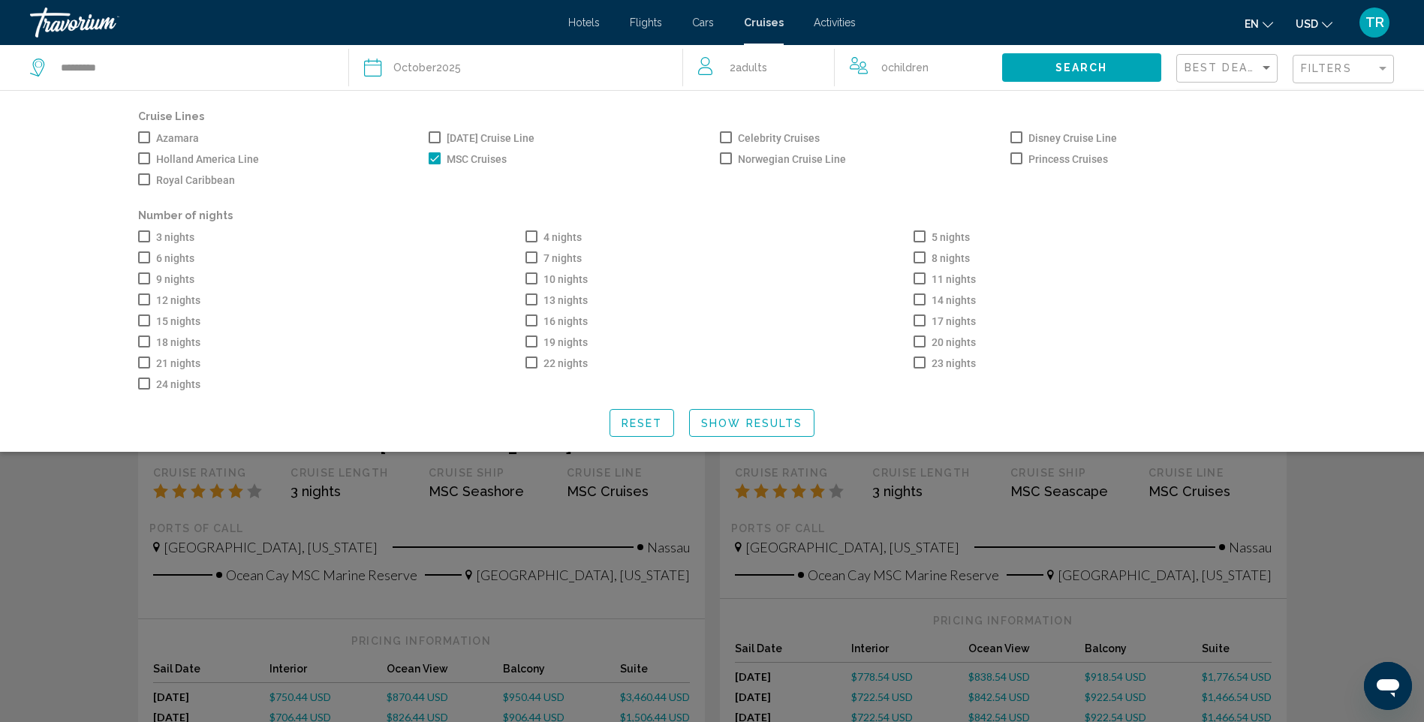
click at [142, 179] on span "Search widget" at bounding box center [144, 179] width 12 height 12
click at [531, 258] on span "Search widget" at bounding box center [531, 257] width 12 height 12
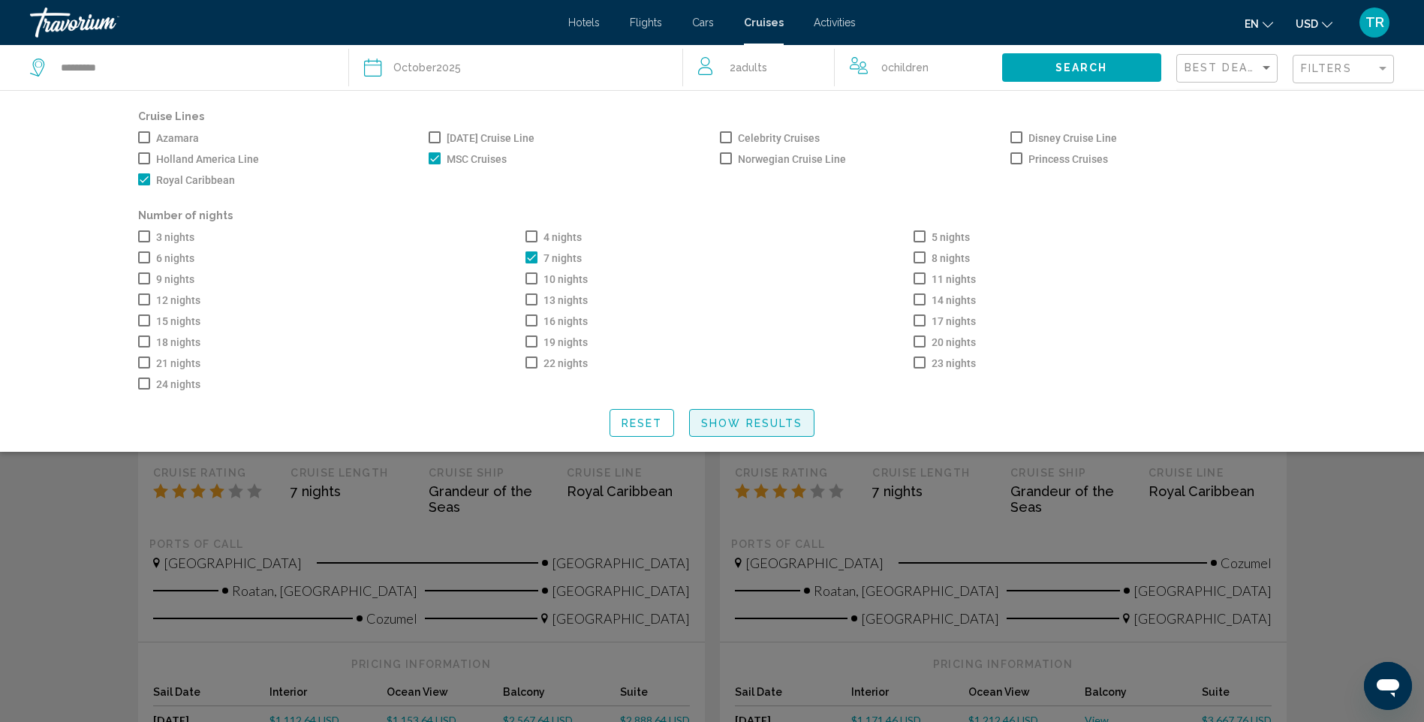
click at [775, 429] on span "Show Results" at bounding box center [751, 423] width 101 height 12
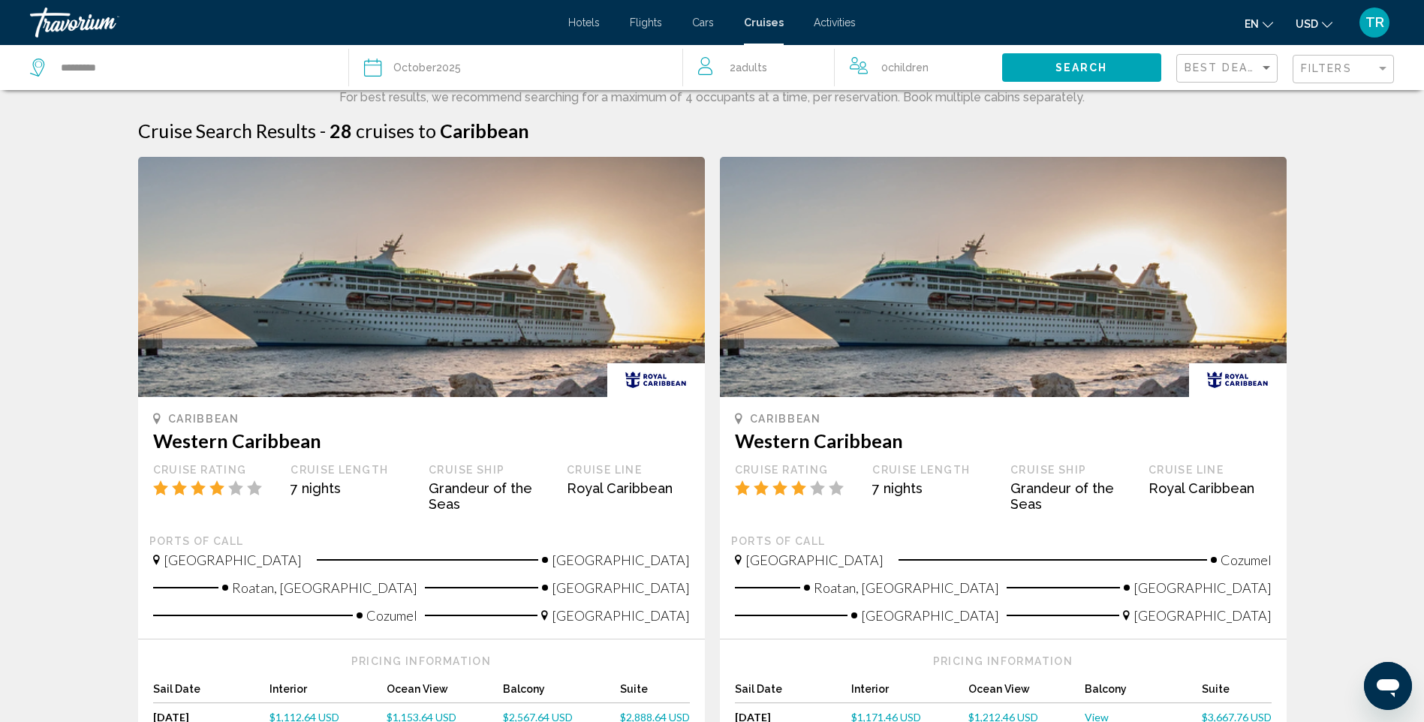
scroll to position [525, 0]
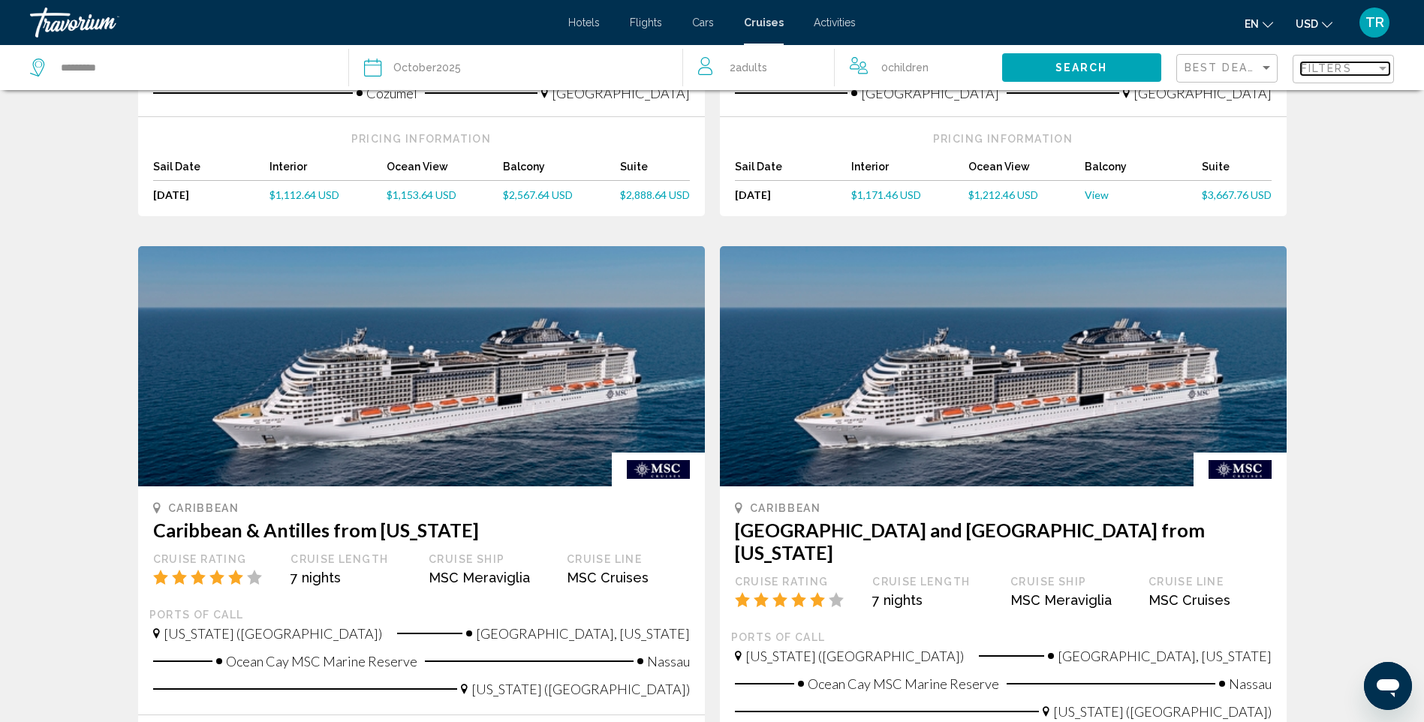
click at [1338, 65] on span "Filters" at bounding box center [1326, 68] width 51 height 12
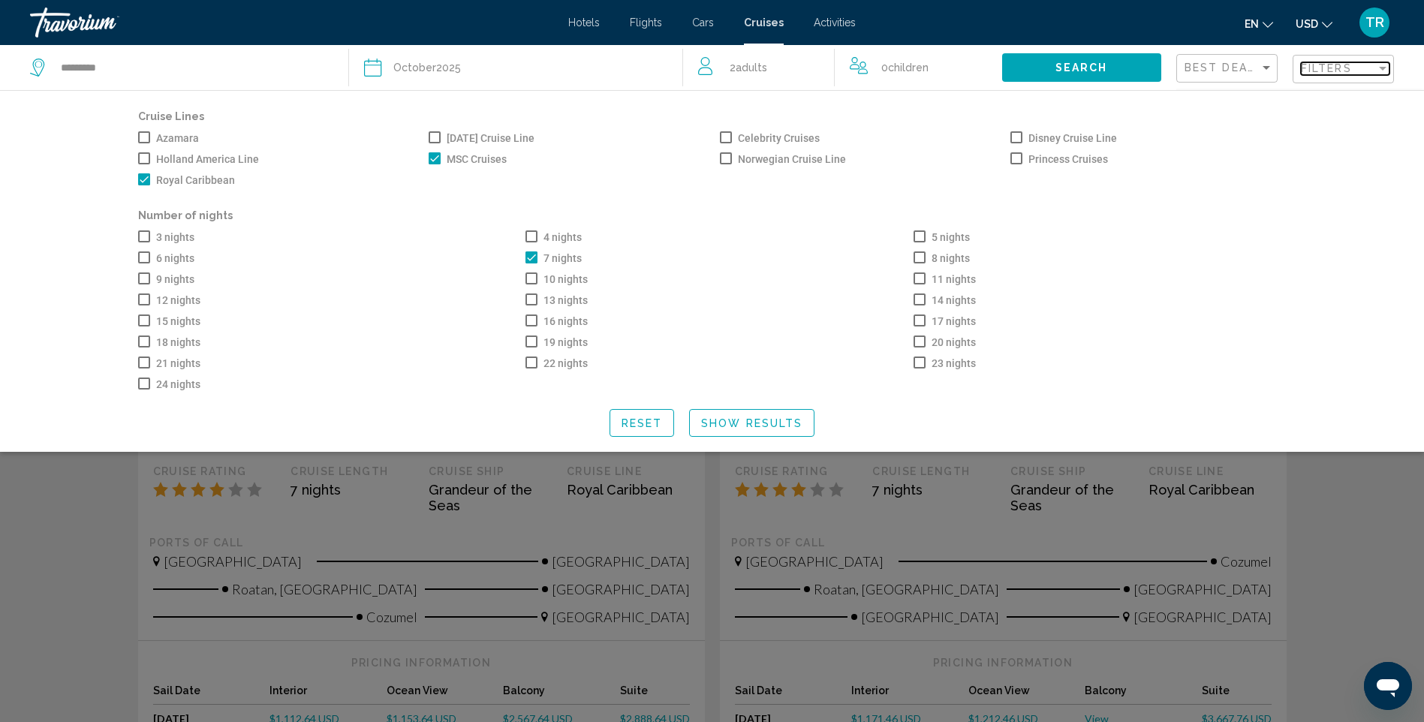
scroll to position [0, 0]
click at [756, 429] on span "Show Results" at bounding box center [751, 423] width 101 height 12
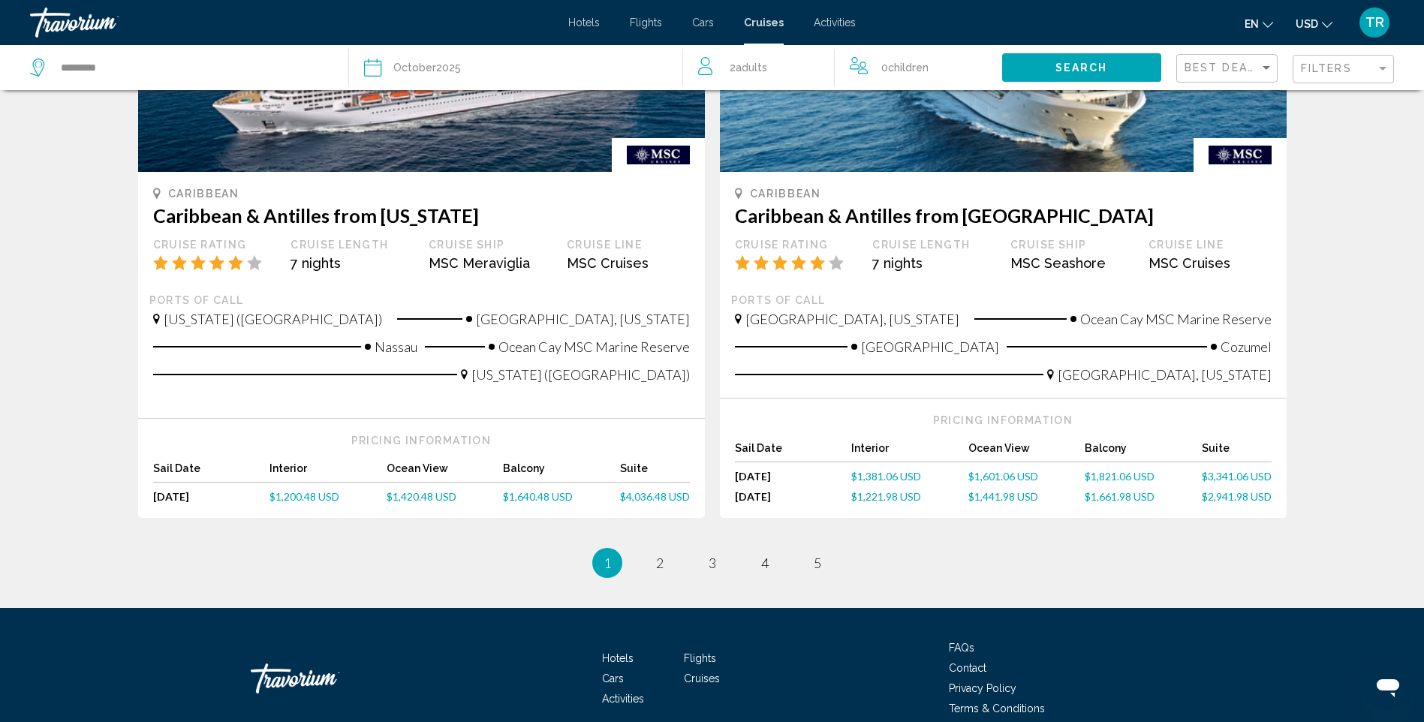
scroll to position [1526, 0]
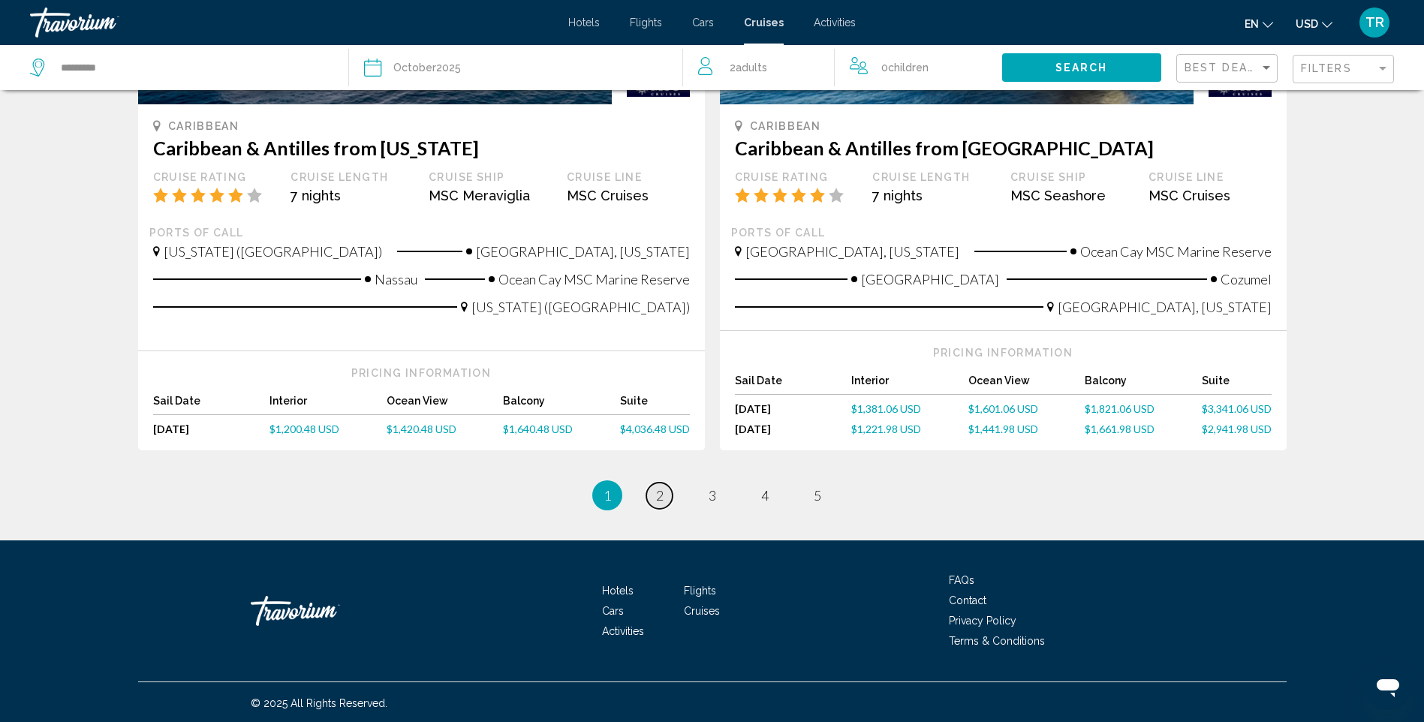
click at [658, 495] on span "2" at bounding box center [660, 495] width 8 height 17
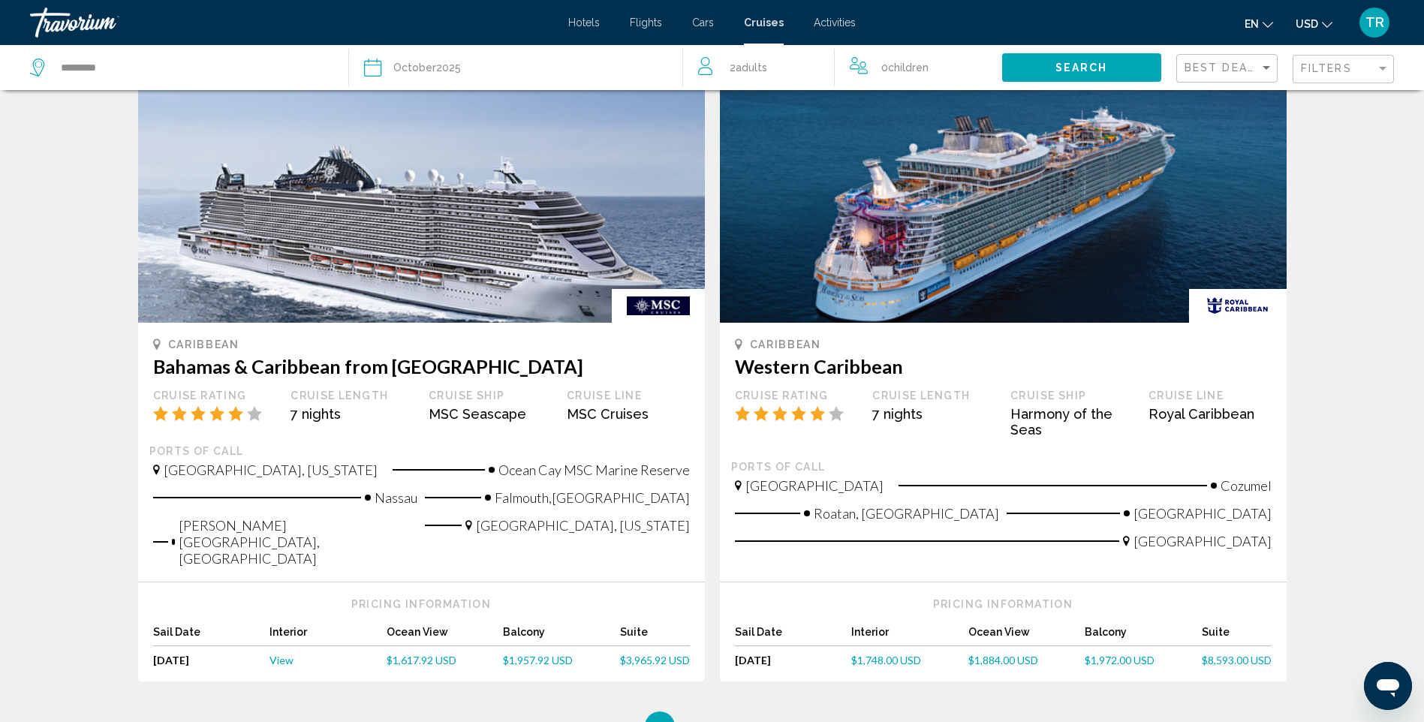
scroll to position [1545, 0]
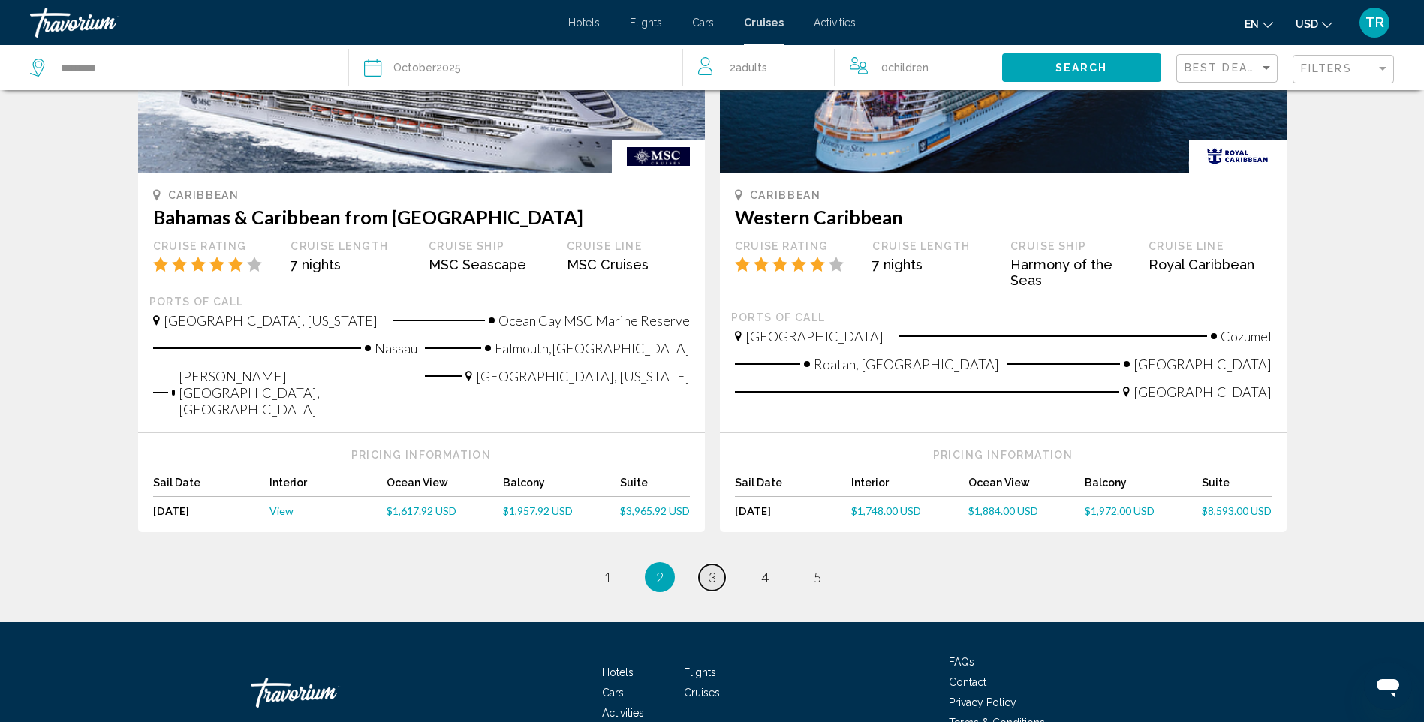
click at [712, 569] on span "3" at bounding box center [713, 577] width 8 height 17
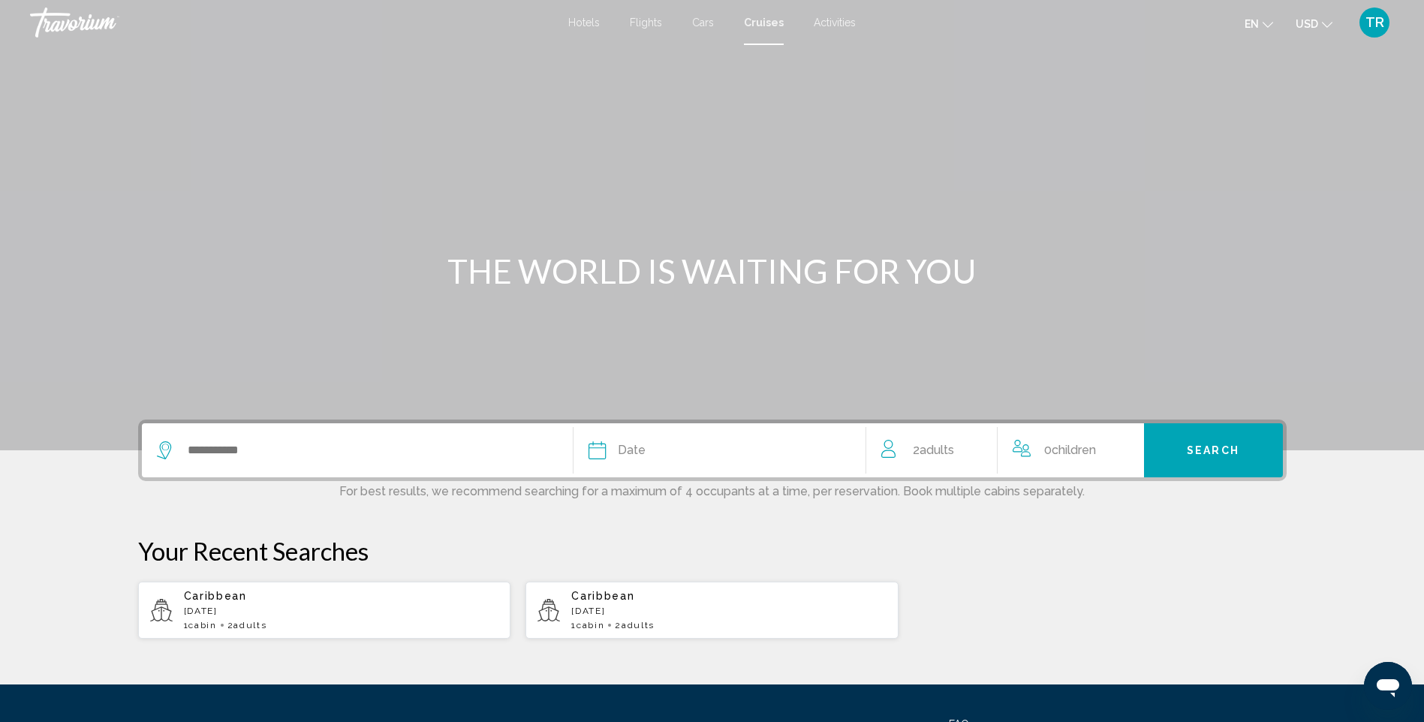
click at [649, 22] on span "Flights" at bounding box center [646, 23] width 32 height 12
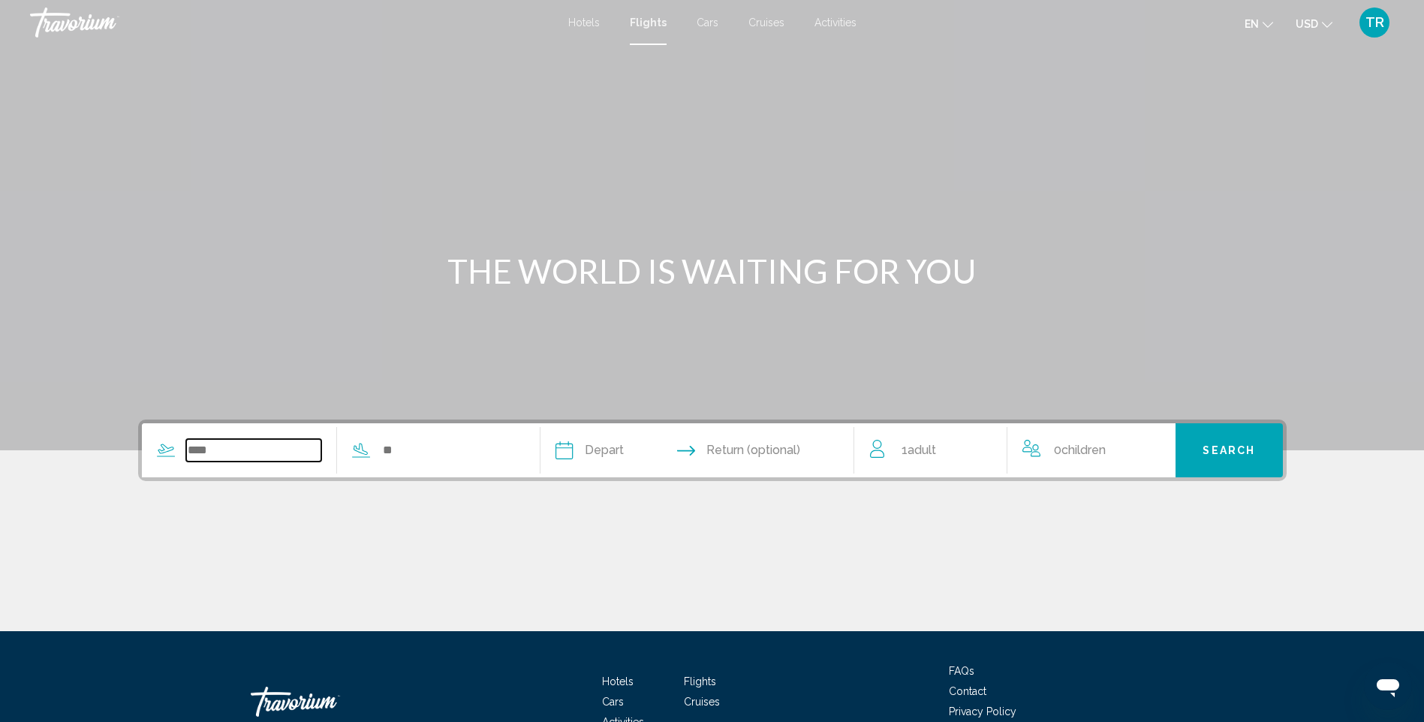
click at [201, 450] on input "Search widget" at bounding box center [254, 450] width 136 height 23
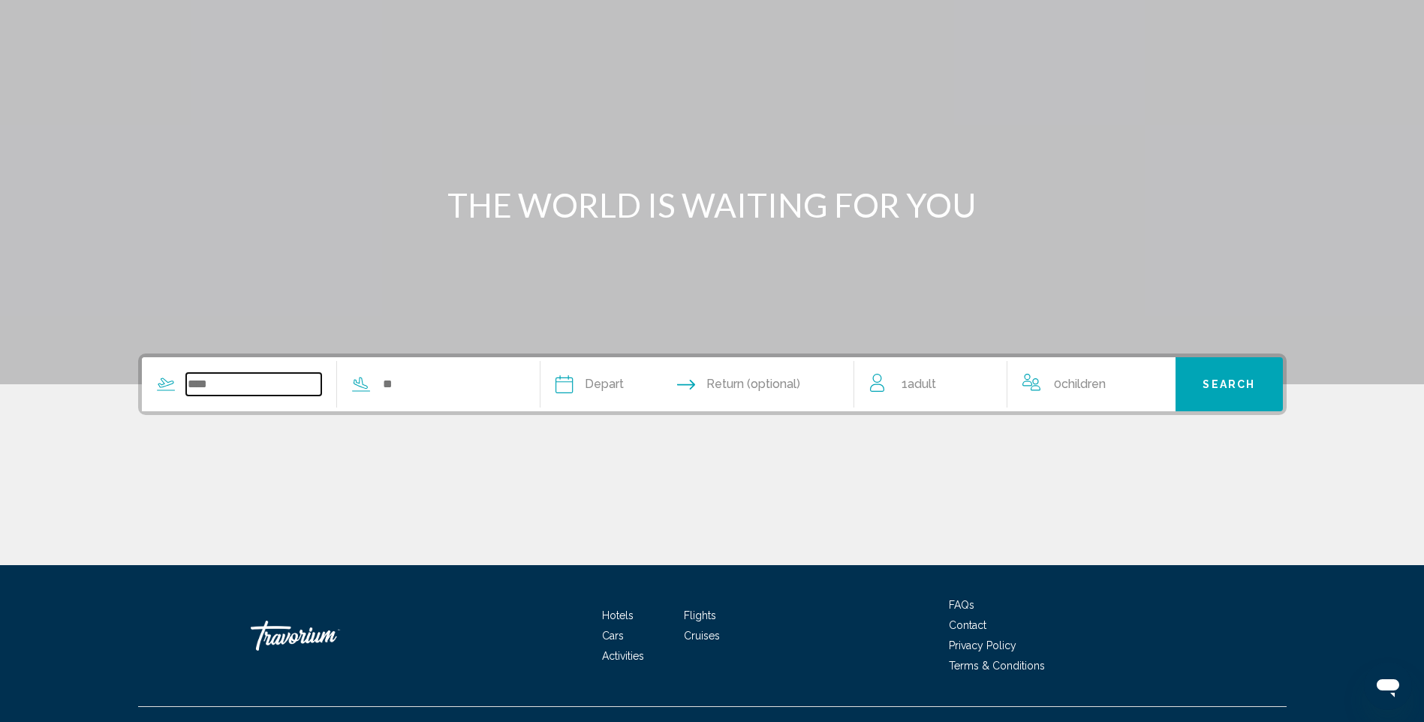
scroll to position [93, 0]
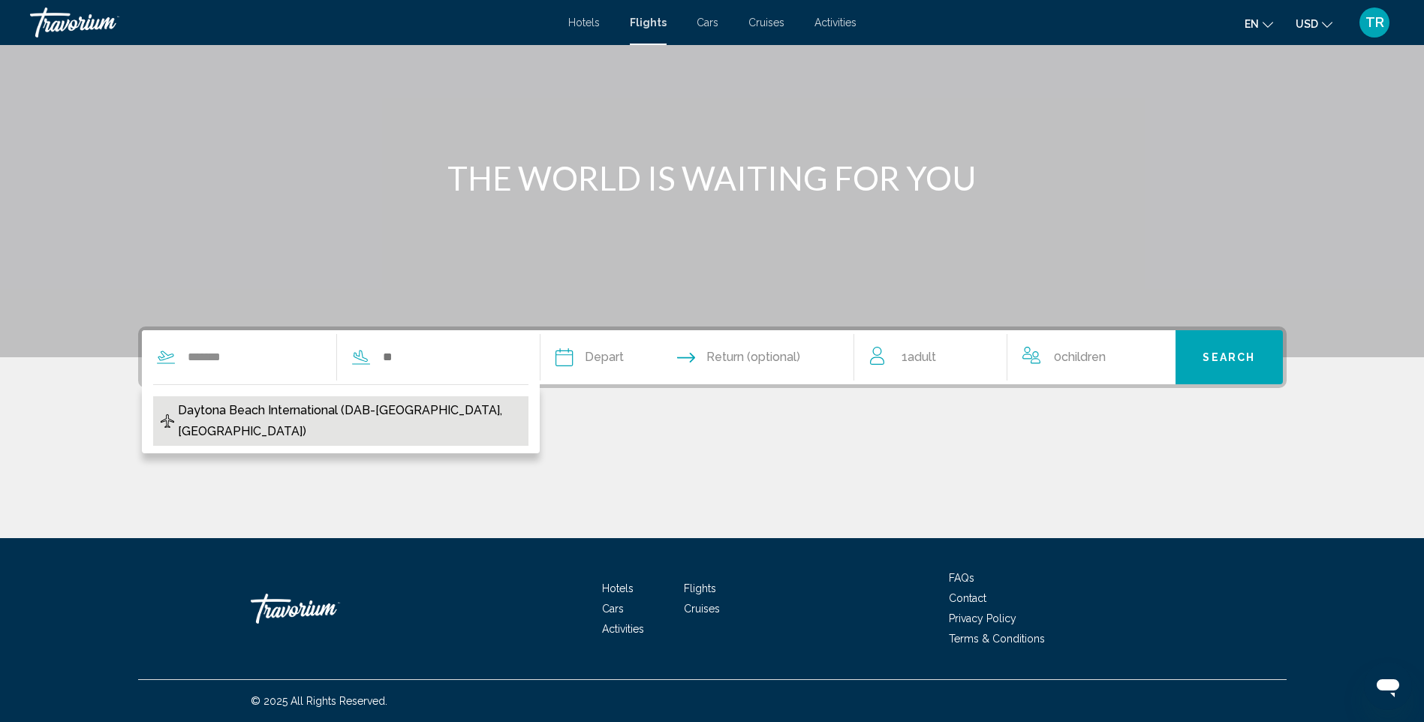
click at [269, 409] on span "Daytona Beach International (DAB-[GEOGRAPHIC_DATA], [GEOGRAPHIC_DATA])" at bounding box center [349, 421] width 343 height 42
type input "**********"
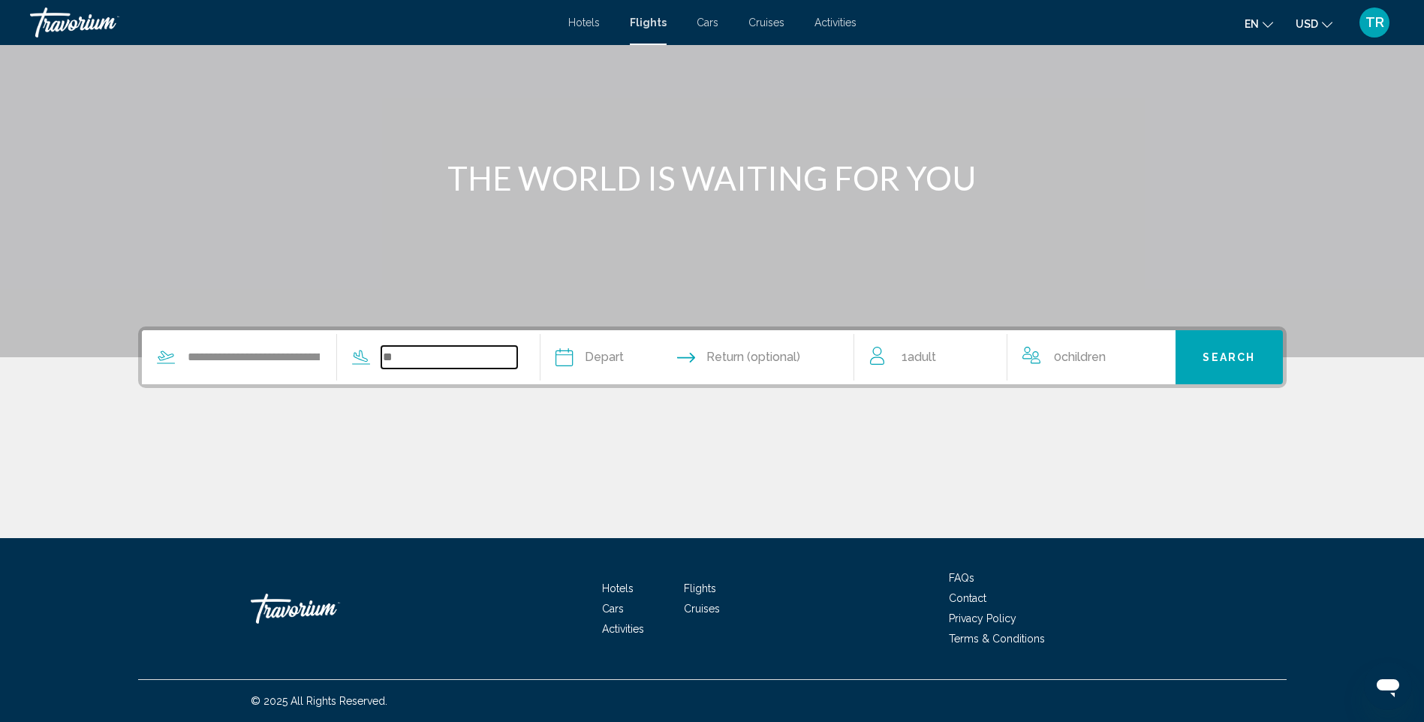
click at [432, 363] on input "Search widget" at bounding box center [449, 357] width 136 height 23
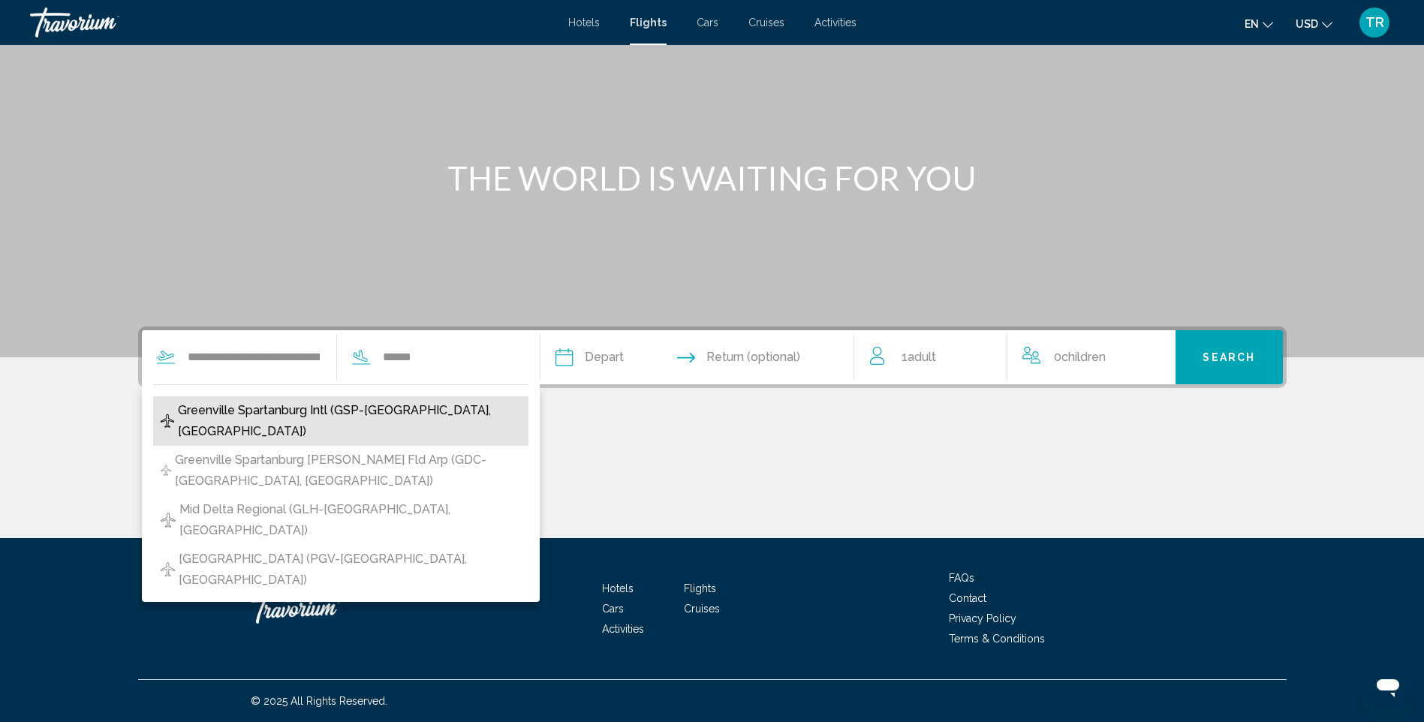
click at [315, 411] on span "Greenville Spartanburg Intl (GSP-[GEOGRAPHIC_DATA], [GEOGRAPHIC_DATA])" at bounding box center [349, 421] width 343 height 42
type input "**********"
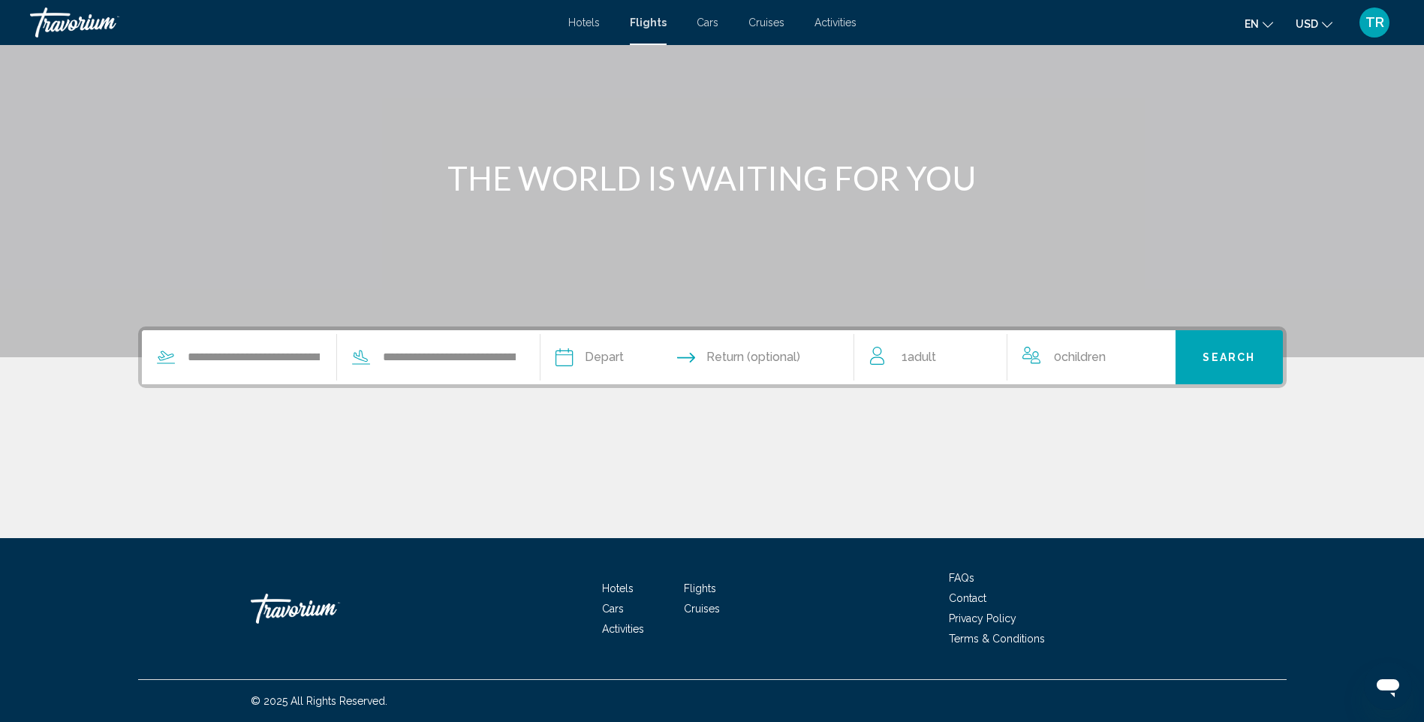
click at [602, 357] on input "Depart date" at bounding box center [629, 359] width 155 height 59
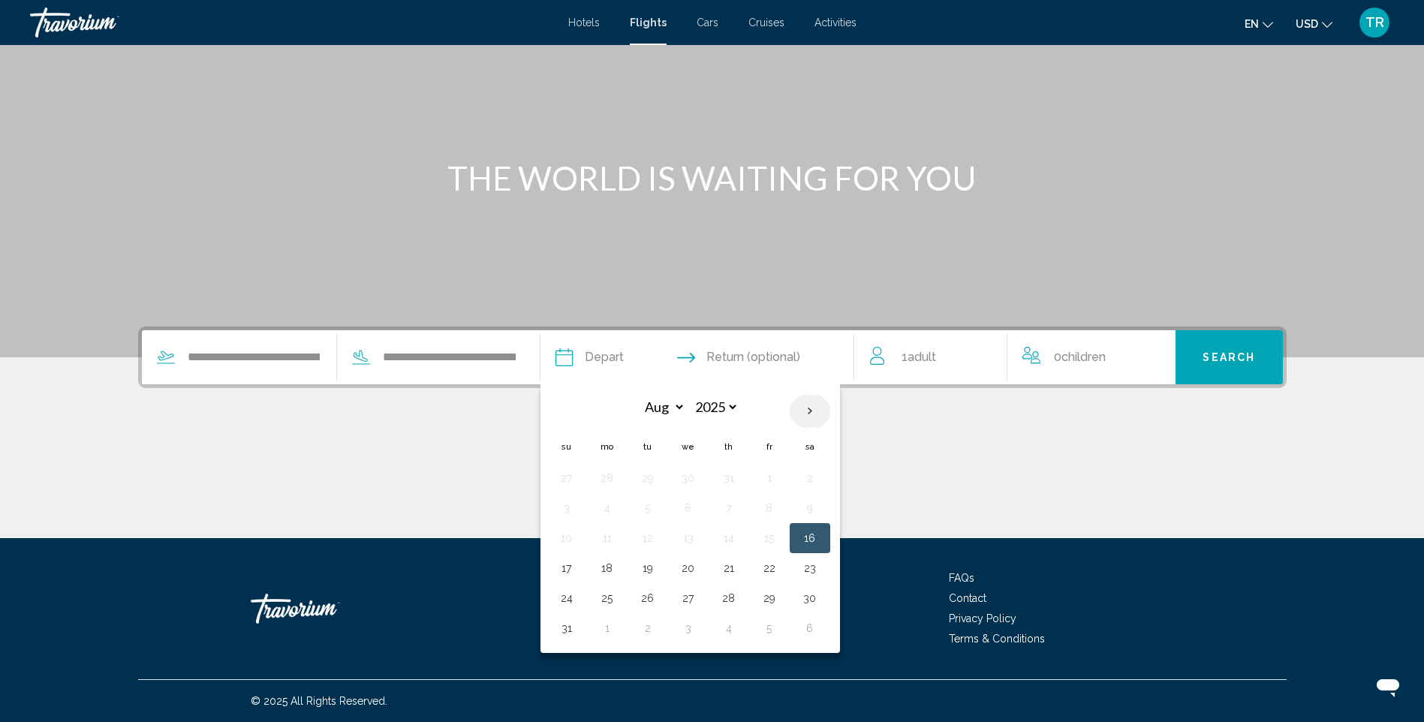
click at [816, 410] on th "Next month" at bounding box center [810, 411] width 41 height 33
select select "*"
click at [769, 513] on button "12" at bounding box center [769, 508] width 24 height 21
type input "**********"
select select "*"
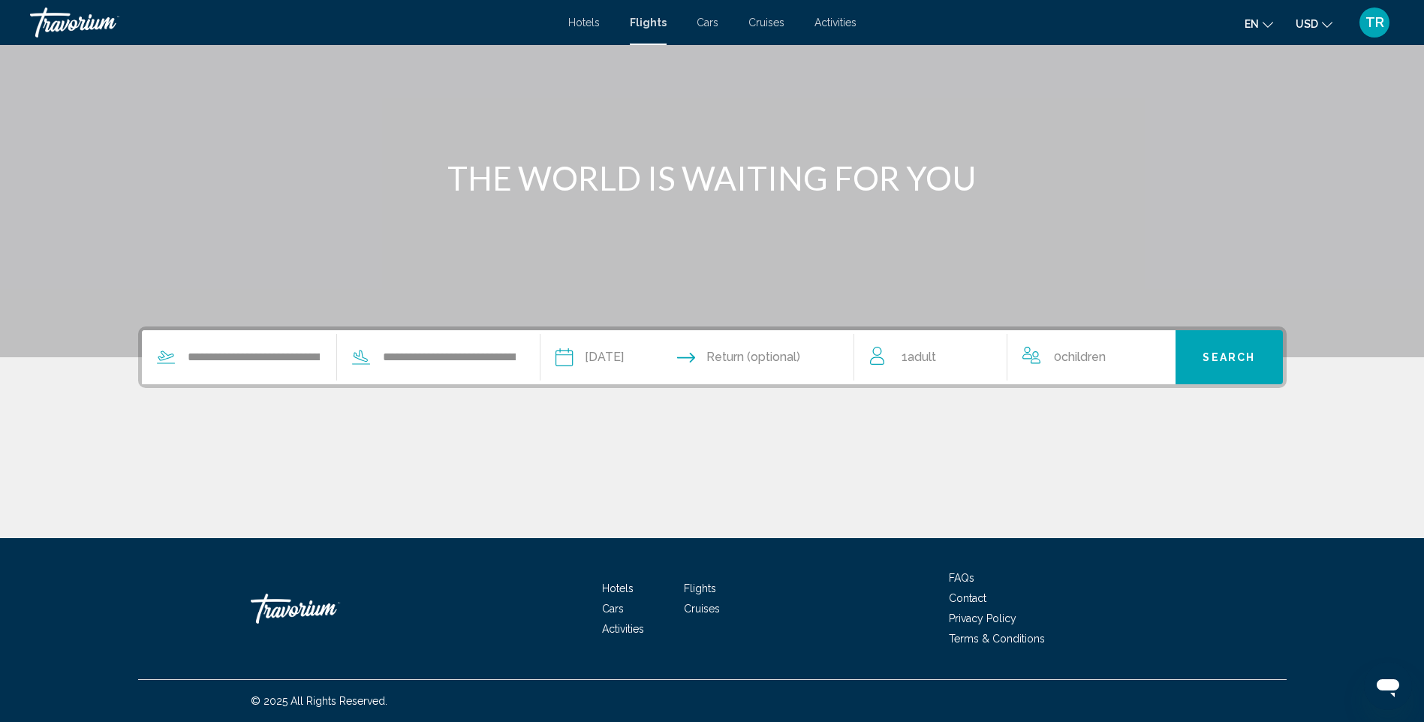
click at [798, 358] on input "Return date" at bounding box center [782, 359] width 155 height 59
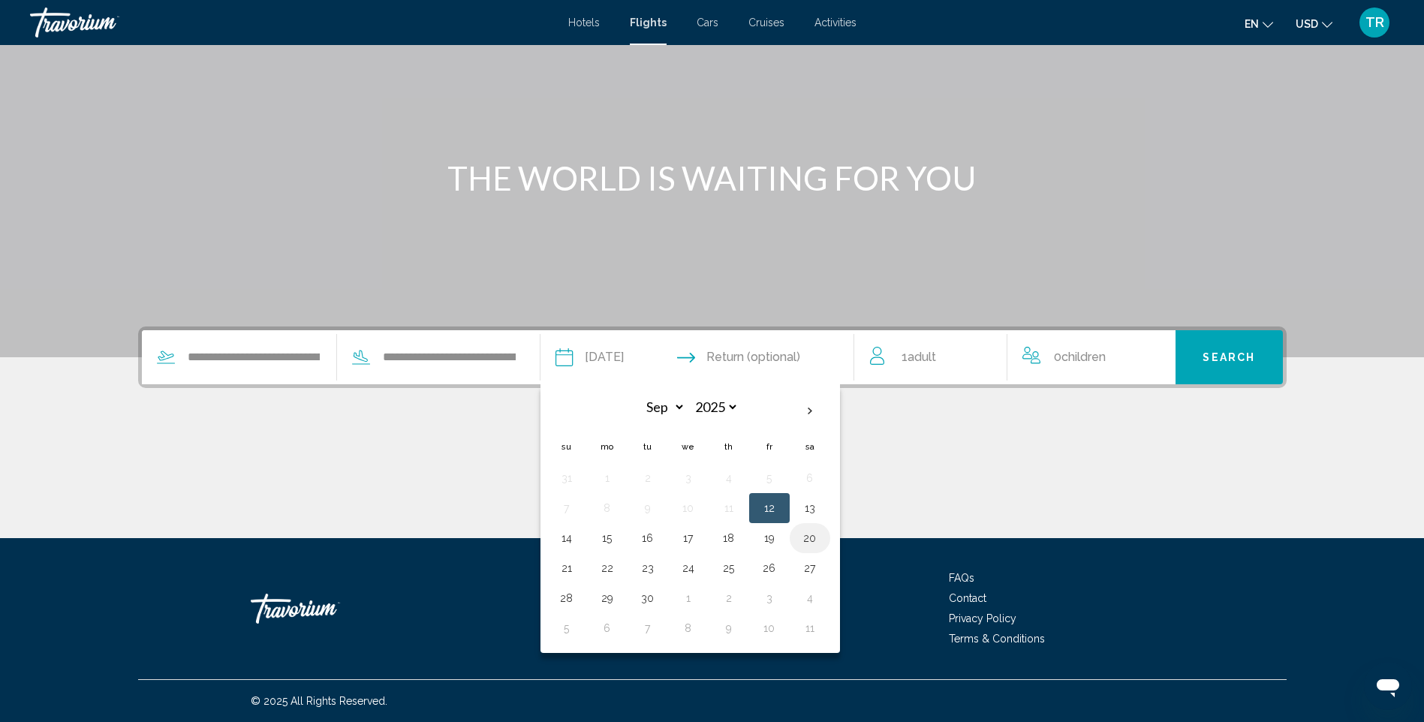
click at [804, 539] on button "20" at bounding box center [810, 538] width 24 height 21
type input "**********"
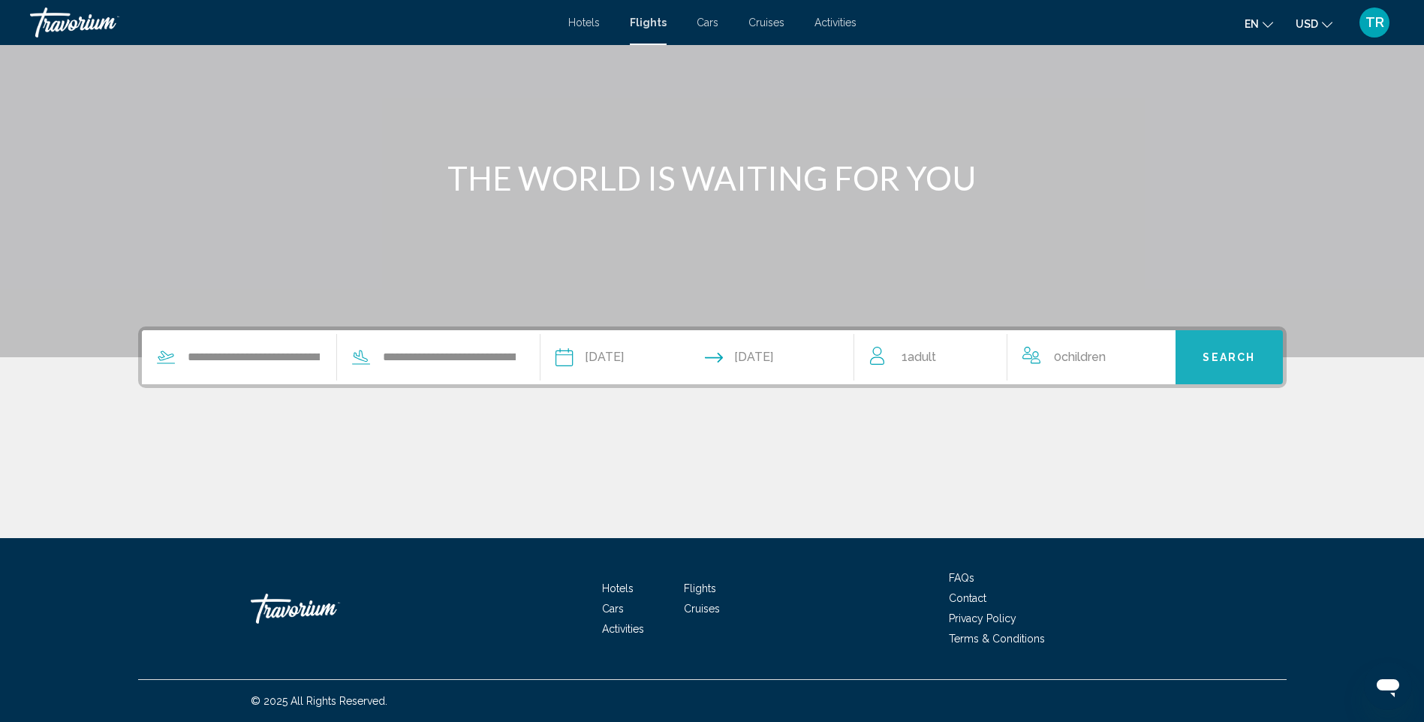
click at [1229, 361] on span "Search" at bounding box center [1229, 358] width 53 height 12
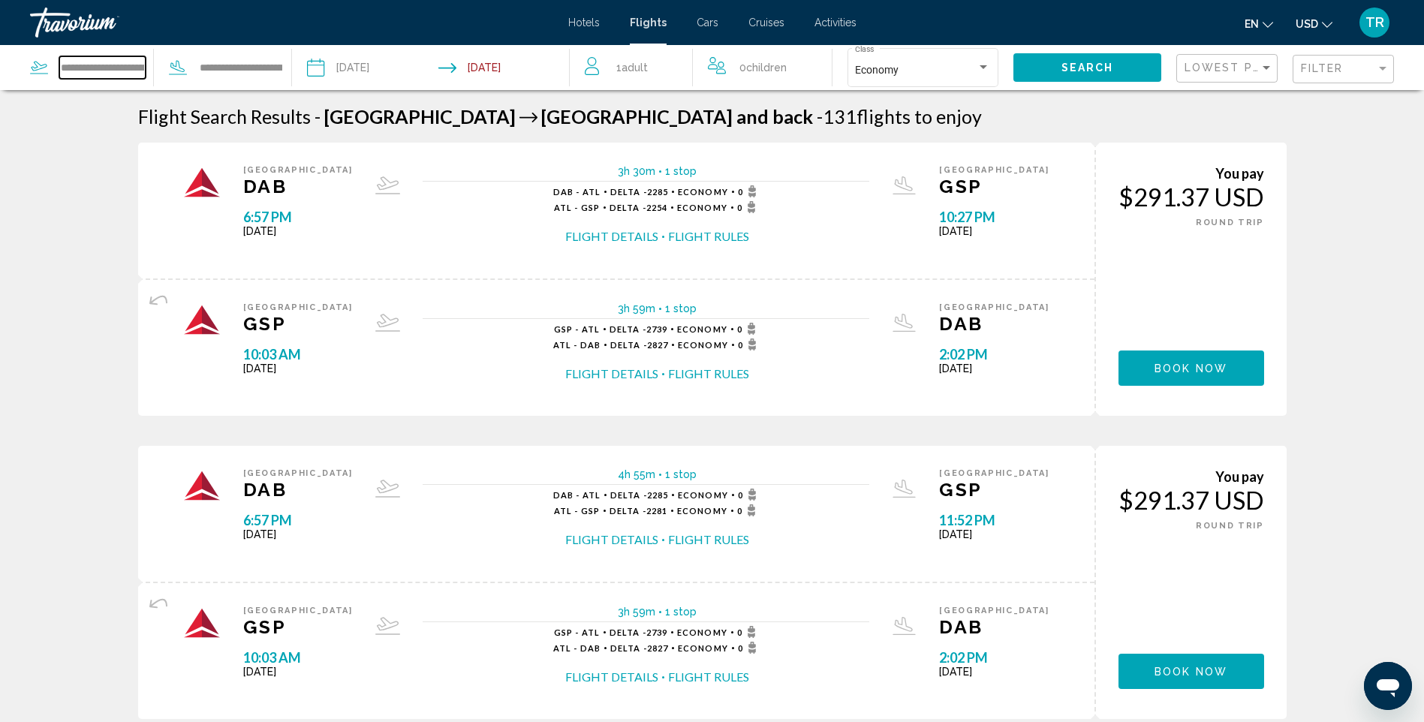
click at [98, 73] on input "**********" at bounding box center [102, 67] width 86 height 23
click at [126, 63] on input "**********" at bounding box center [102, 67] width 86 height 23
click at [145, 64] on input "**********" at bounding box center [102, 67] width 86 height 23
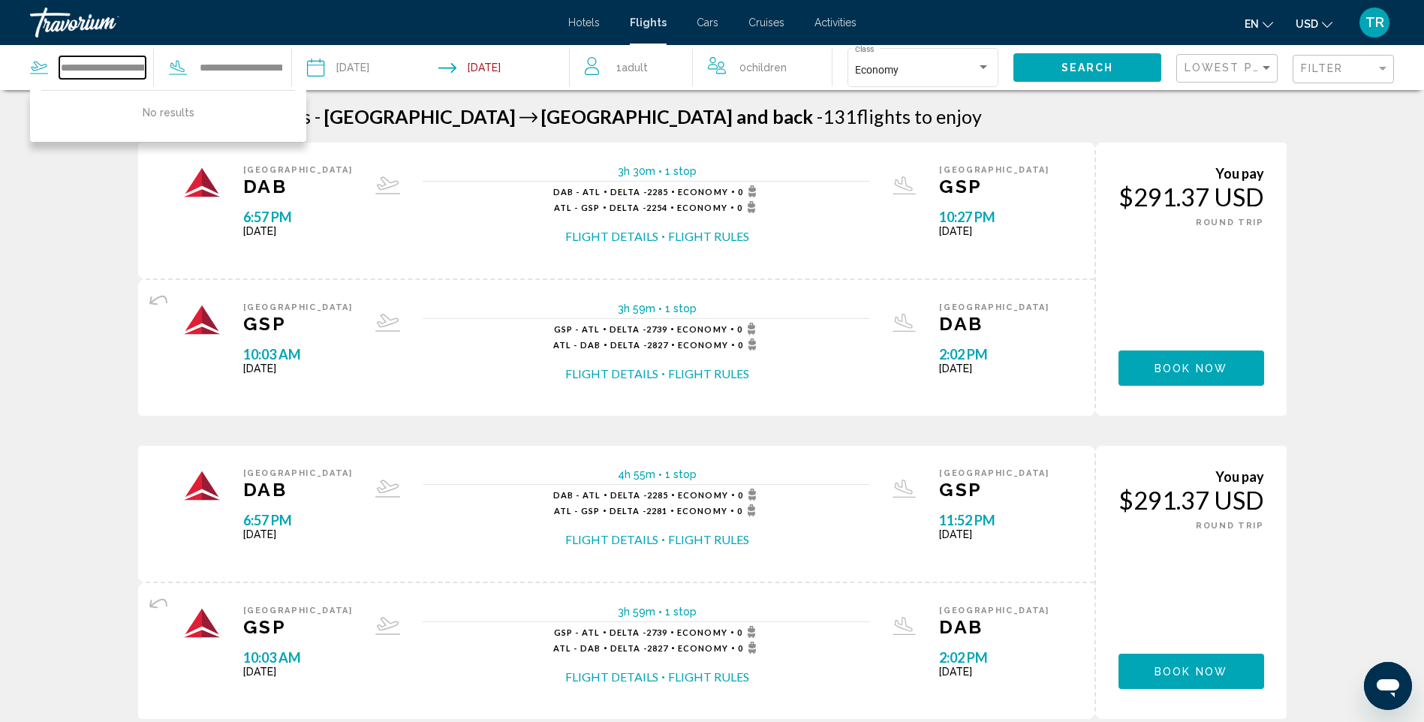
click at [141, 66] on input "**********" at bounding box center [102, 67] width 86 height 23
click at [142, 66] on input "**********" at bounding box center [102, 67] width 86 height 23
type input "**********"
